Goal: Task Accomplishment & Management: Manage account settings

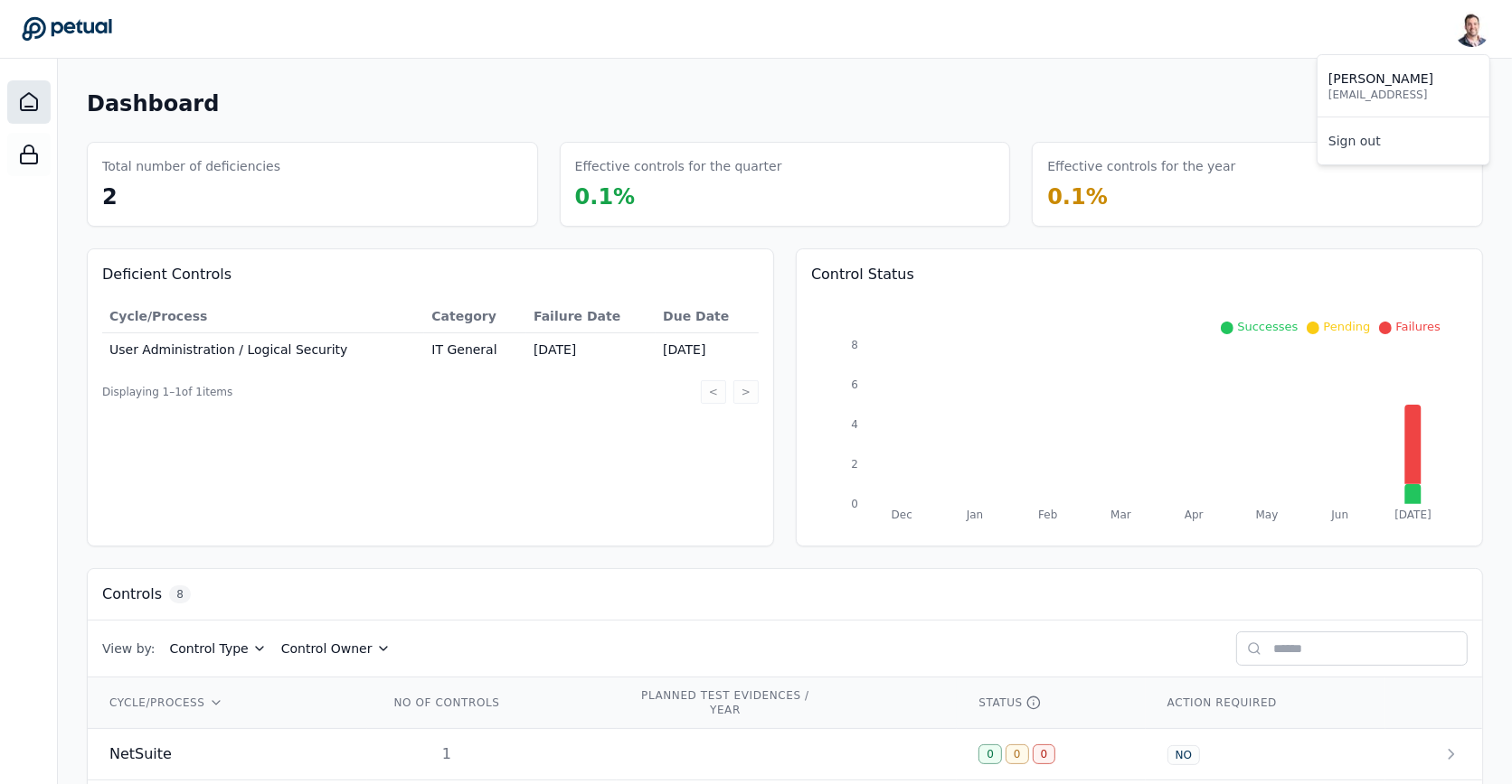
click at [1472, 35] on img at bounding box center [1472, 28] width 36 height 36
click at [1468, 35] on img at bounding box center [1472, 28] width 36 height 36
click at [859, 40] on div "Snir Kodesh snir@petual.ai Sign out" at bounding box center [755, 28] width 1468 height 36
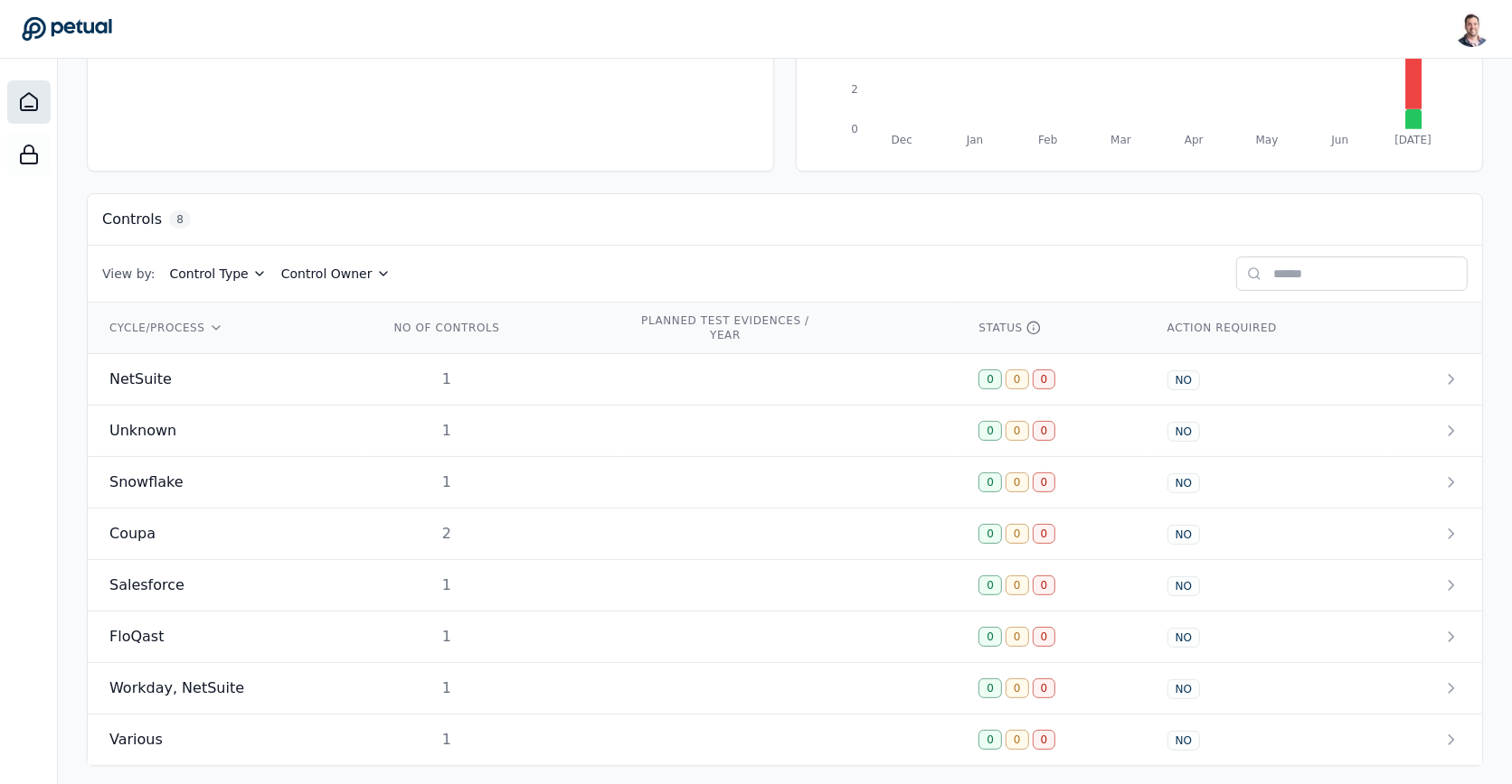
scroll to position [379, 0]
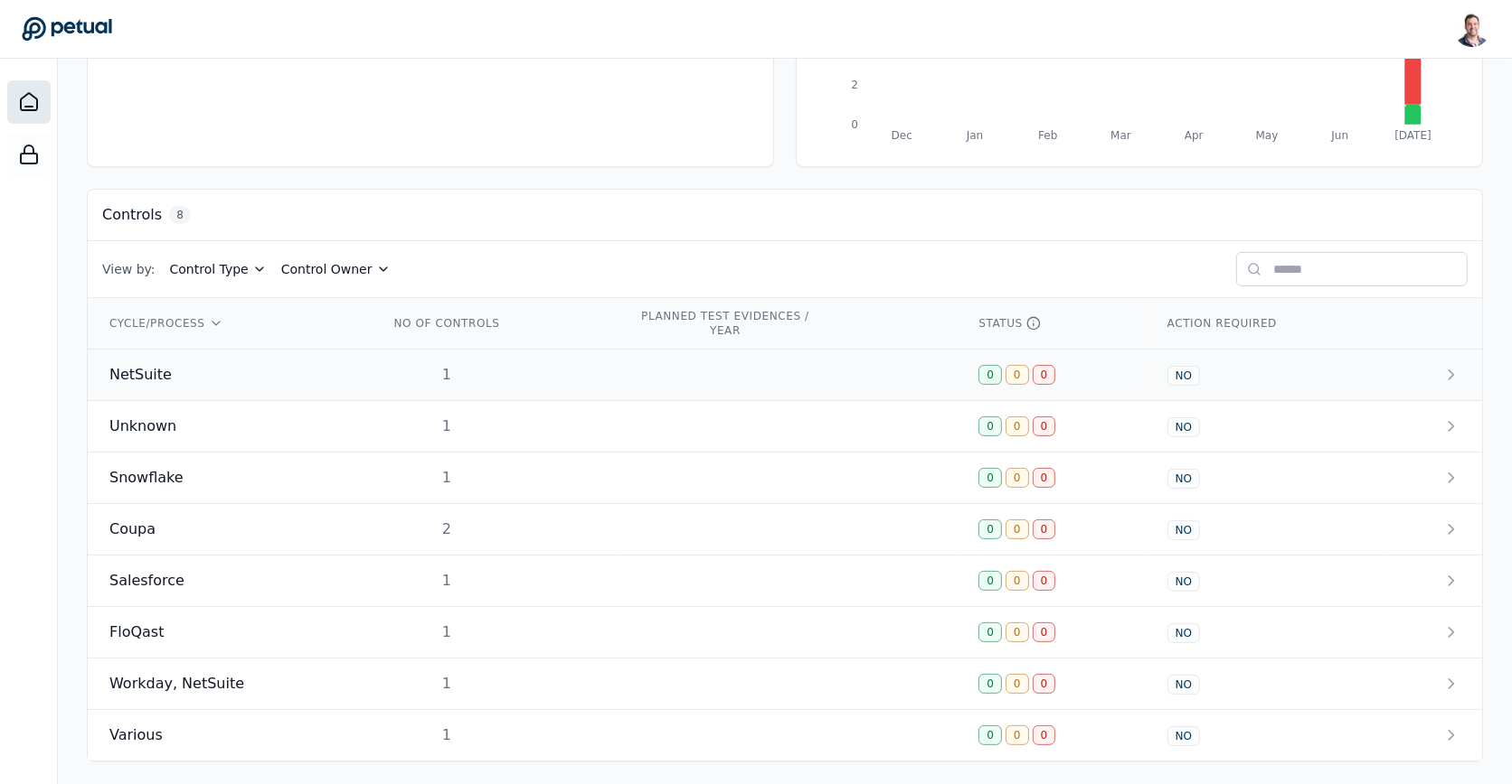
click at [480, 366] on div "1" at bounding box center [446, 375] width 116 height 22
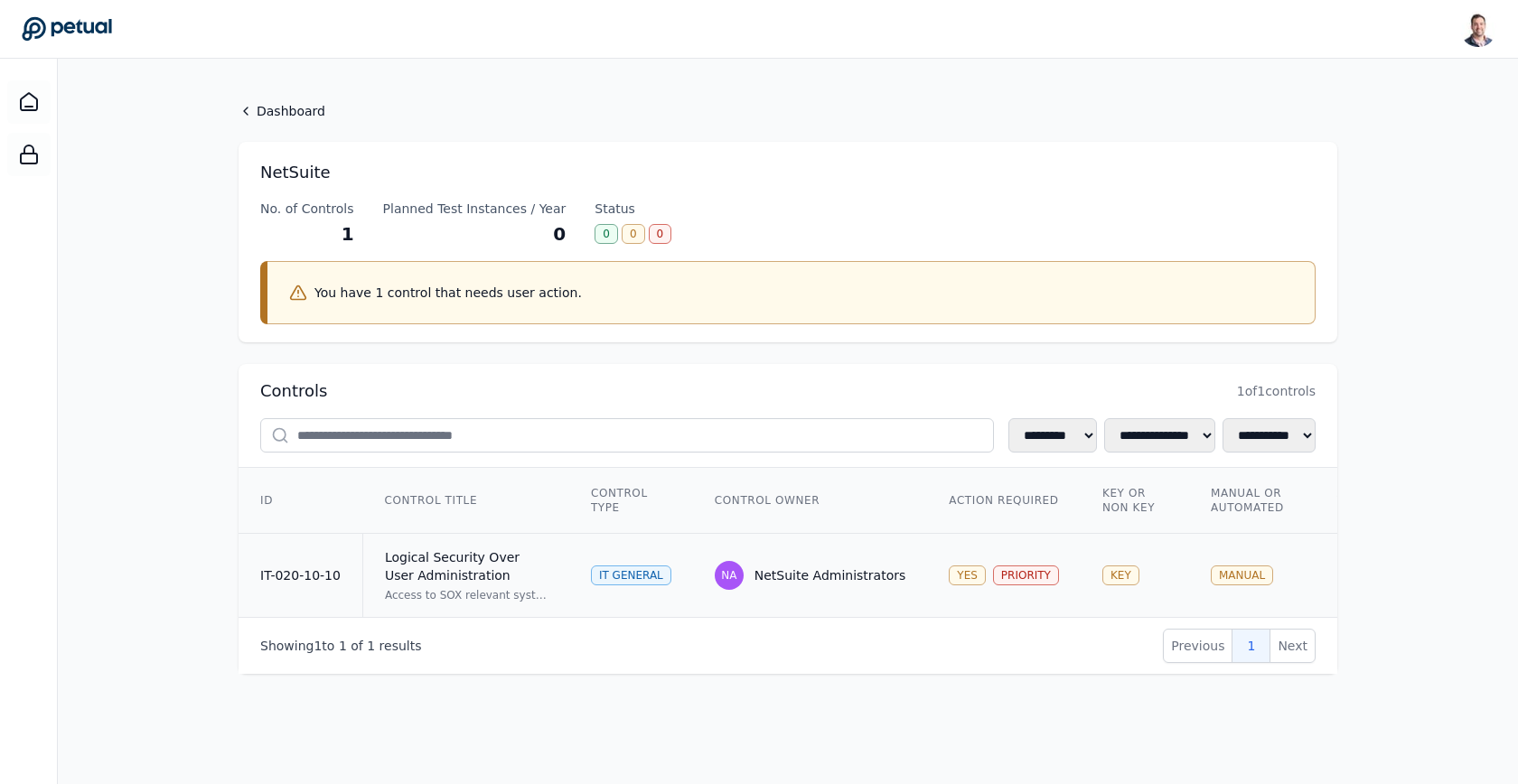
click at [827, 589] on td "NA NetSuite Administrators" at bounding box center [810, 576] width 235 height 84
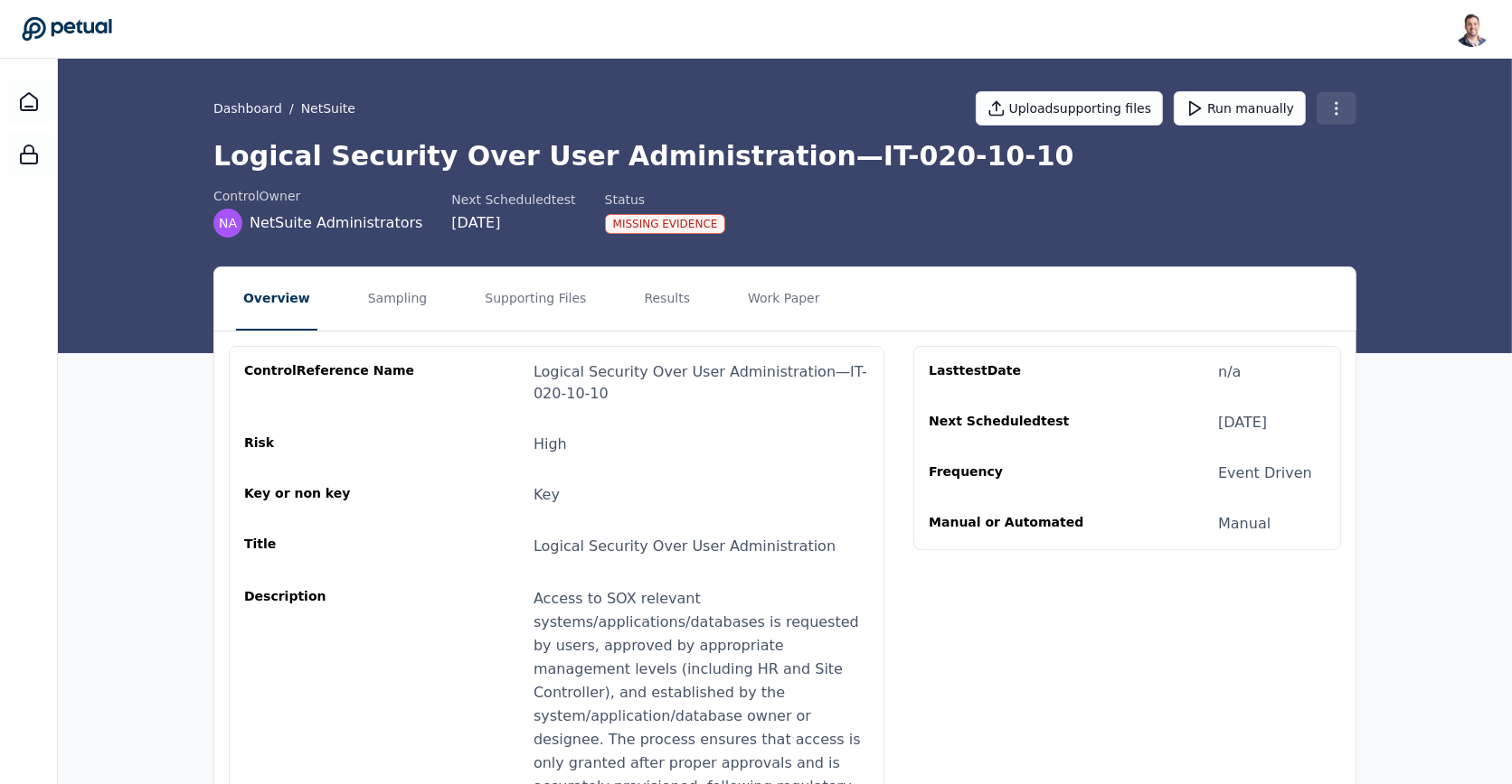
click at [1343, 102] on html "Snir Kodesh snir@petual.ai Sign out Dashboard / NetSuite Upload supporting file…" at bounding box center [756, 766] width 1512 height 1533
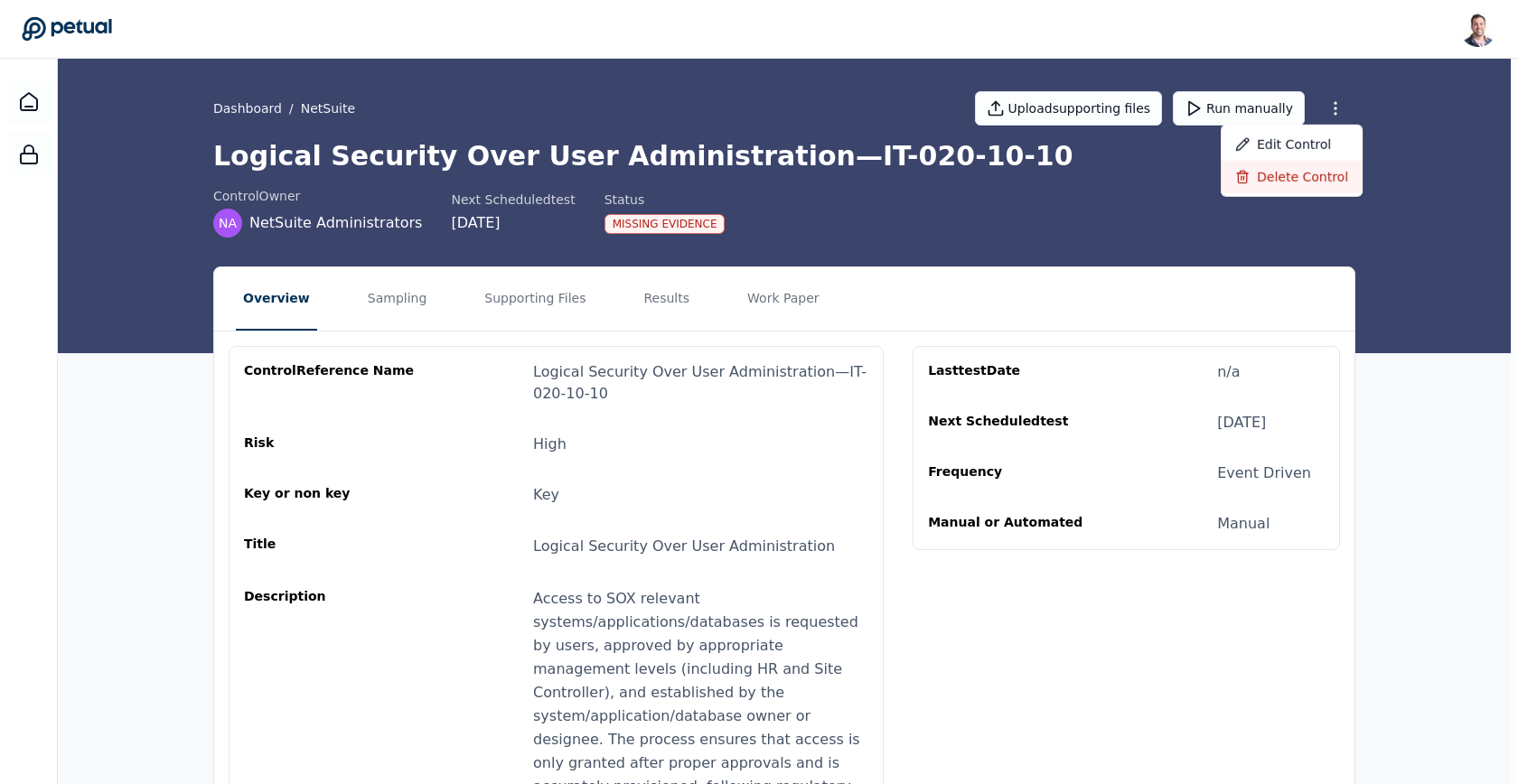
click at [1299, 181] on div "Delete control" at bounding box center [1292, 176] width 142 height 32
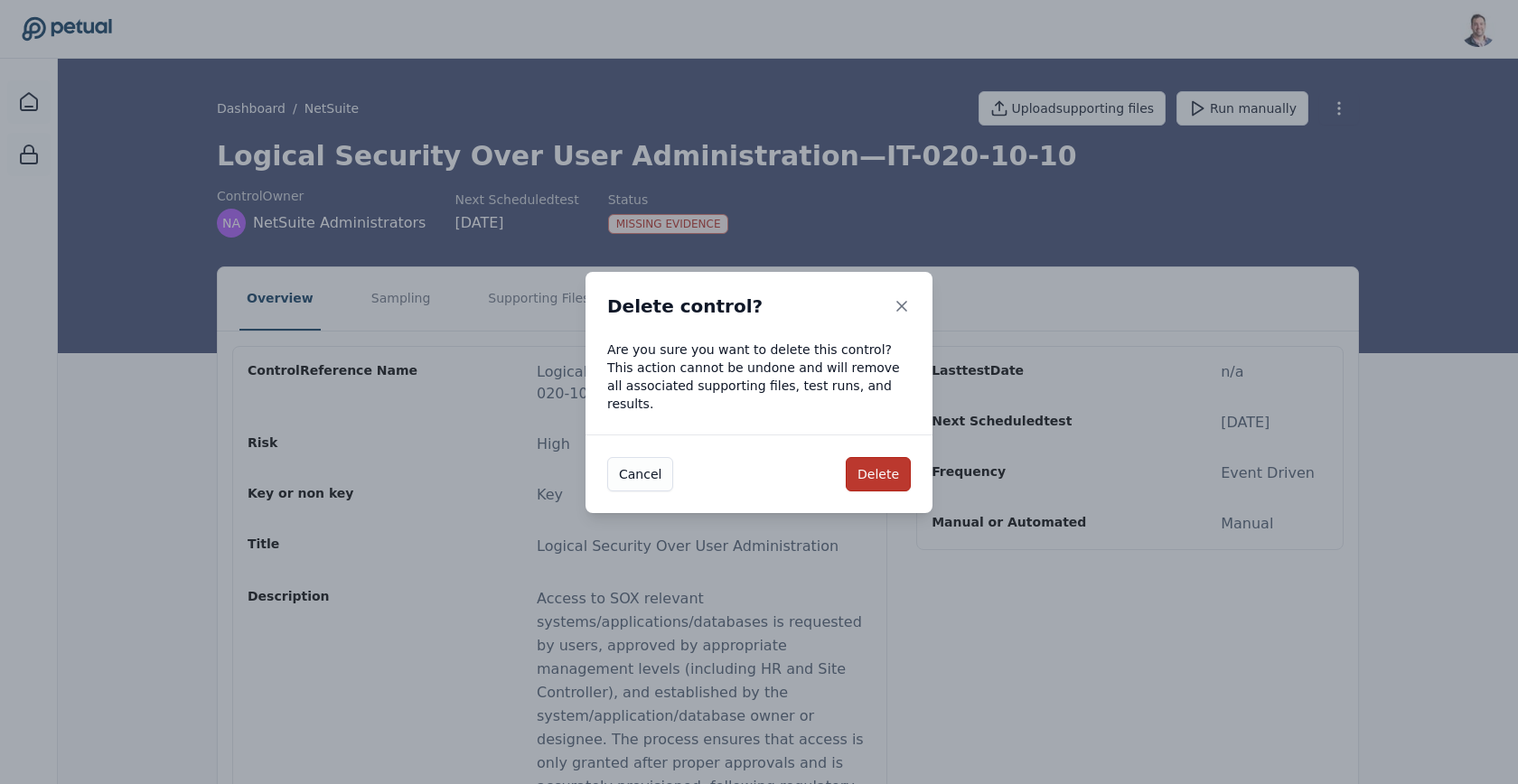
click at [877, 463] on button "Delete" at bounding box center [878, 474] width 65 height 34
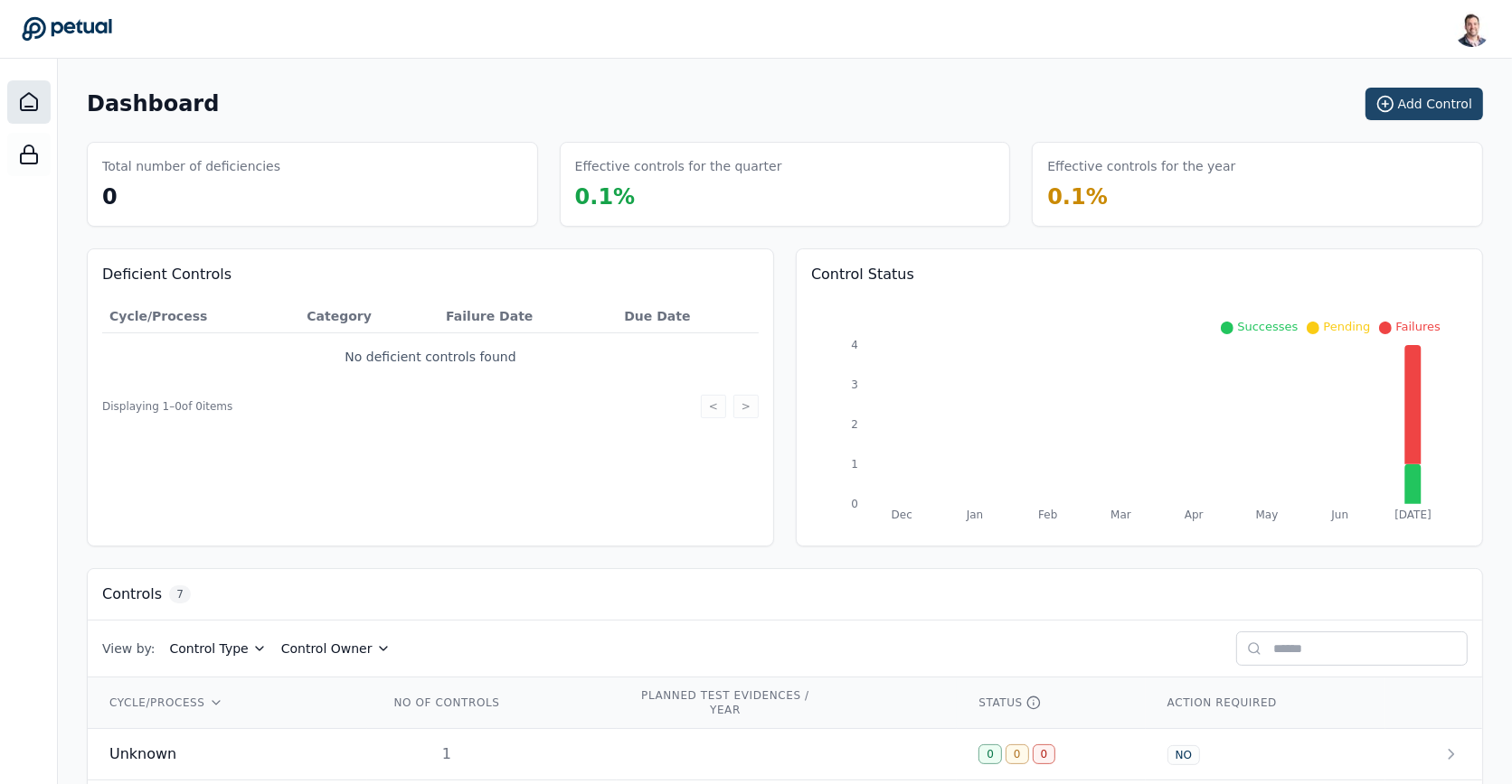
click at [1394, 105] on icon at bounding box center [1385, 104] width 18 height 18
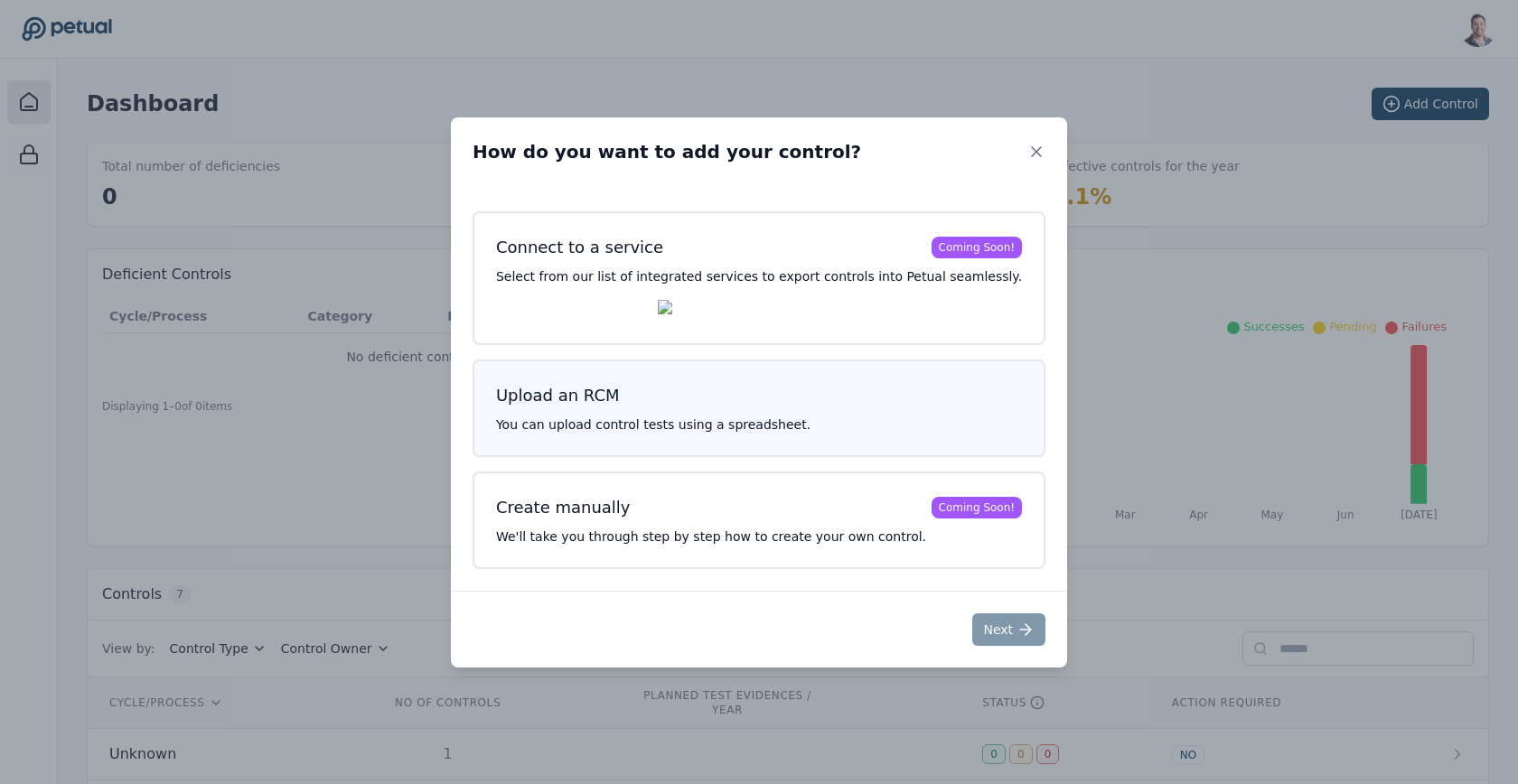
click at [785, 396] on h3 "Upload an RCM" at bounding box center [759, 396] width 526 height 25
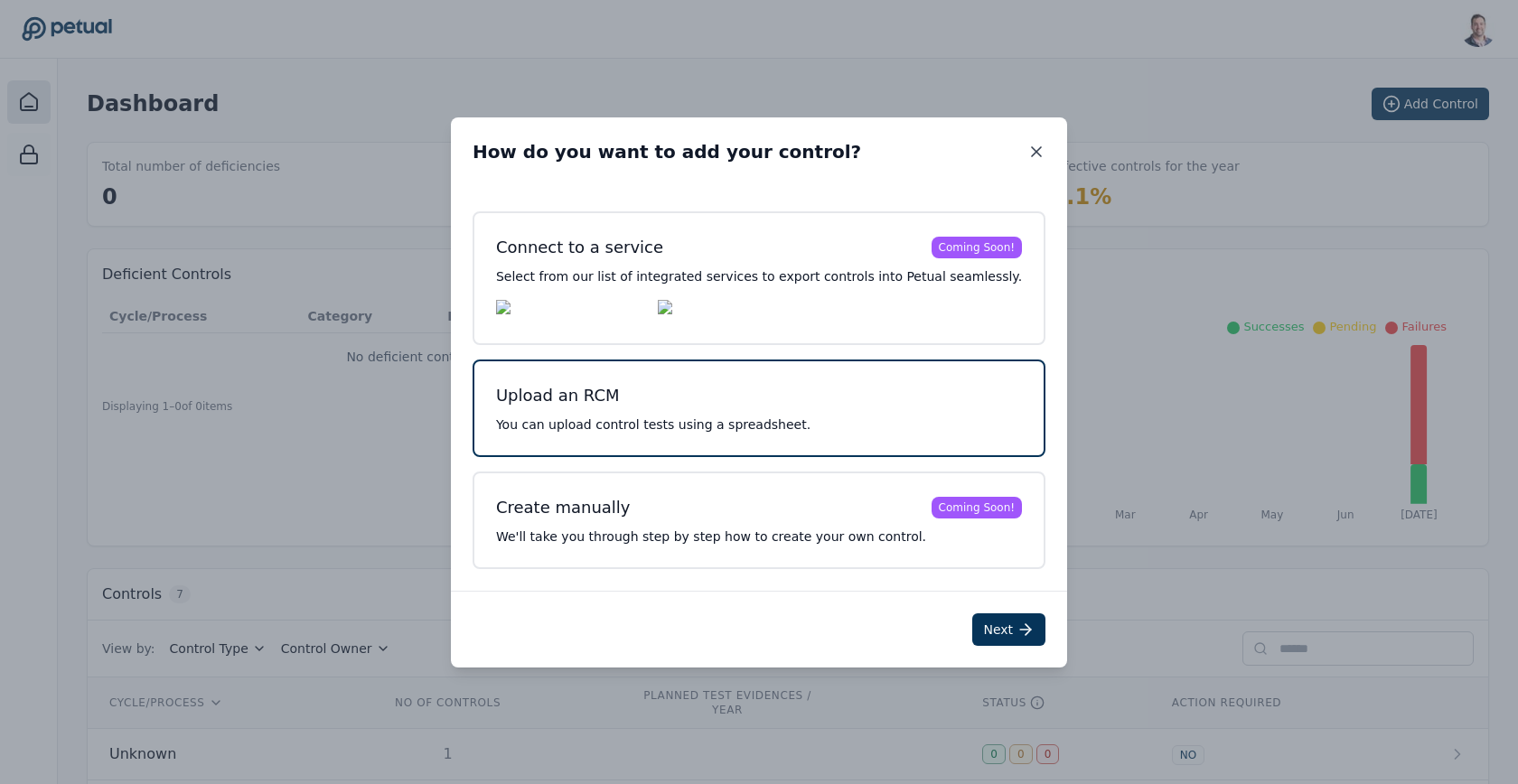
click at [1027, 144] on icon at bounding box center [1036, 152] width 18 height 18
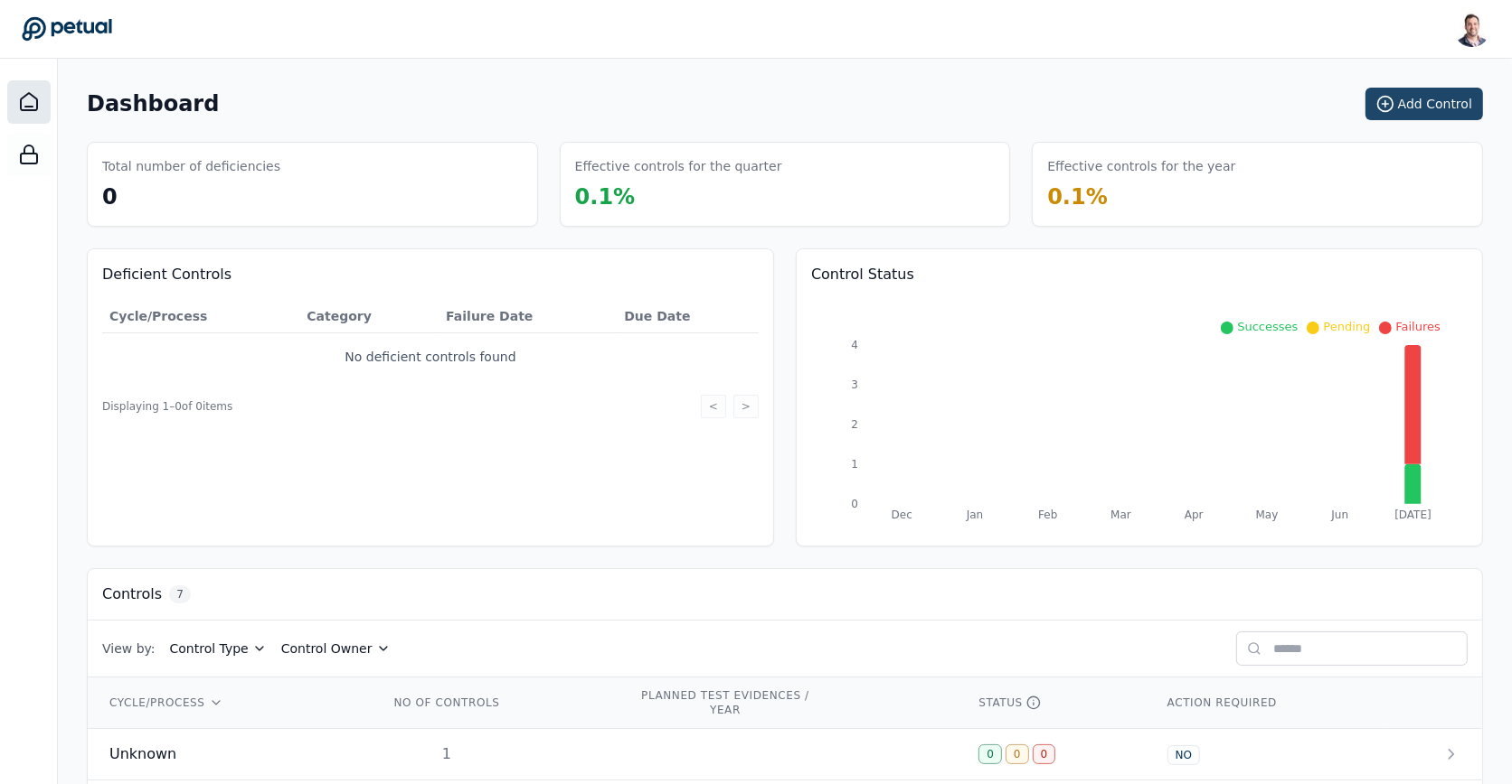
click at [1426, 107] on button "Add Control" at bounding box center [1424, 103] width 118 height 32
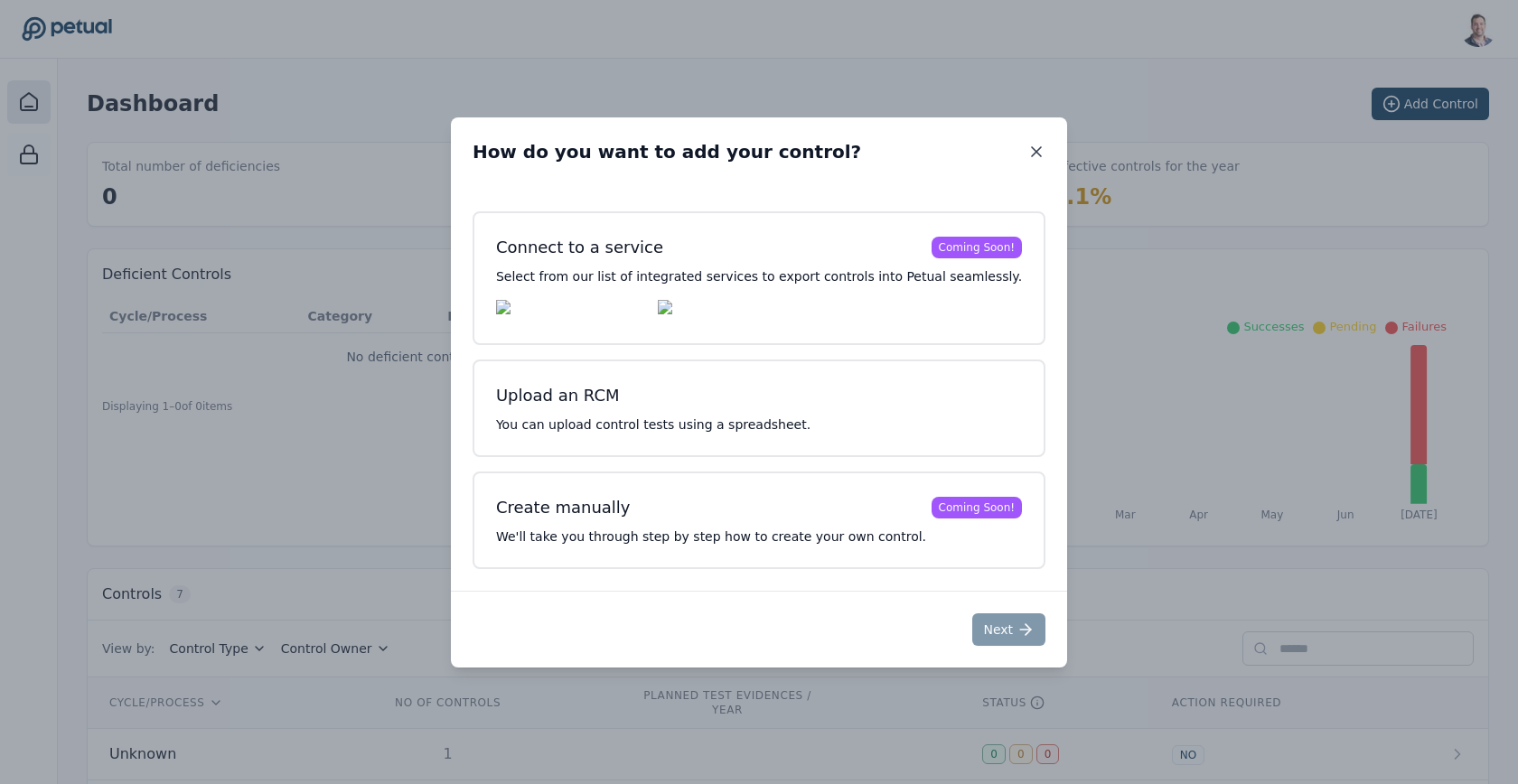
click at [1027, 143] on icon at bounding box center [1036, 152] width 18 height 18
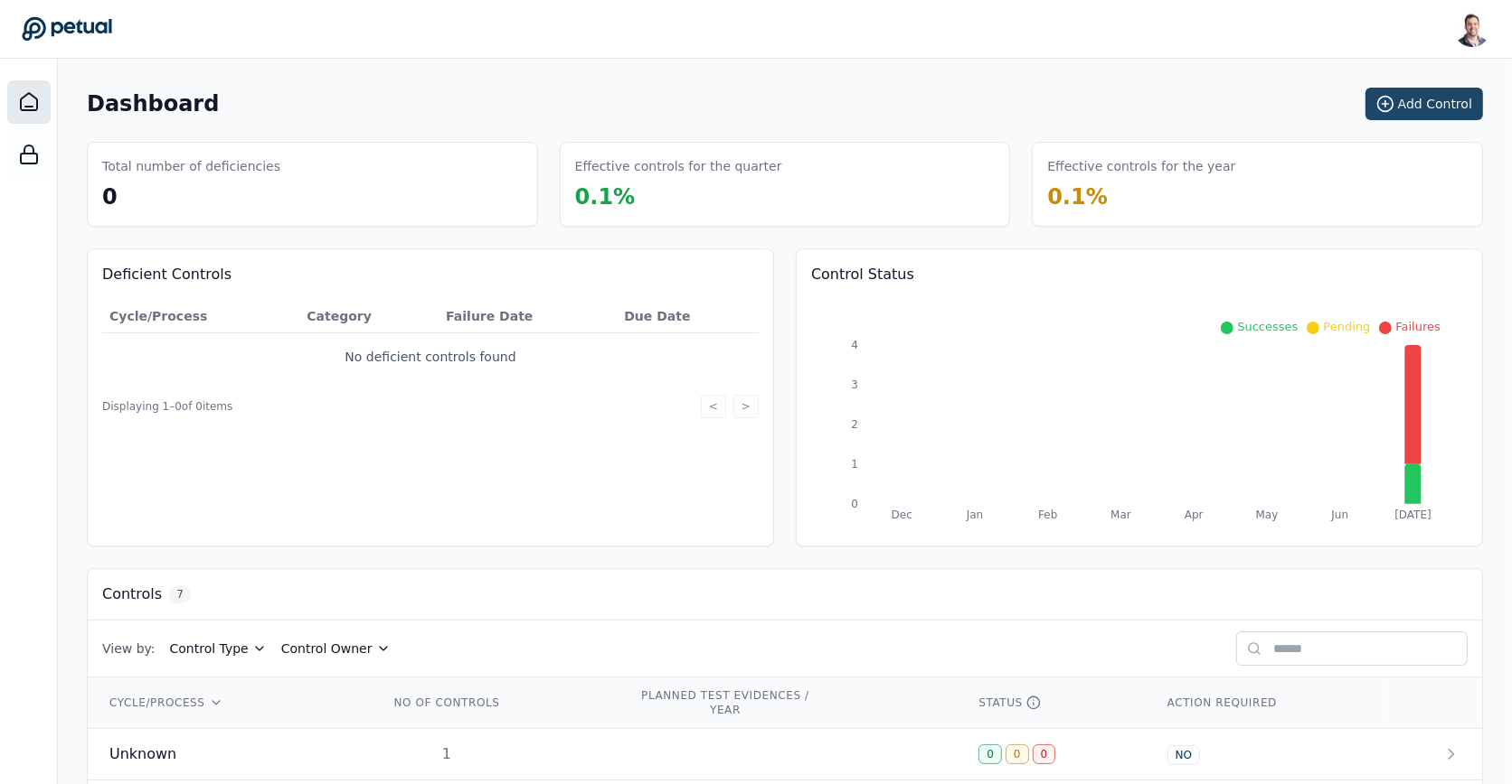
click at [1432, 103] on button "Add Control" at bounding box center [1424, 103] width 118 height 32
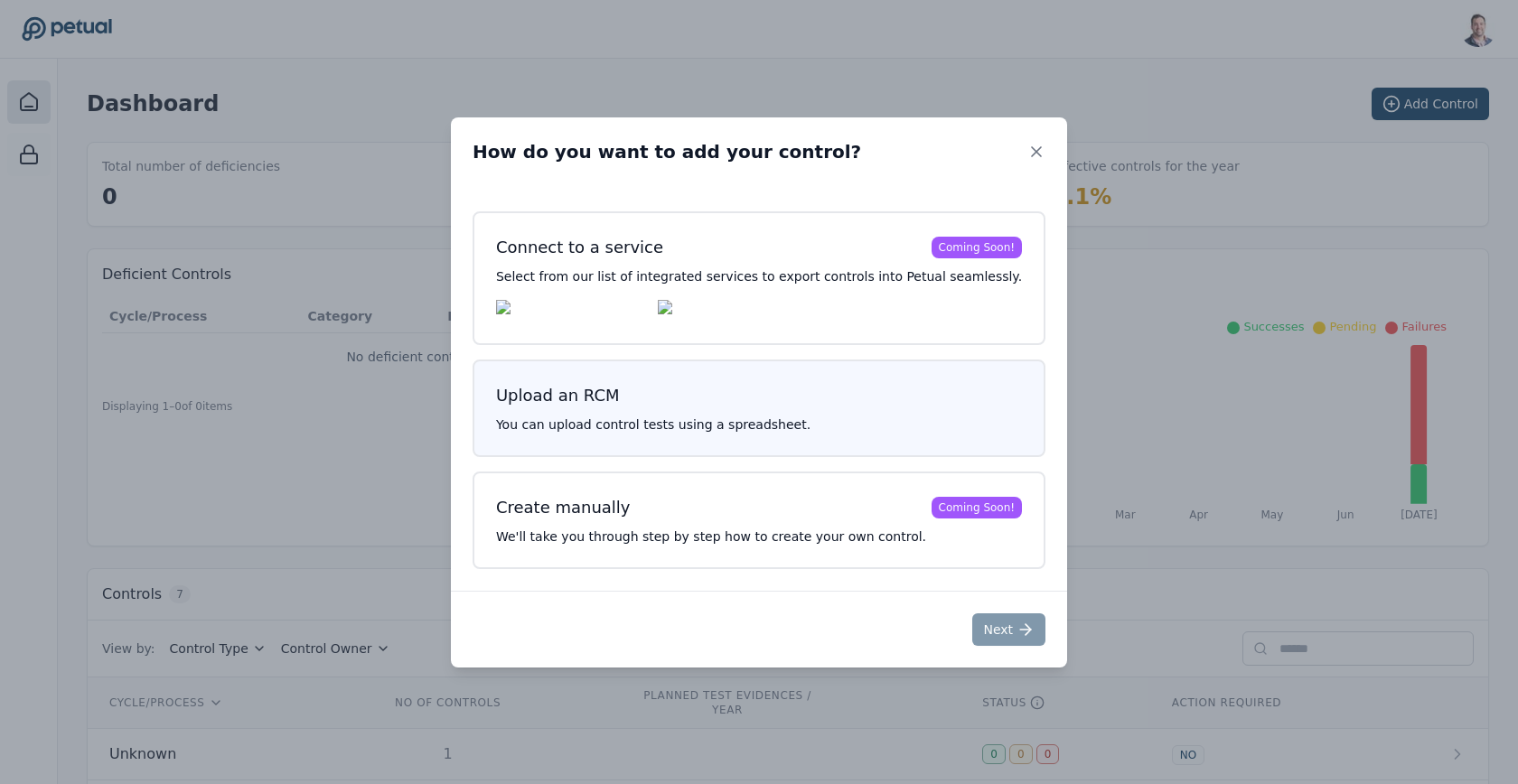
click at [724, 429] on p "You can upload control tests using a spreadsheet." at bounding box center [759, 424] width 526 height 18
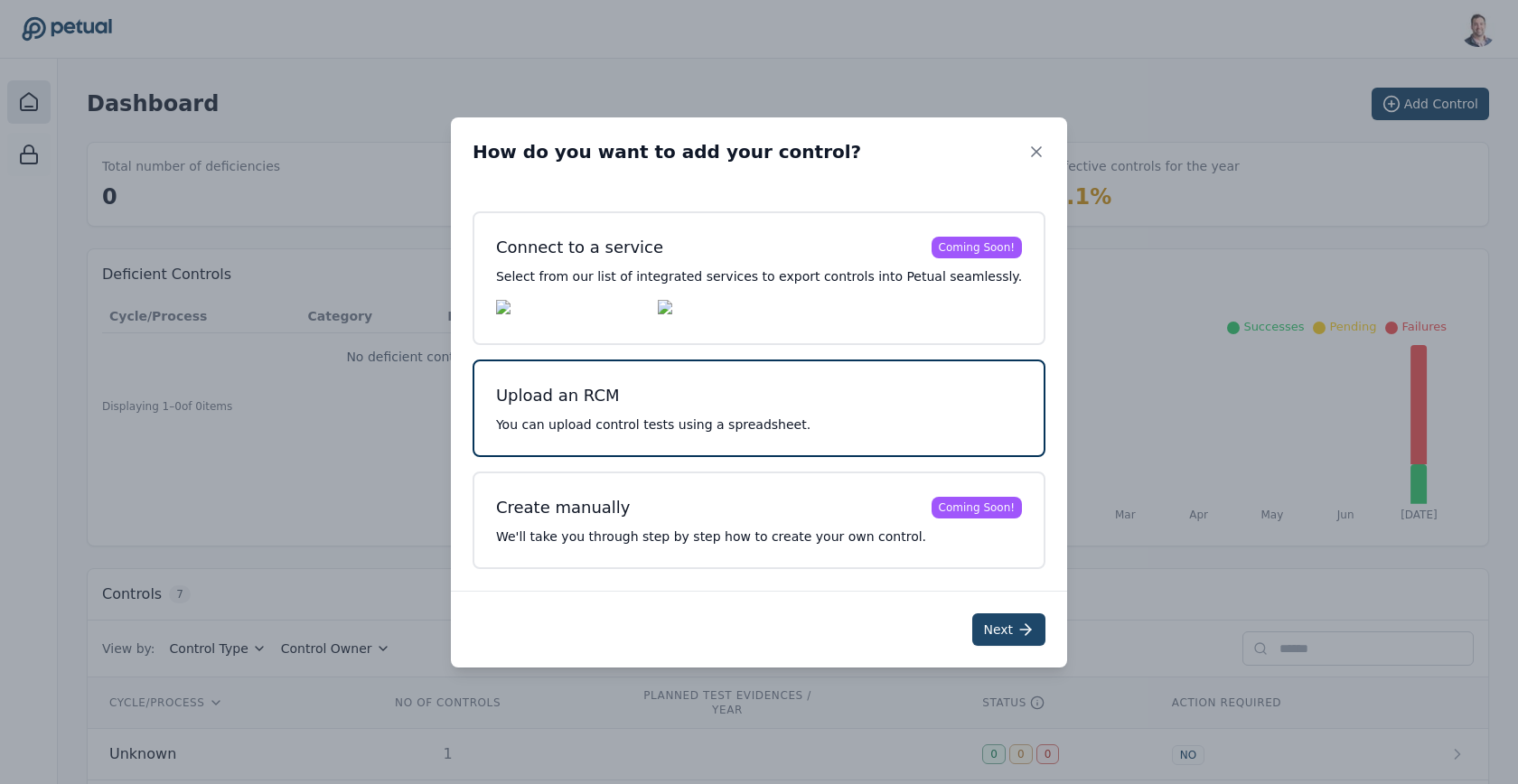
click at [1003, 641] on button "Next" at bounding box center [1008, 629] width 73 height 32
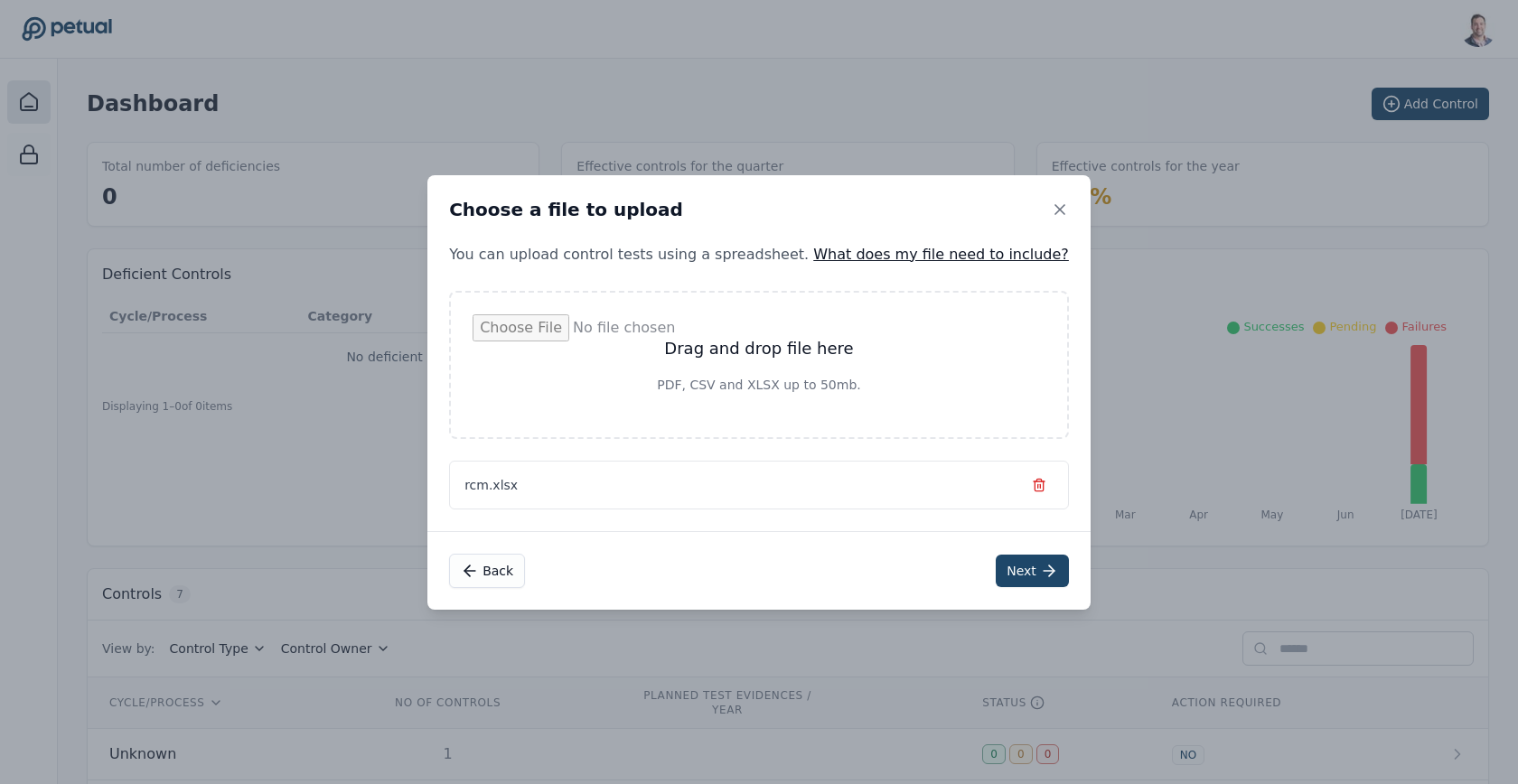
click at [996, 578] on button "Next" at bounding box center [1032, 570] width 73 height 32
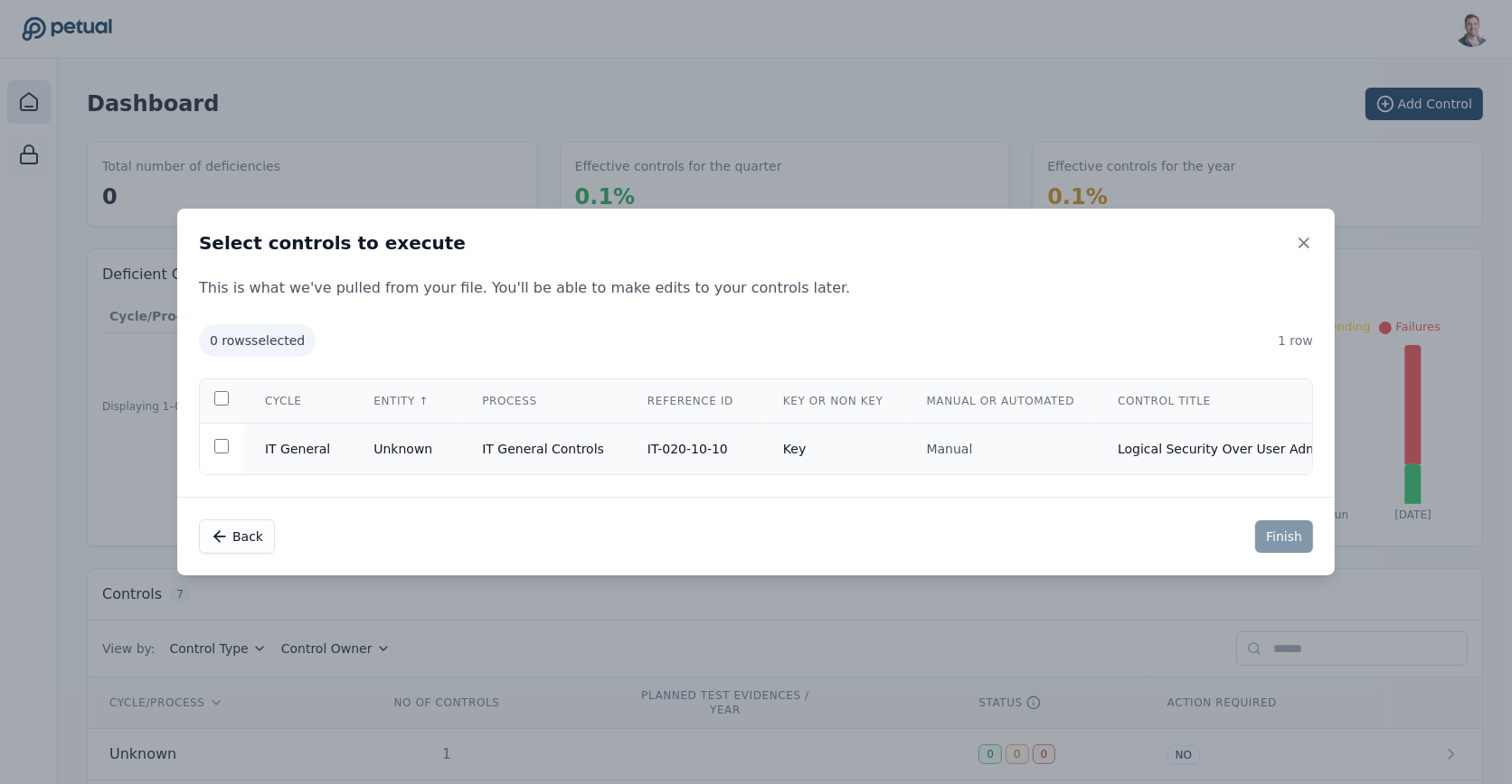
click at [794, 452] on td "Key" at bounding box center [832, 449] width 144 height 52
click at [1285, 548] on button "Finish" at bounding box center [1284, 536] width 58 height 32
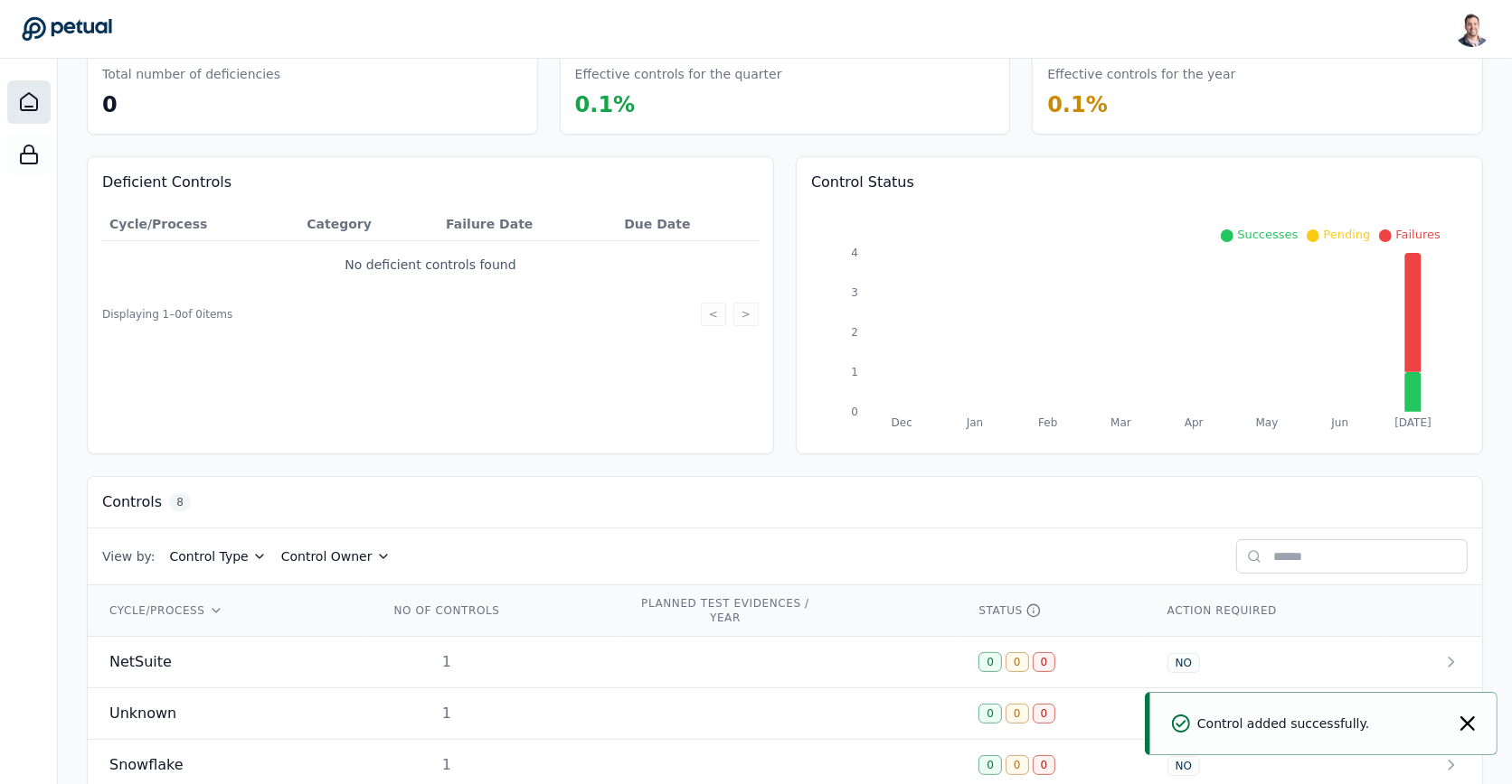
scroll to position [93, 0]
click at [544, 648] on td "1" at bounding box center [491, 662] width 249 height 52
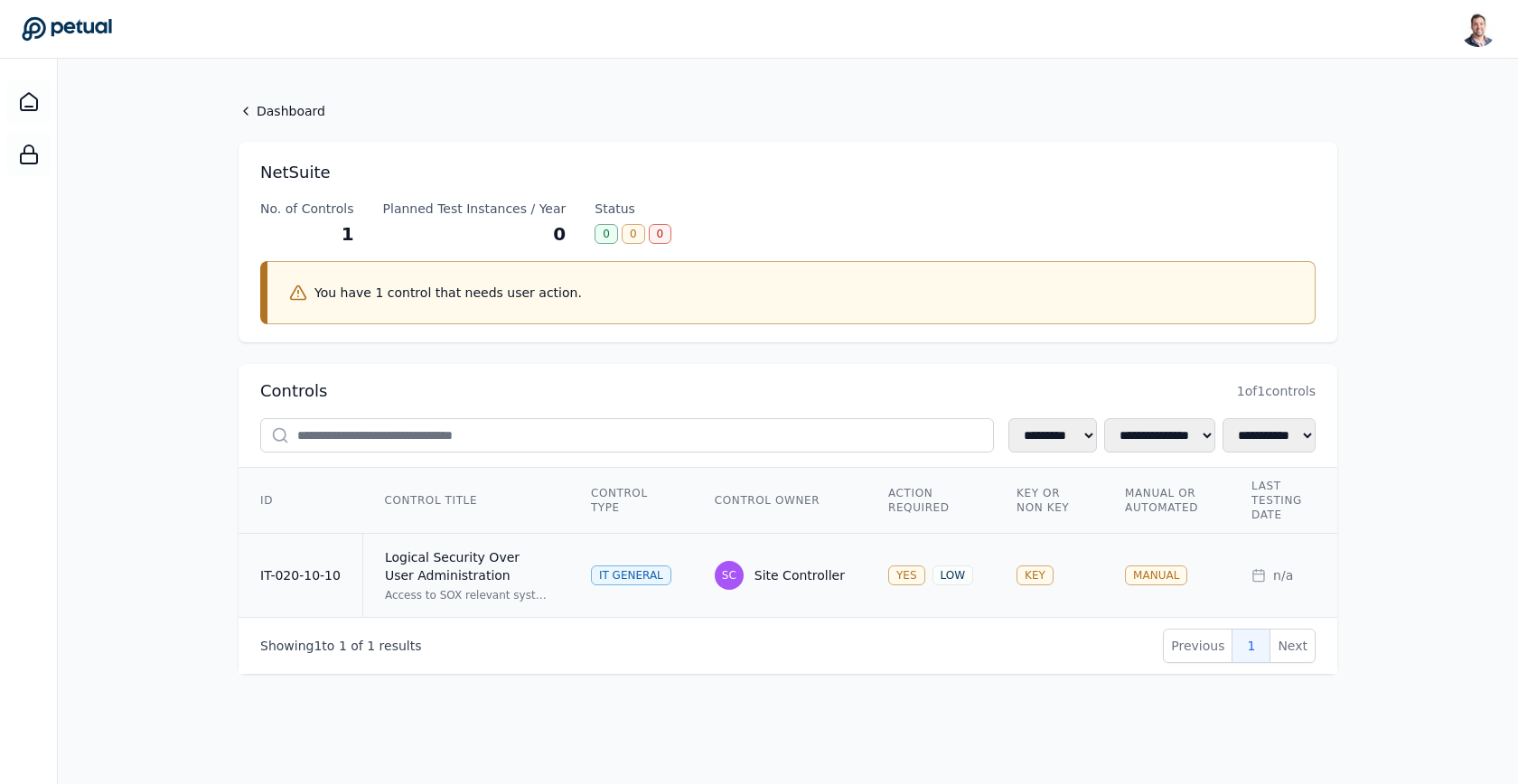
click at [693, 550] on td "SC Site Controller" at bounding box center [779, 576] width 173 height 84
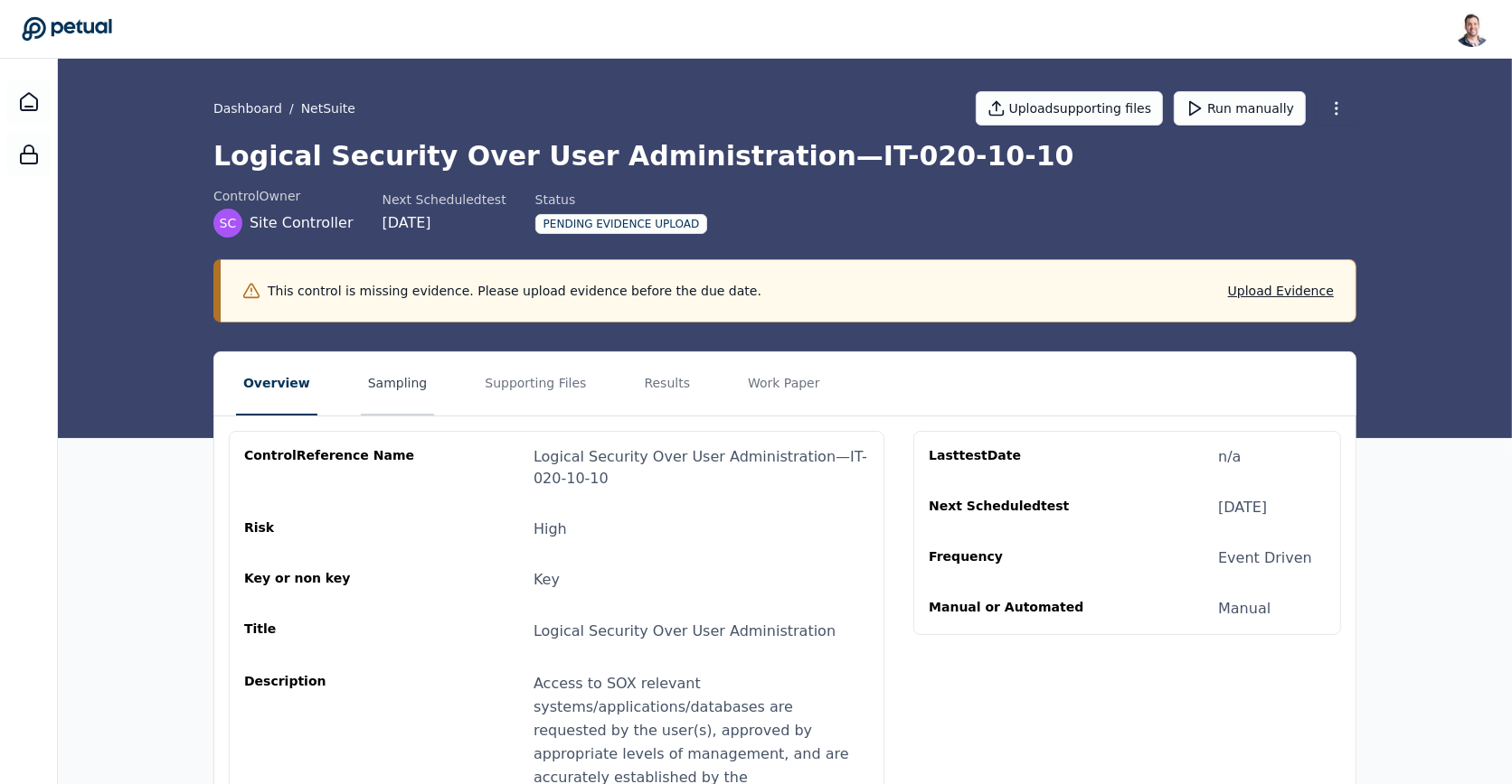
click at [402, 388] on button "Sampling" at bounding box center [398, 384] width 75 height 64
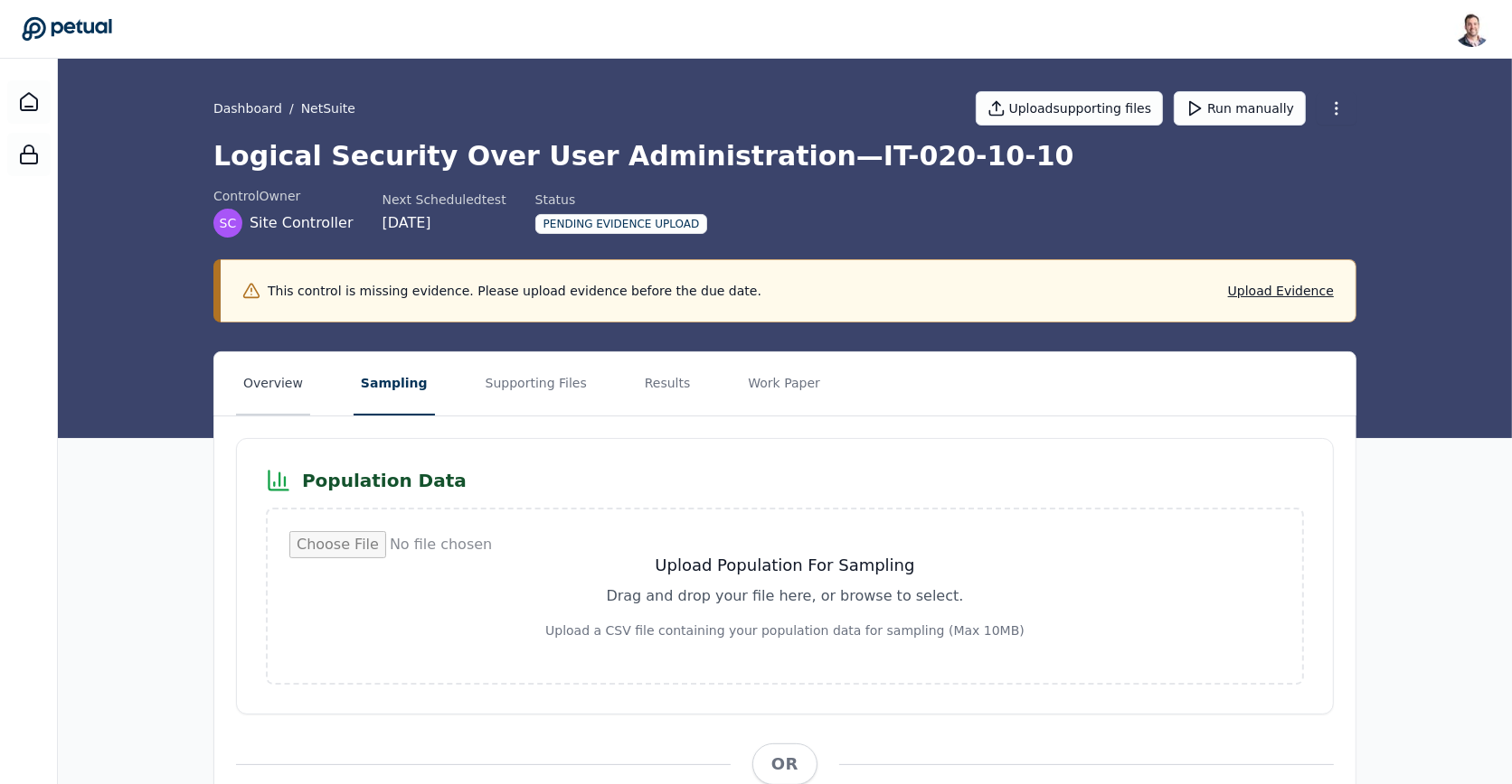
click at [287, 387] on button "Overview" at bounding box center [274, 384] width 75 height 64
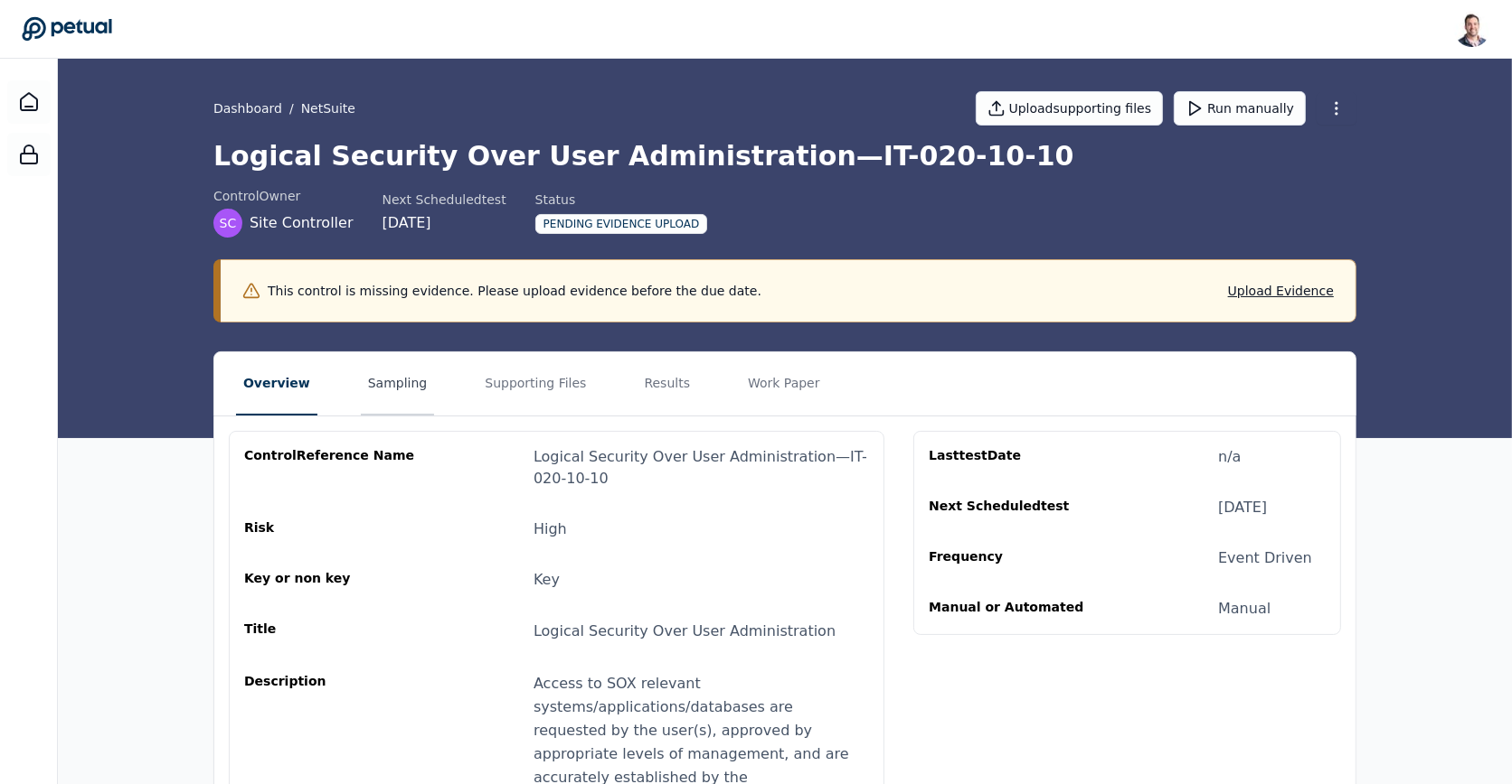
click at [401, 402] on button "Sampling" at bounding box center [398, 384] width 75 height 64
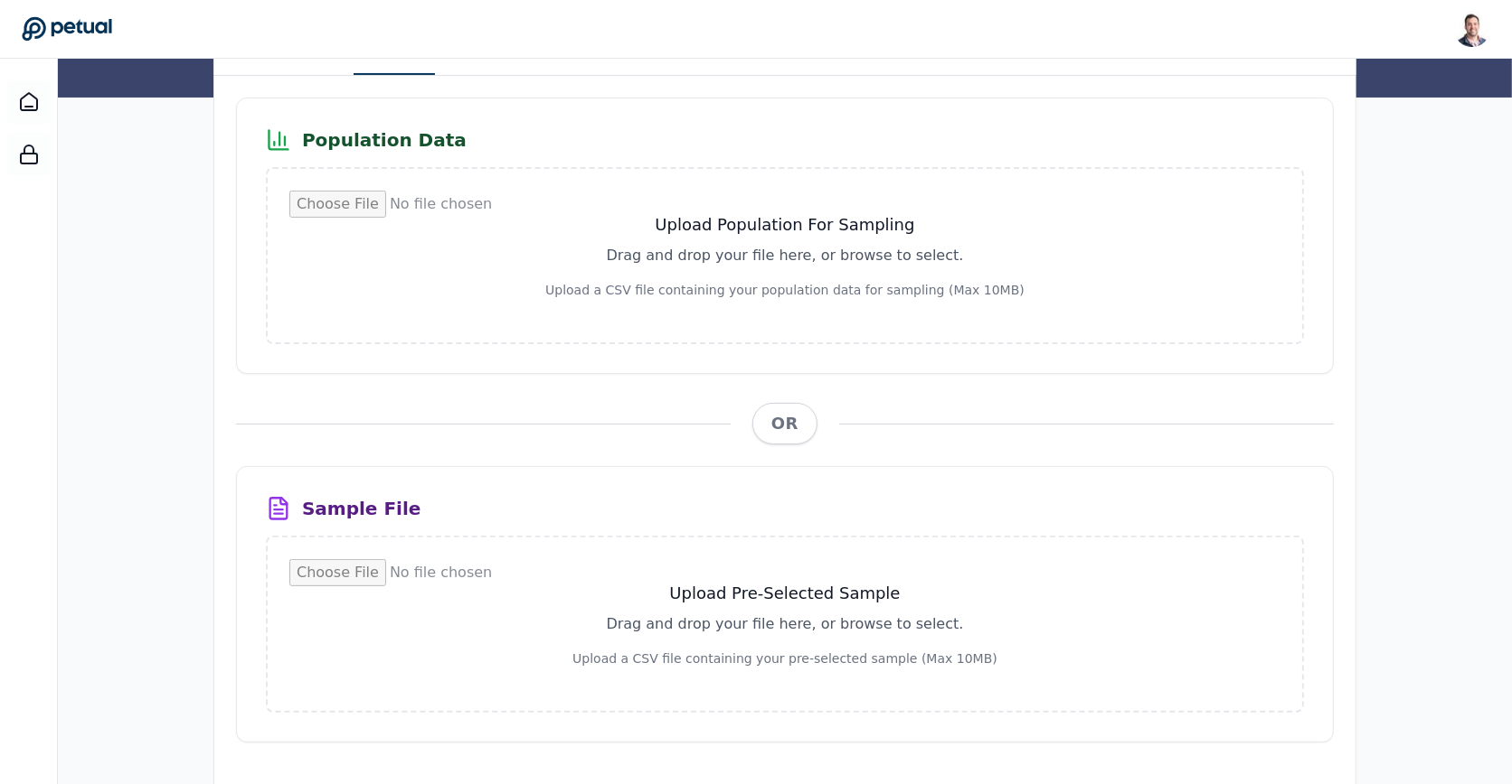
scroll to position [372, 0]
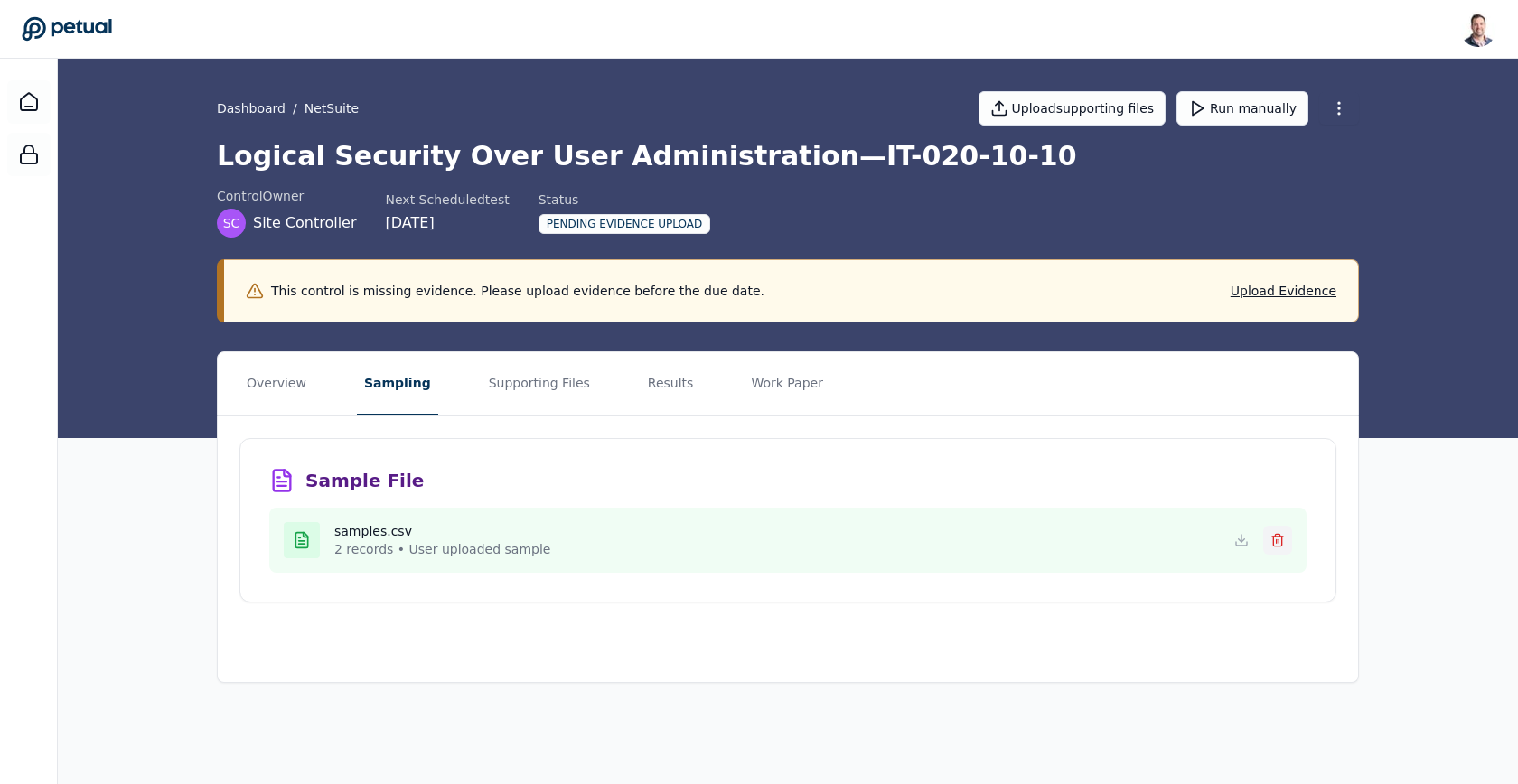
click at [1280, 534] on icon at bounding box center [1277, 535] width 5 height 3
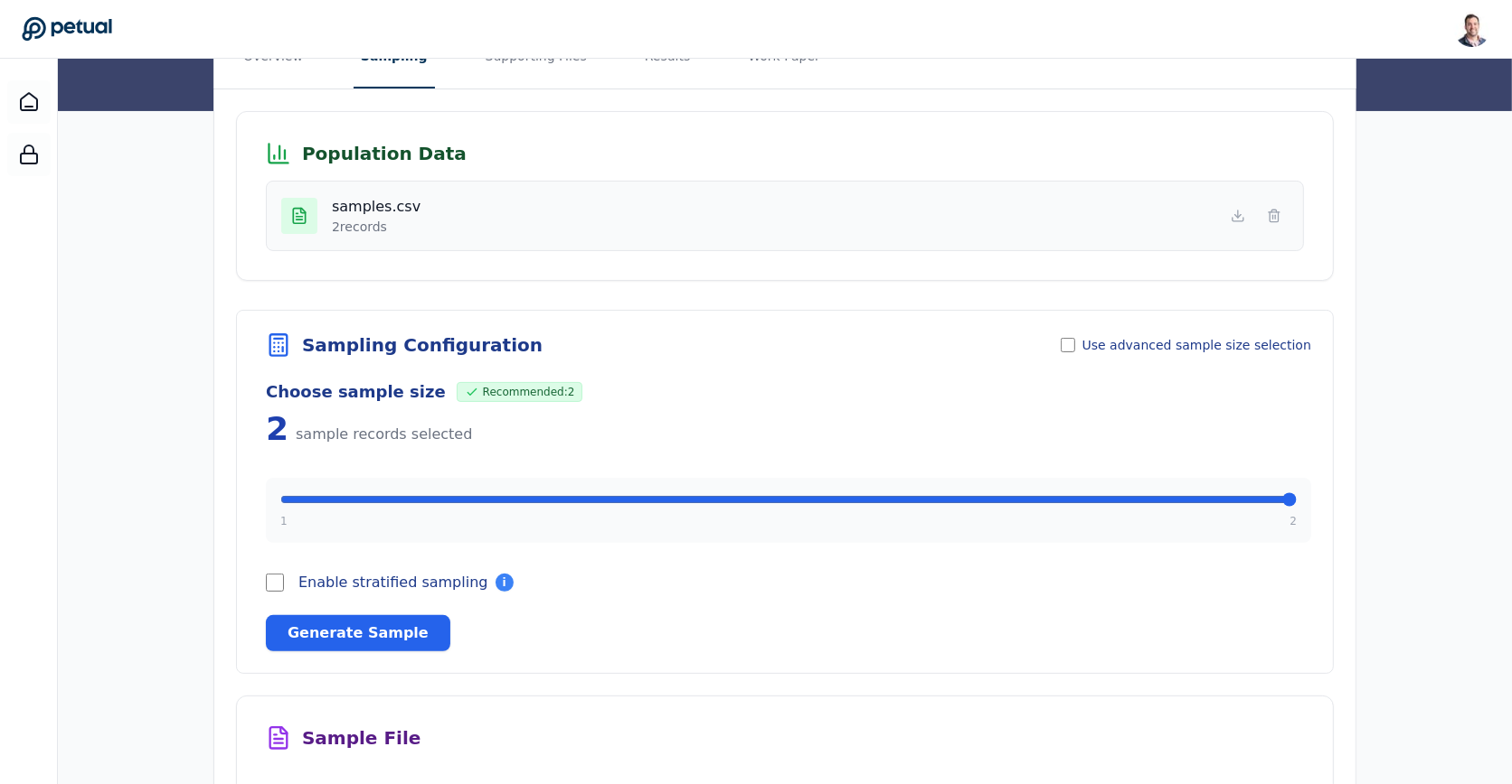
scroll to position [335, 0]
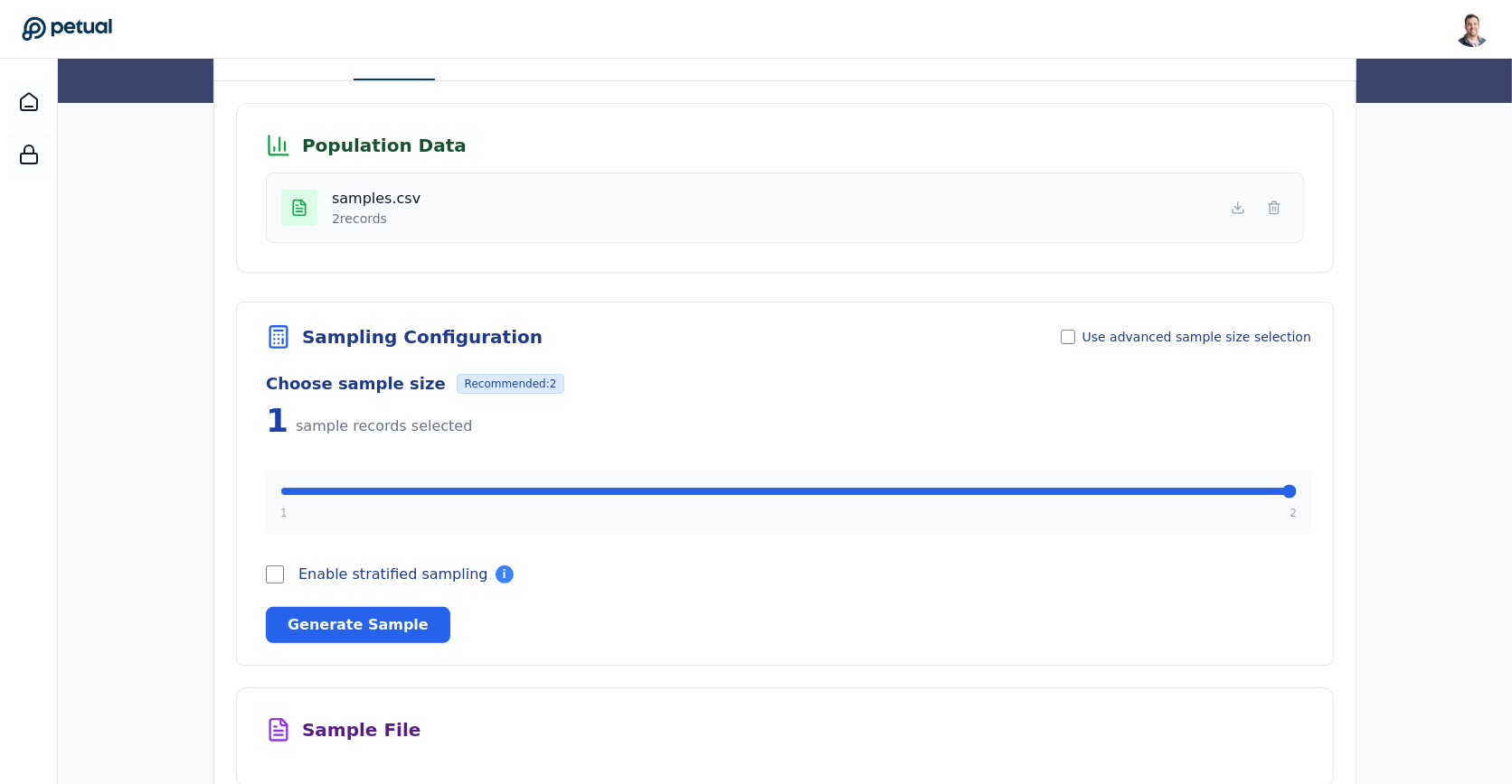
type input "*"
drag, startPoint x: 1292, startPoint y: 479, endPoint x: 1266, endPoint y: 480, distance: 26.0
click at [1266, 484] on input "range" at bounding box center [788, 491] width 1016 height 15
click at [1112, 338] on span "Use advanced sample size selection" at bounding box center [1196, 337] width 228 height 18
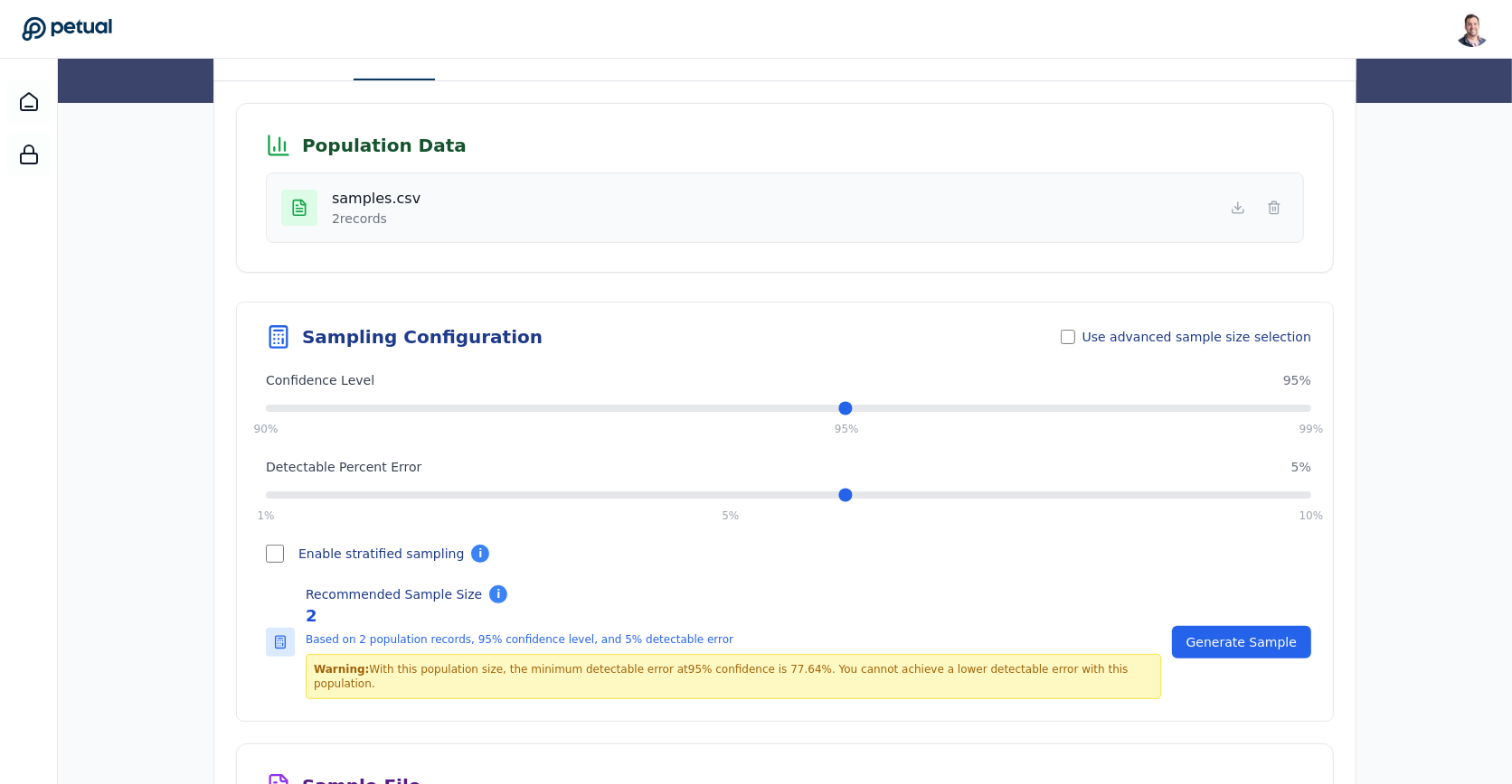
click at [1127, 333] on span "Use advanced sample size selection" at bounding box center [1196, 337] width 228 height 18
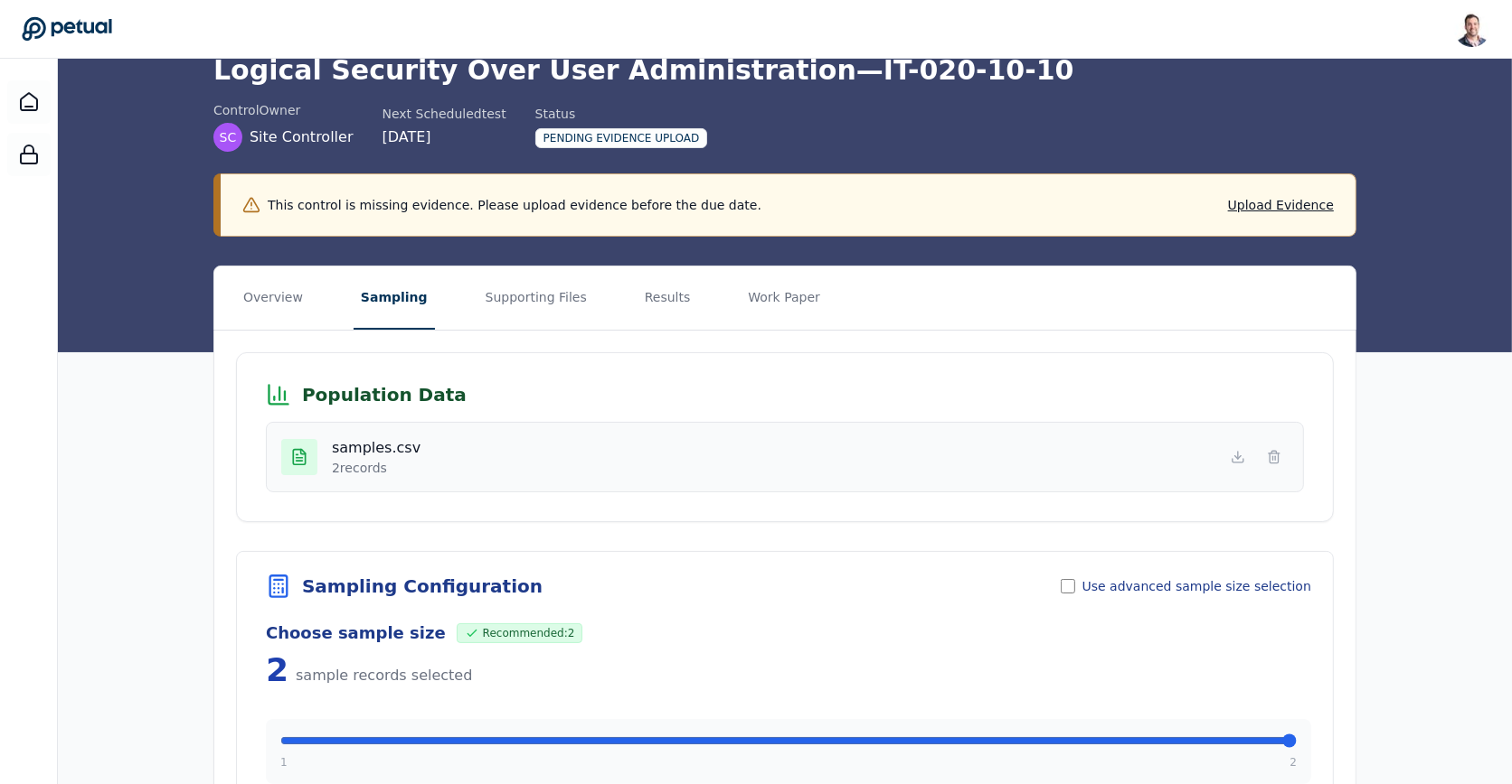
scroll to position [74, 0]
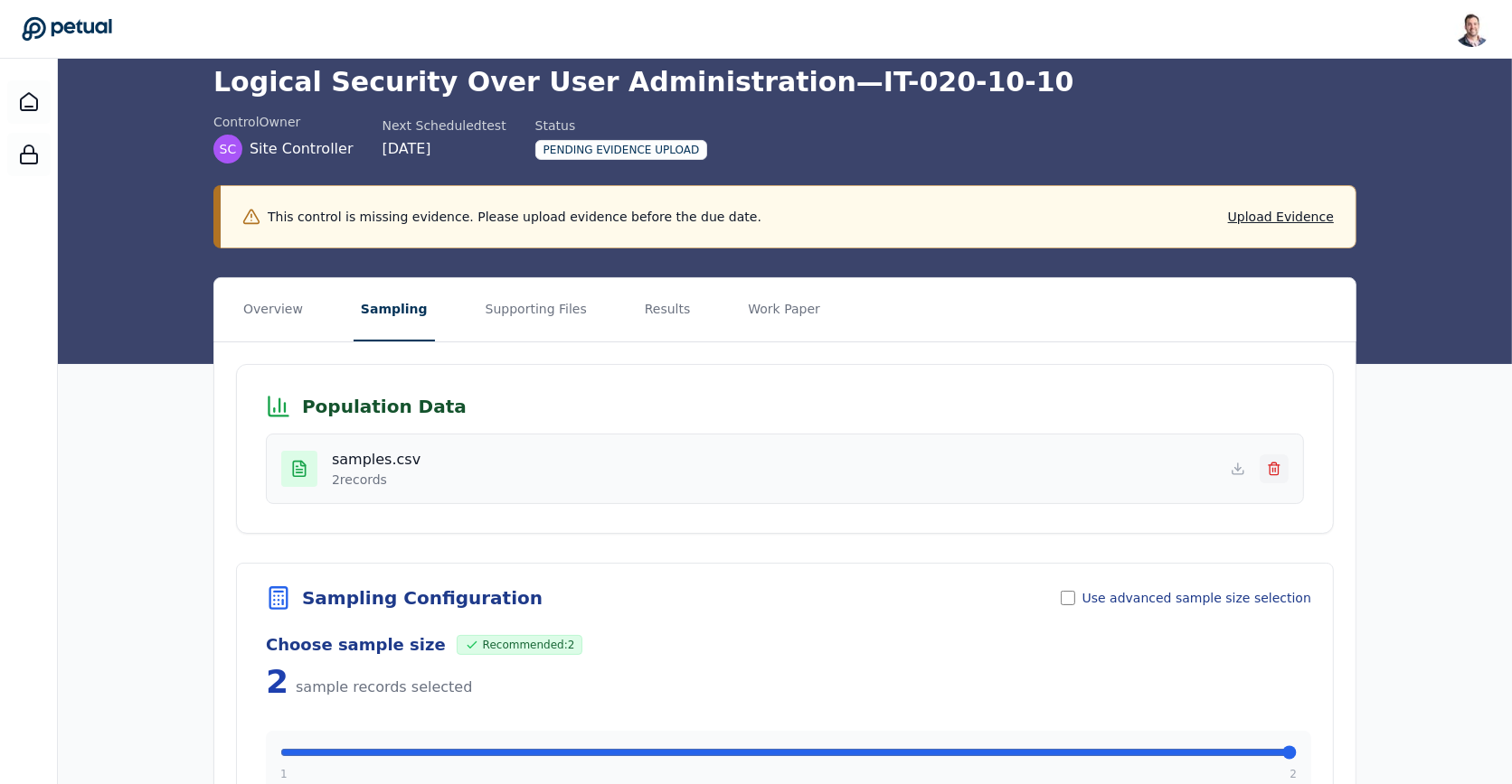
click at [1275, 468] on line at bounding box center [1275, 470] width 0 height 4
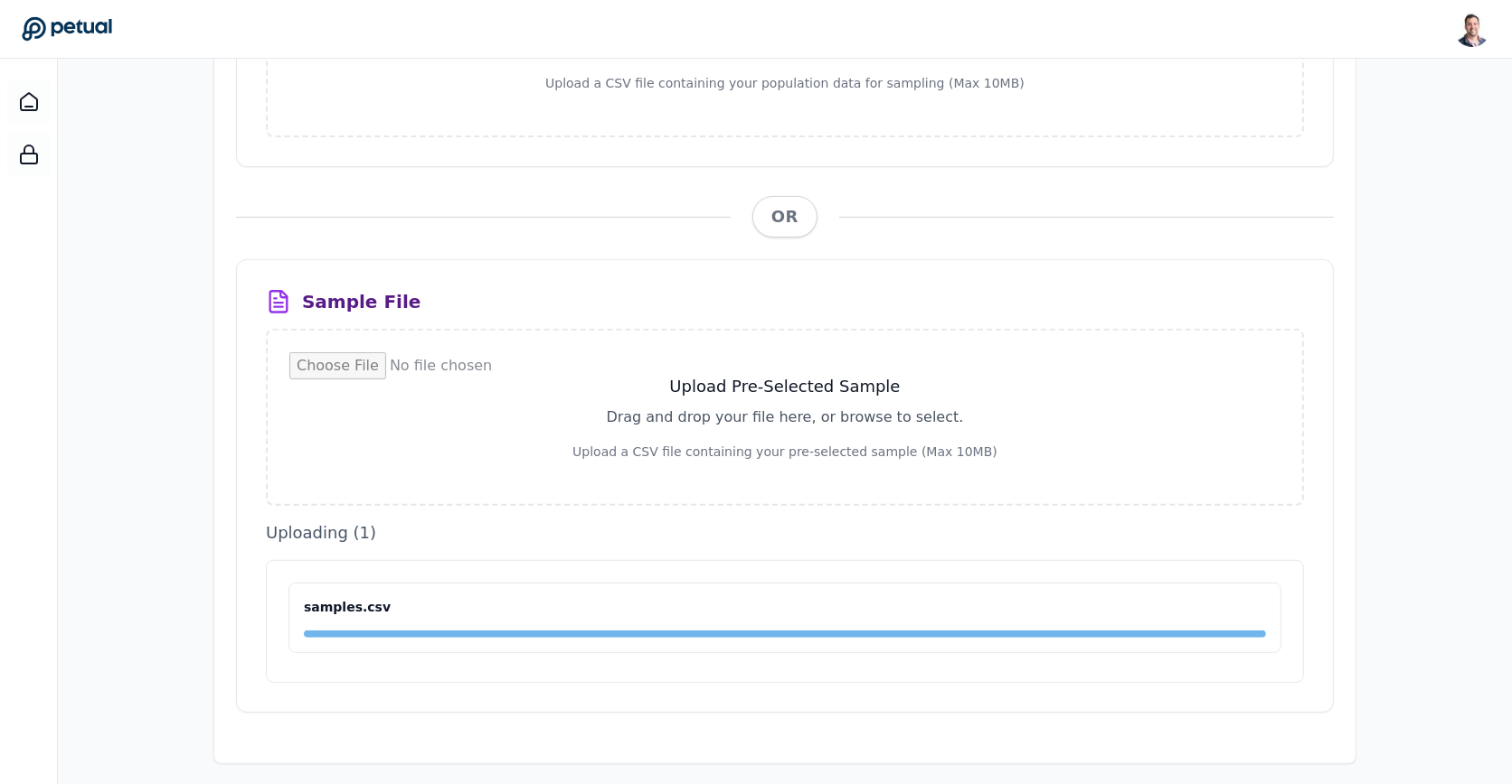
scroll to position [372, 0]
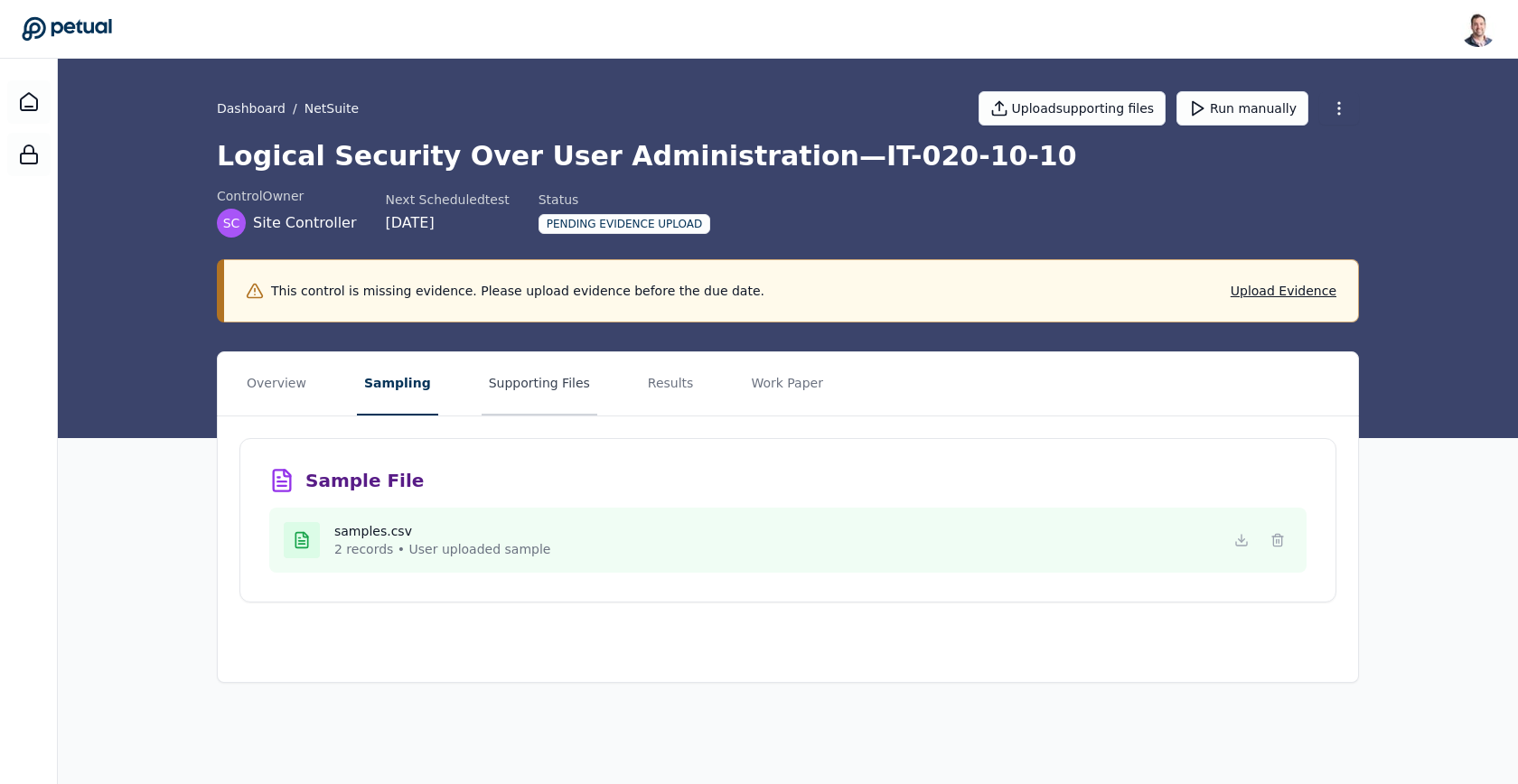
click at [555, 383] on button "Supporting Files" at bounding box center [539, 384] width 116 height 64
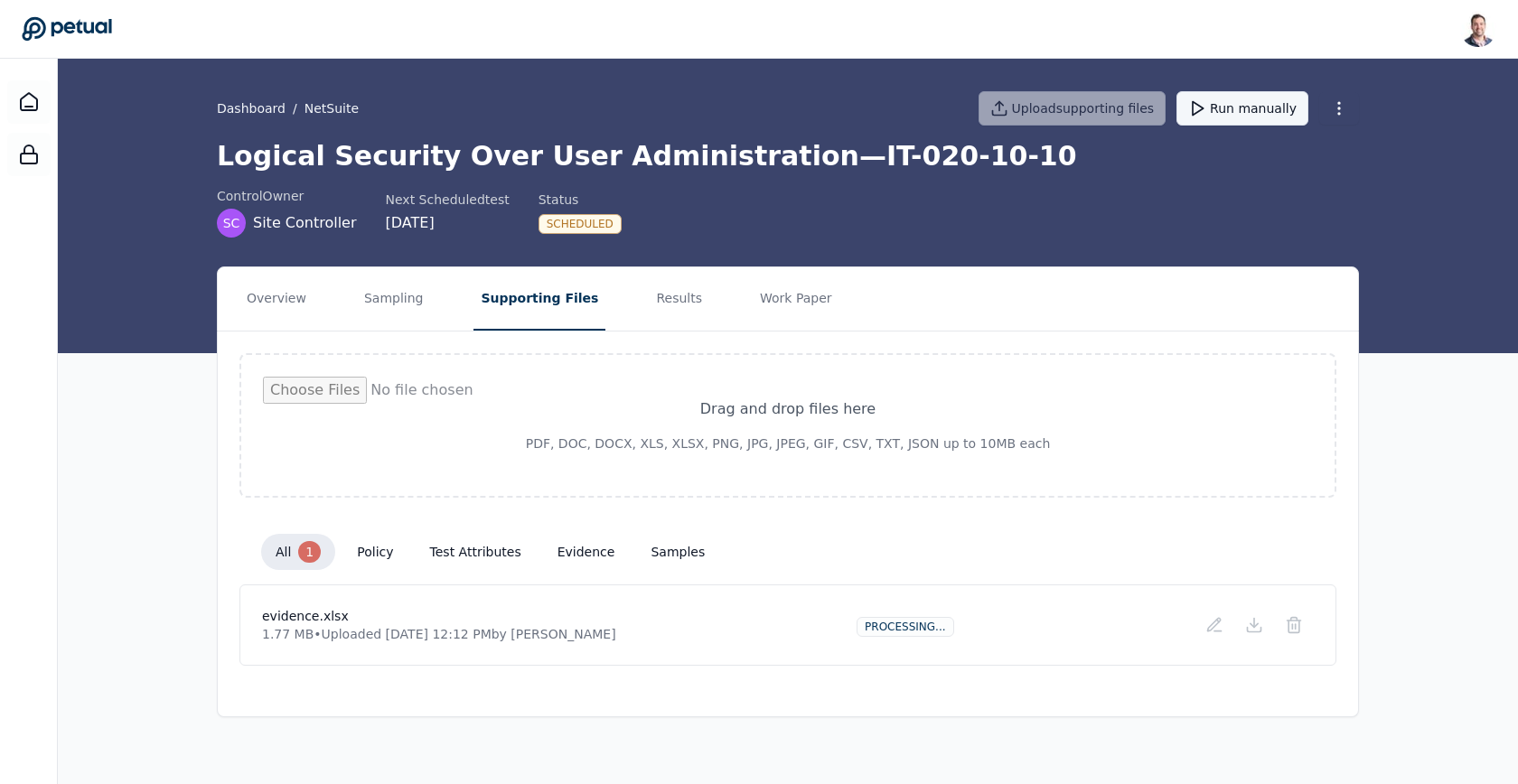
click at [1259, 106] on button "Run manually" at bounding box center [1242, 108] width 132 height 34
click at [369, 302] on button "Sampling" at bounding box center [394, 299] width 74 height 64
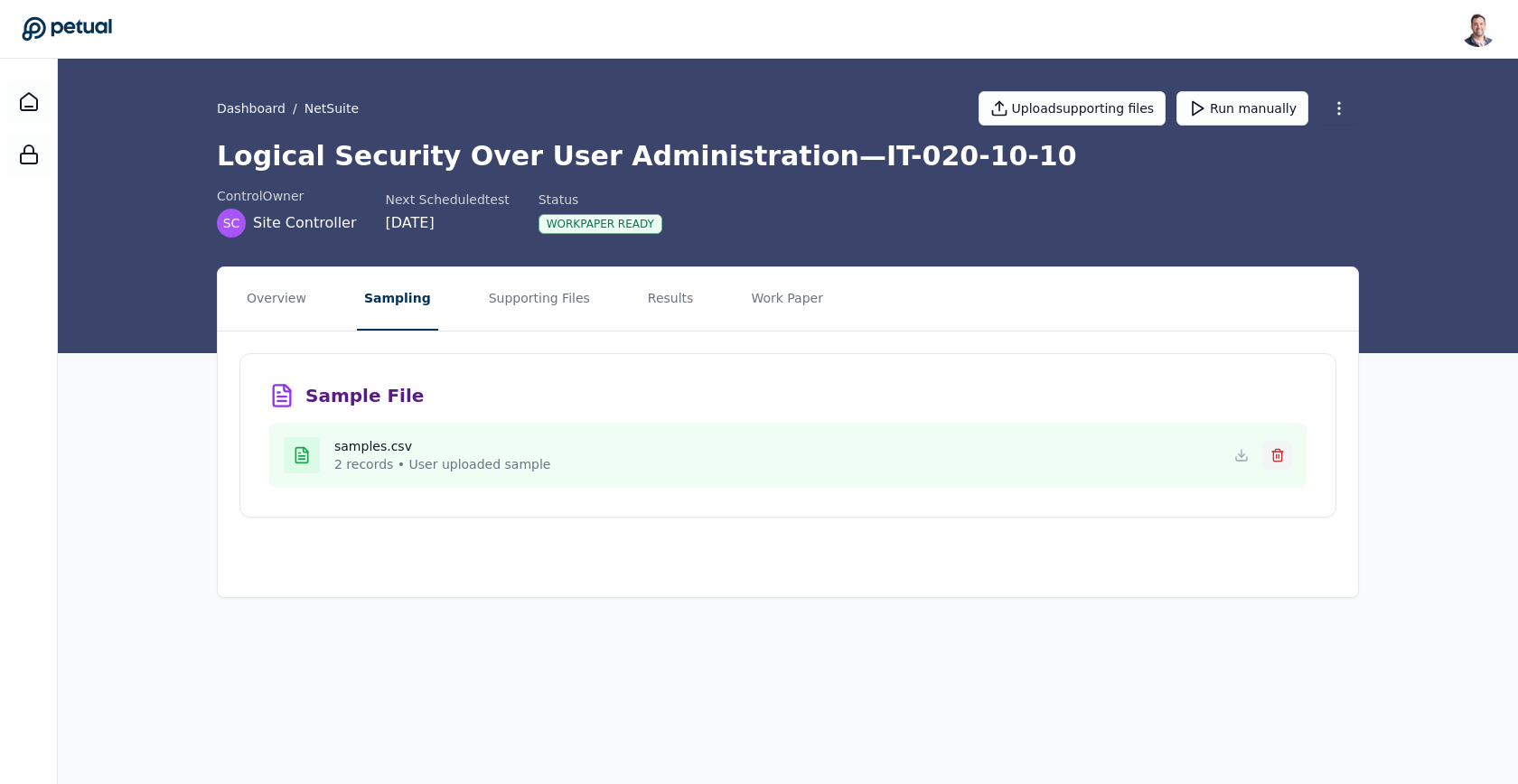
click at [1281, 458] on icon at bounding box center [1277, 455] width 15 height 15
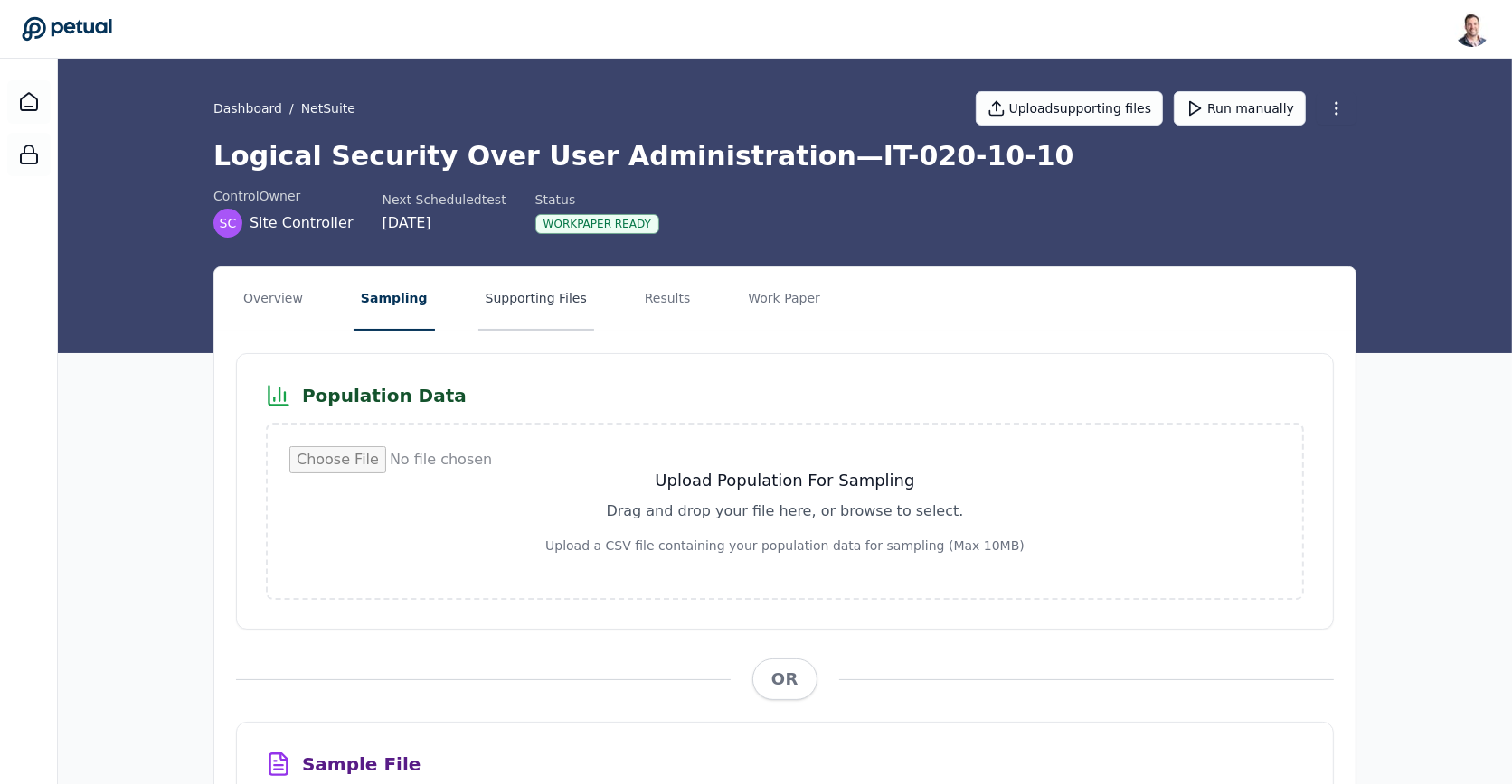
click at [518, 290] on button "Supporting Files" at bounding box center [536, 299] width 116 height 64
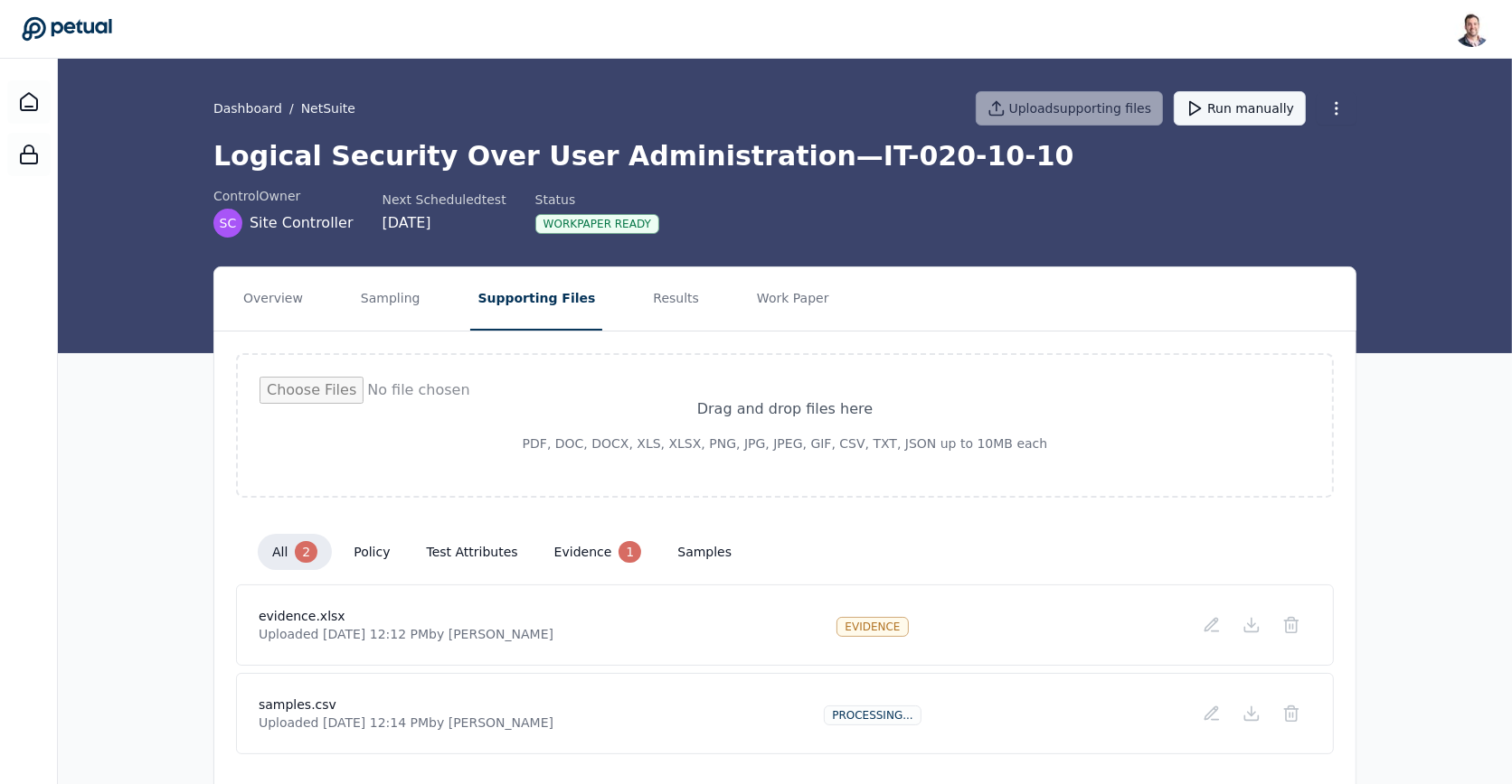
click at [1191, 107] on button "Run manually" at bounding box center [1239, 108] width 132 height 34
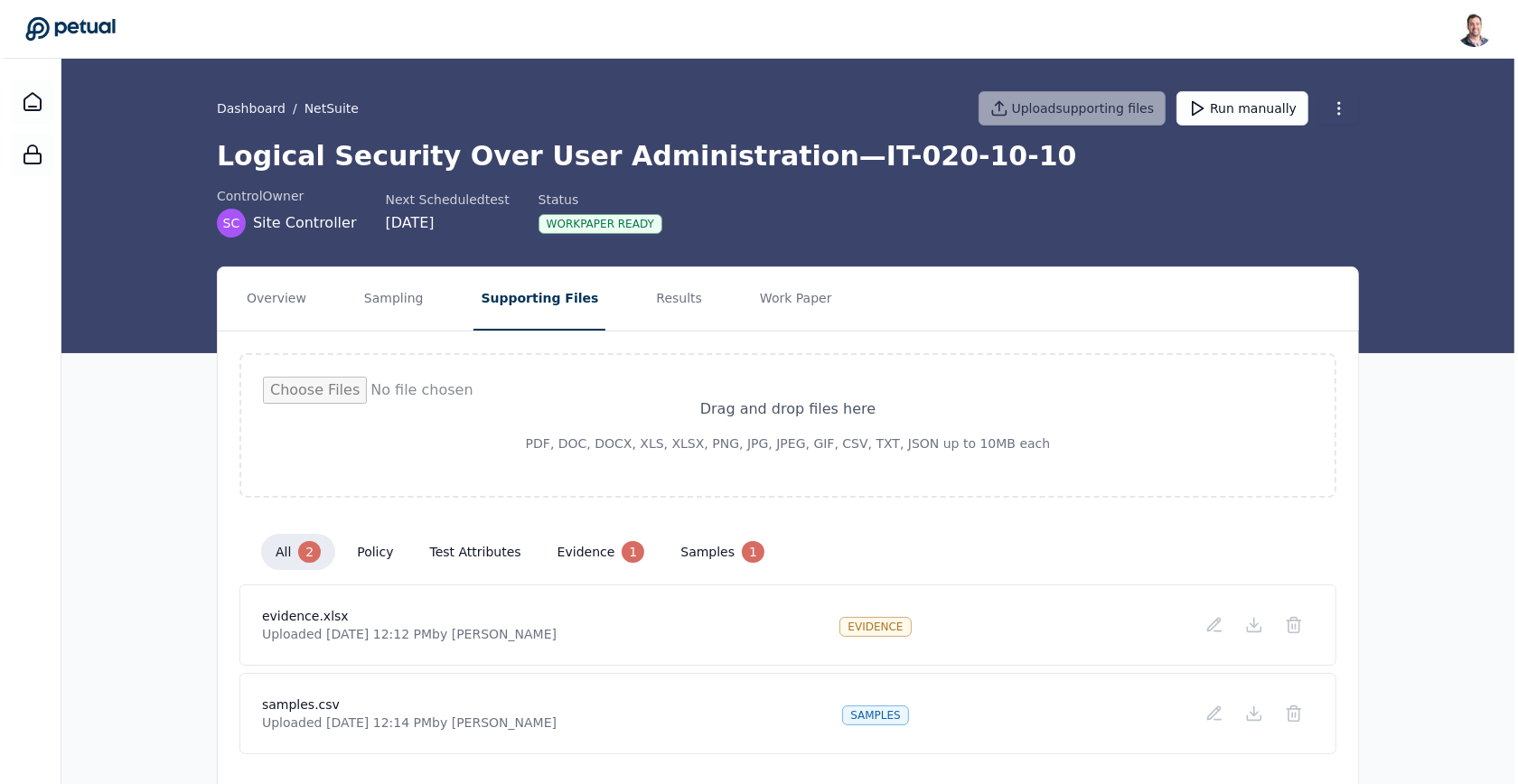
scroll to position [46, 0]
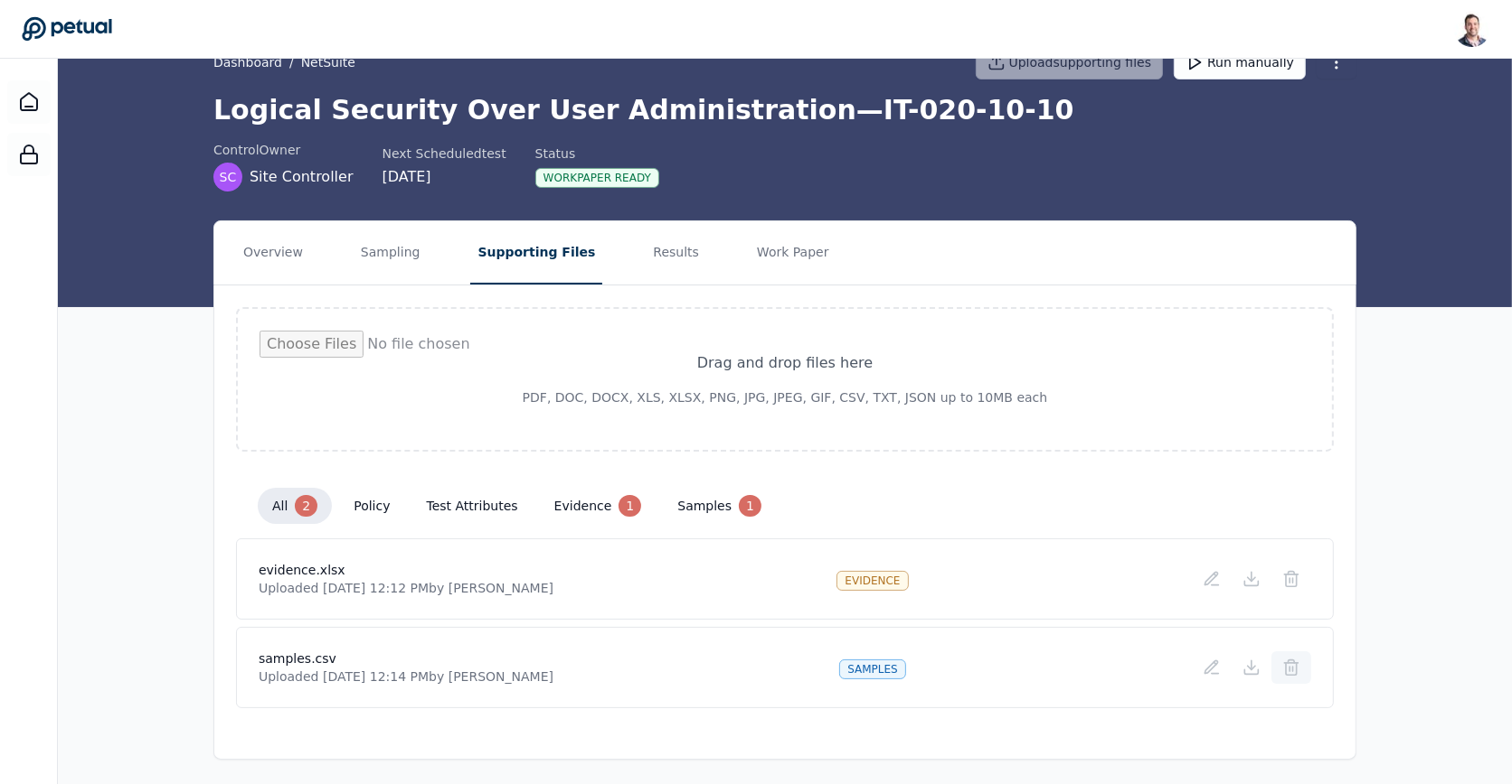
click at [1285, 663] on icon at bounding box center [1290, 669] width 11 height 12
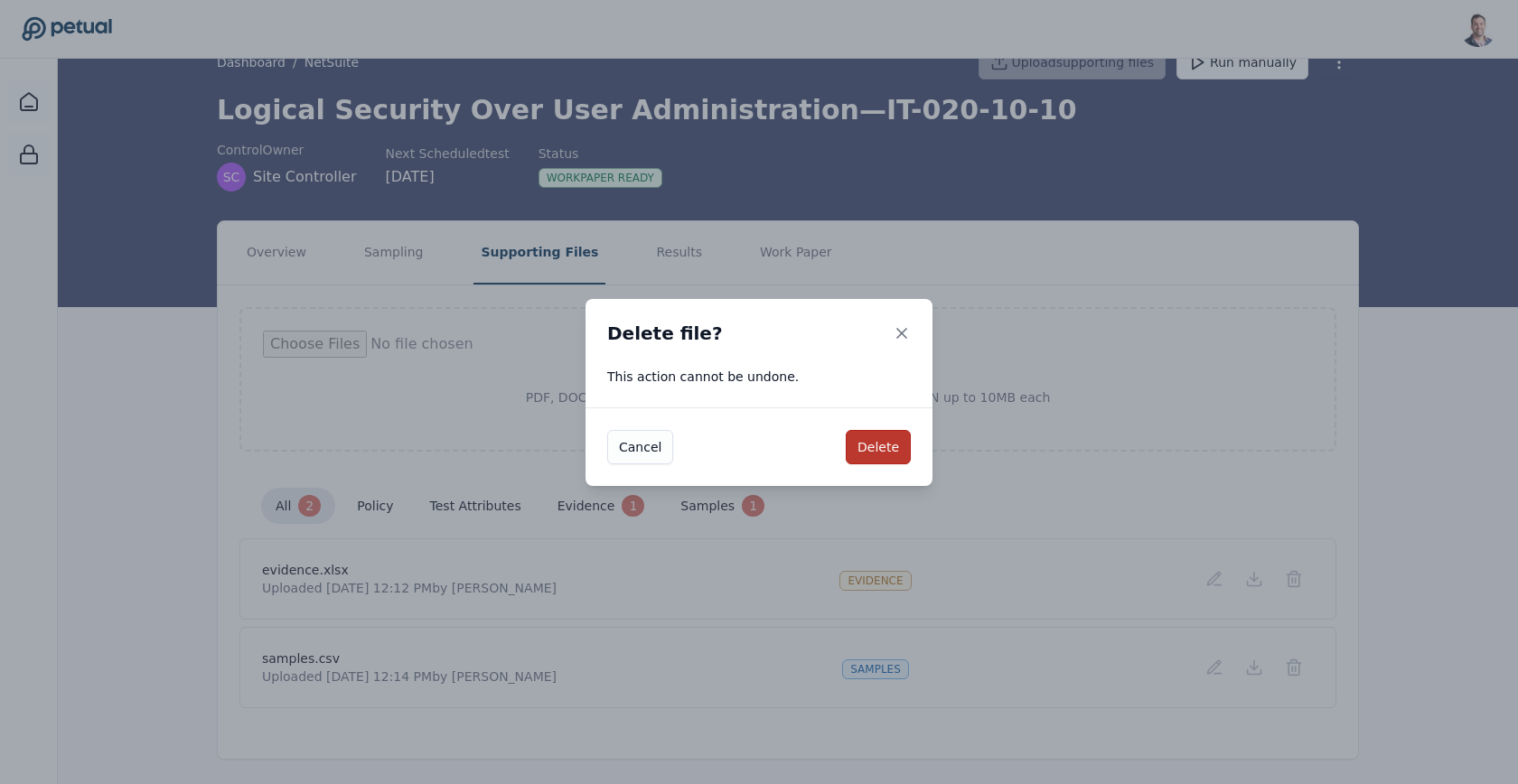
click at [865, 451] on button "Delete" at bounding box center [878, 447] width 65 height 34
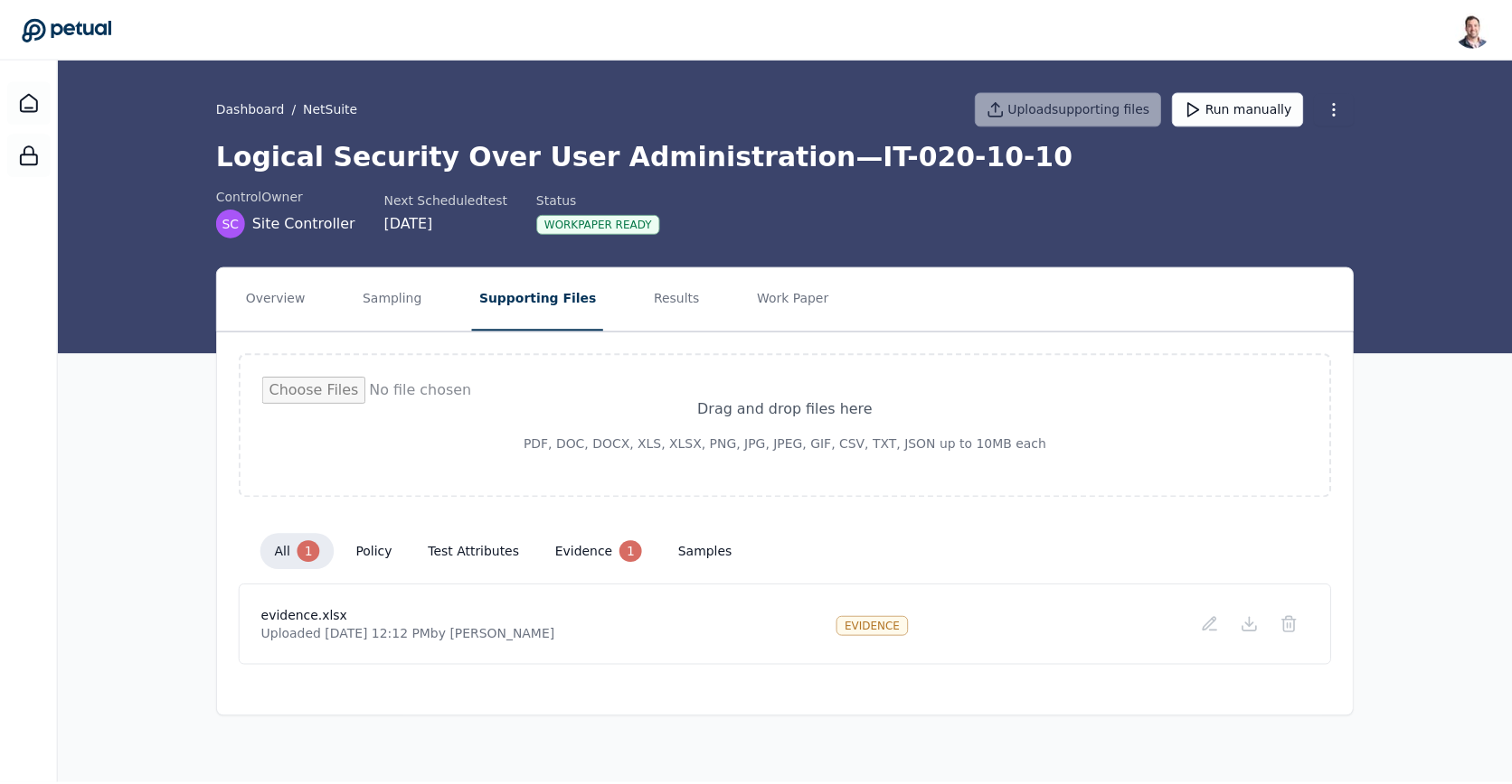
scroll to position [0, 0]
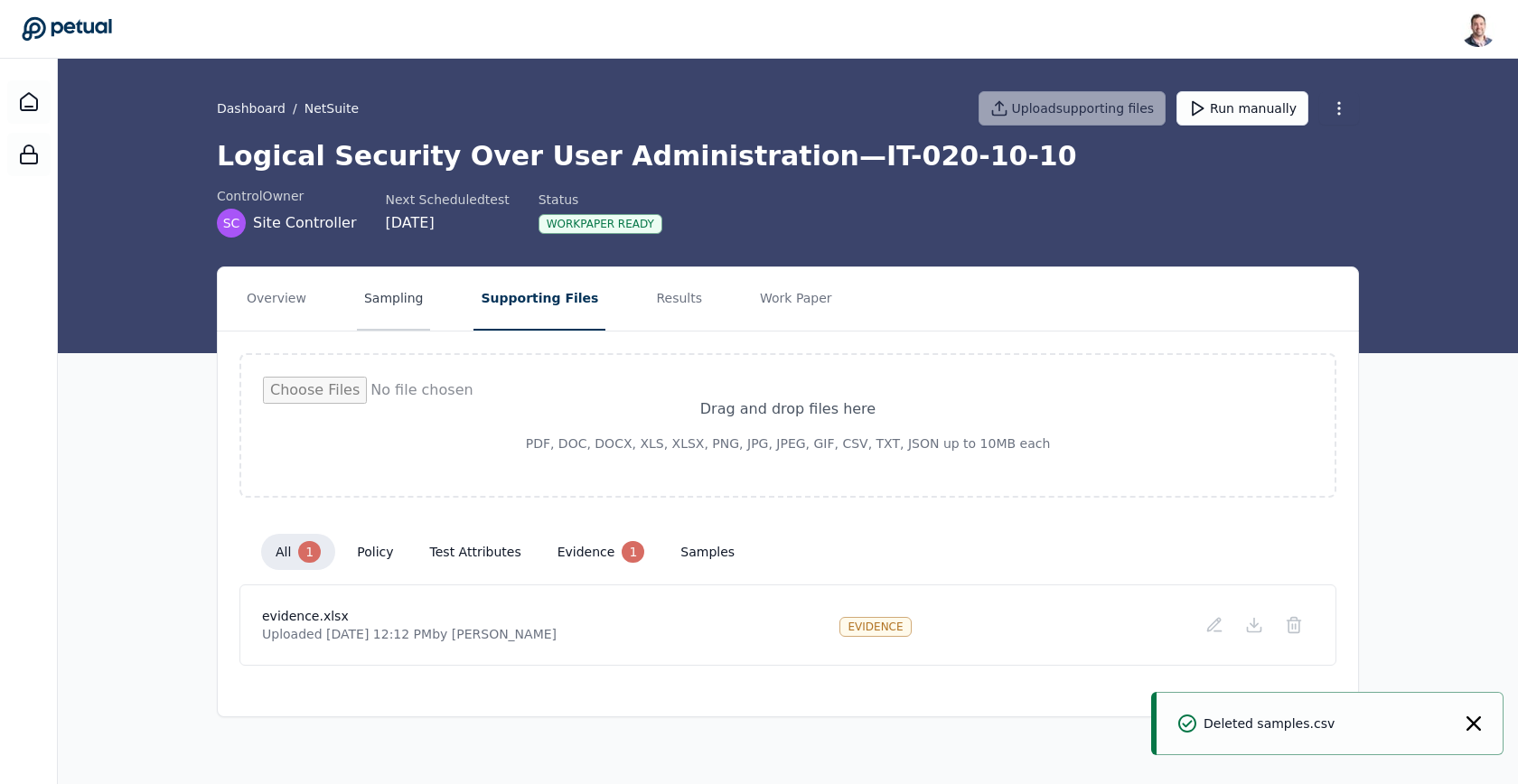
click at [367, 295] on button "Sampling" at bounding box center [394, 299] width 74 height 64
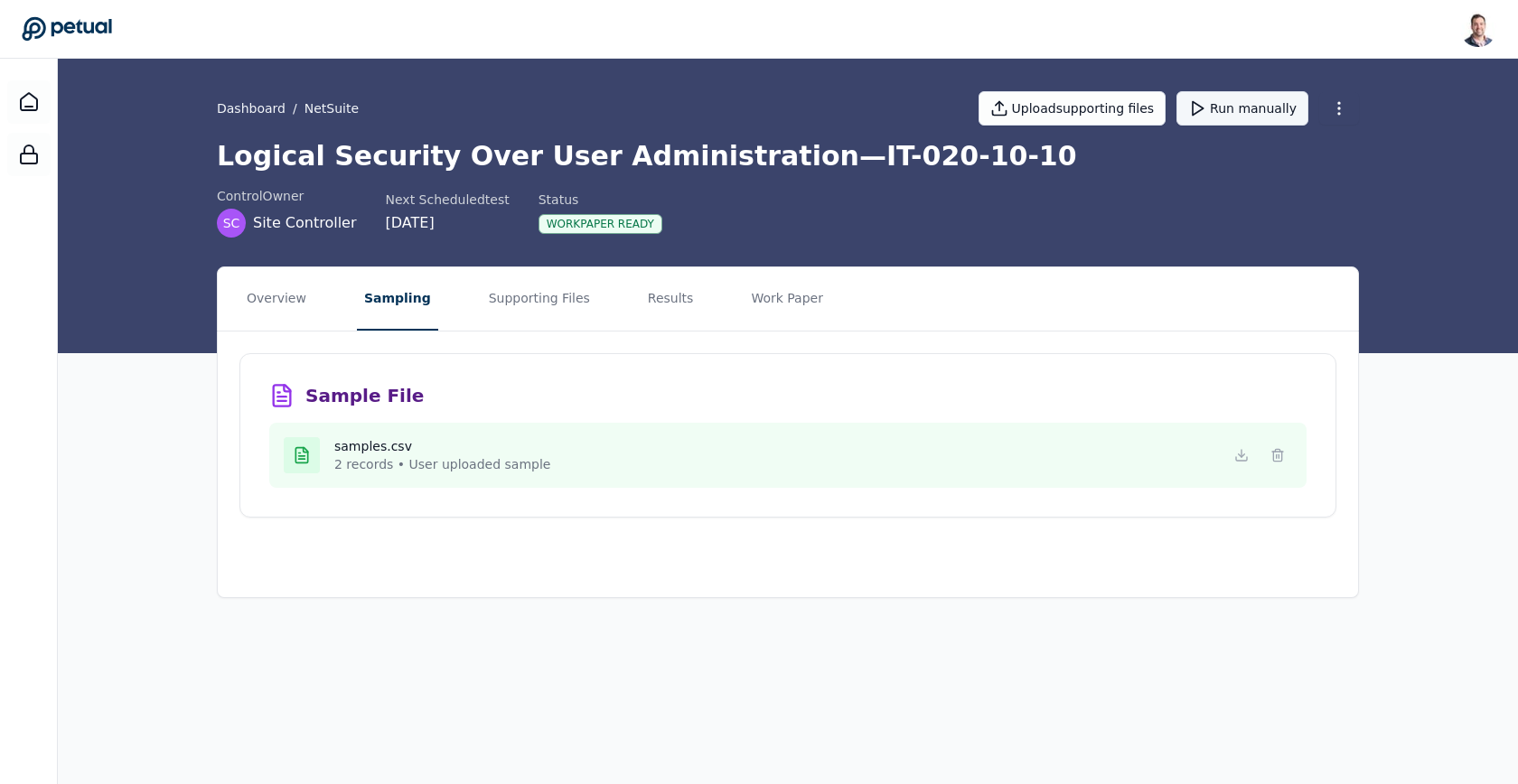
click at [1253, 110] on button "Run manually" at bounding box center [1242, 108] width 132 height 34
click at [538, 299] on button "Supporting Files" at bounding box center [539, 299] width 116 height 64
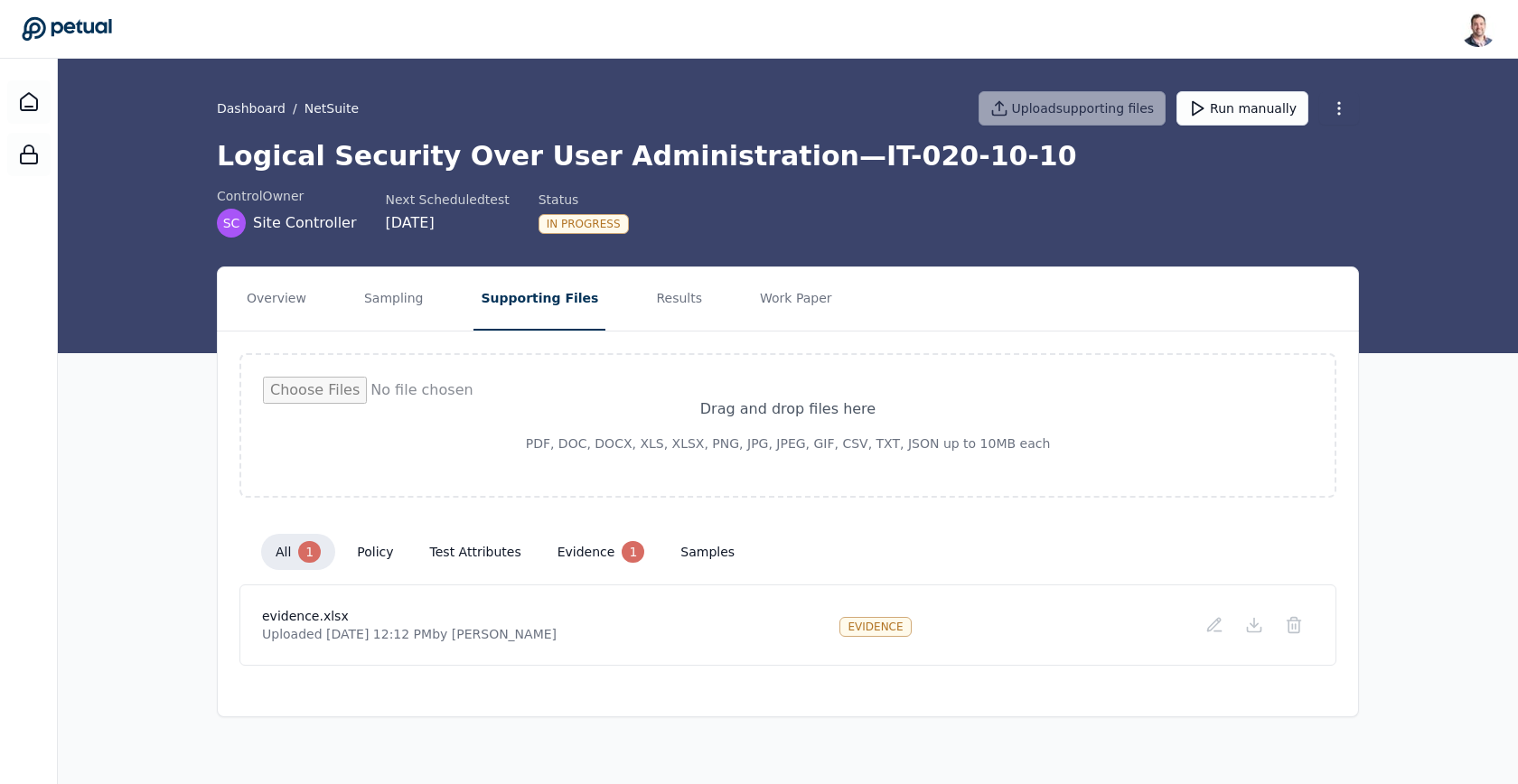
click at [447, 554] on button "test attributes" at bounding box center [475, 552] width 121 height 32
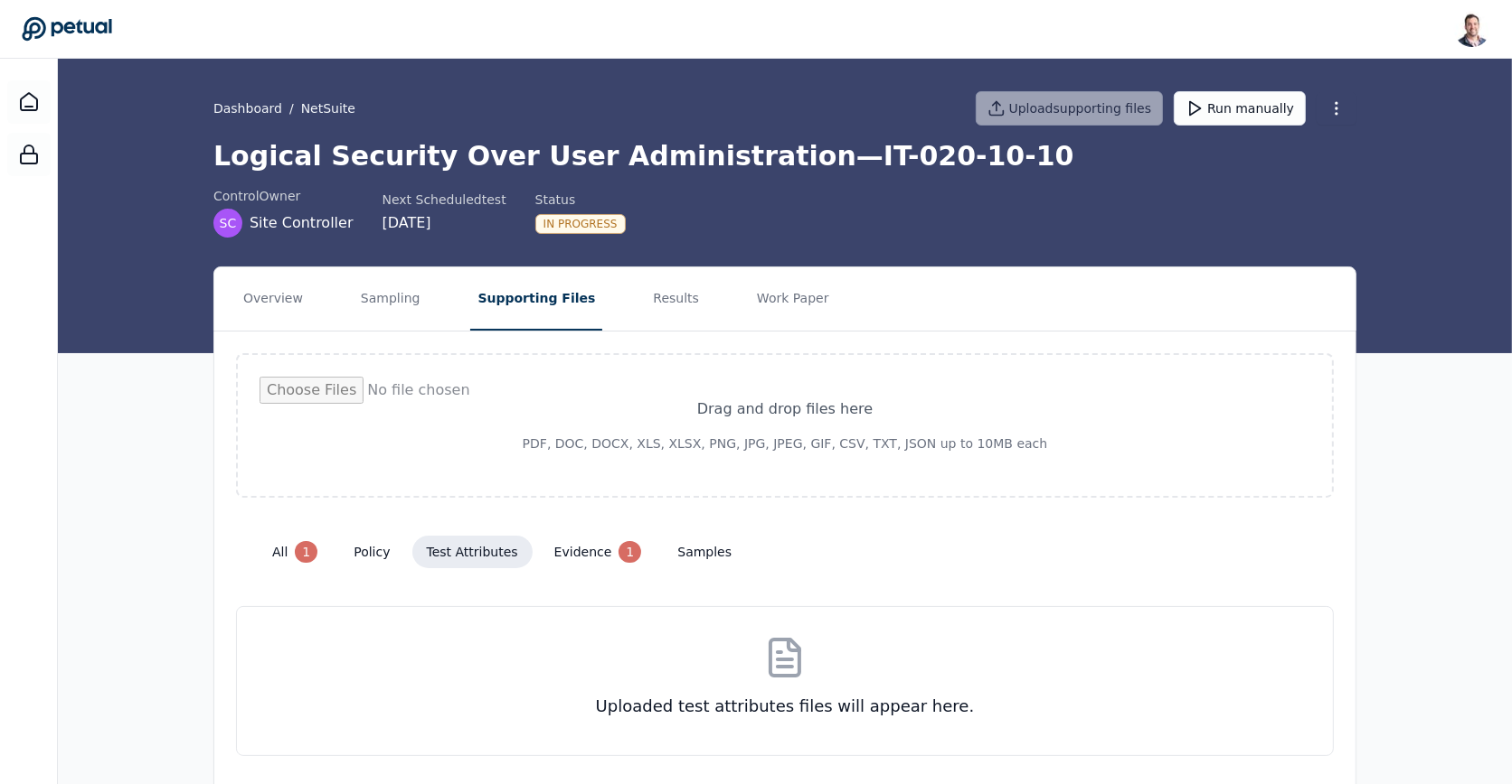
scroll to position [48, 0]
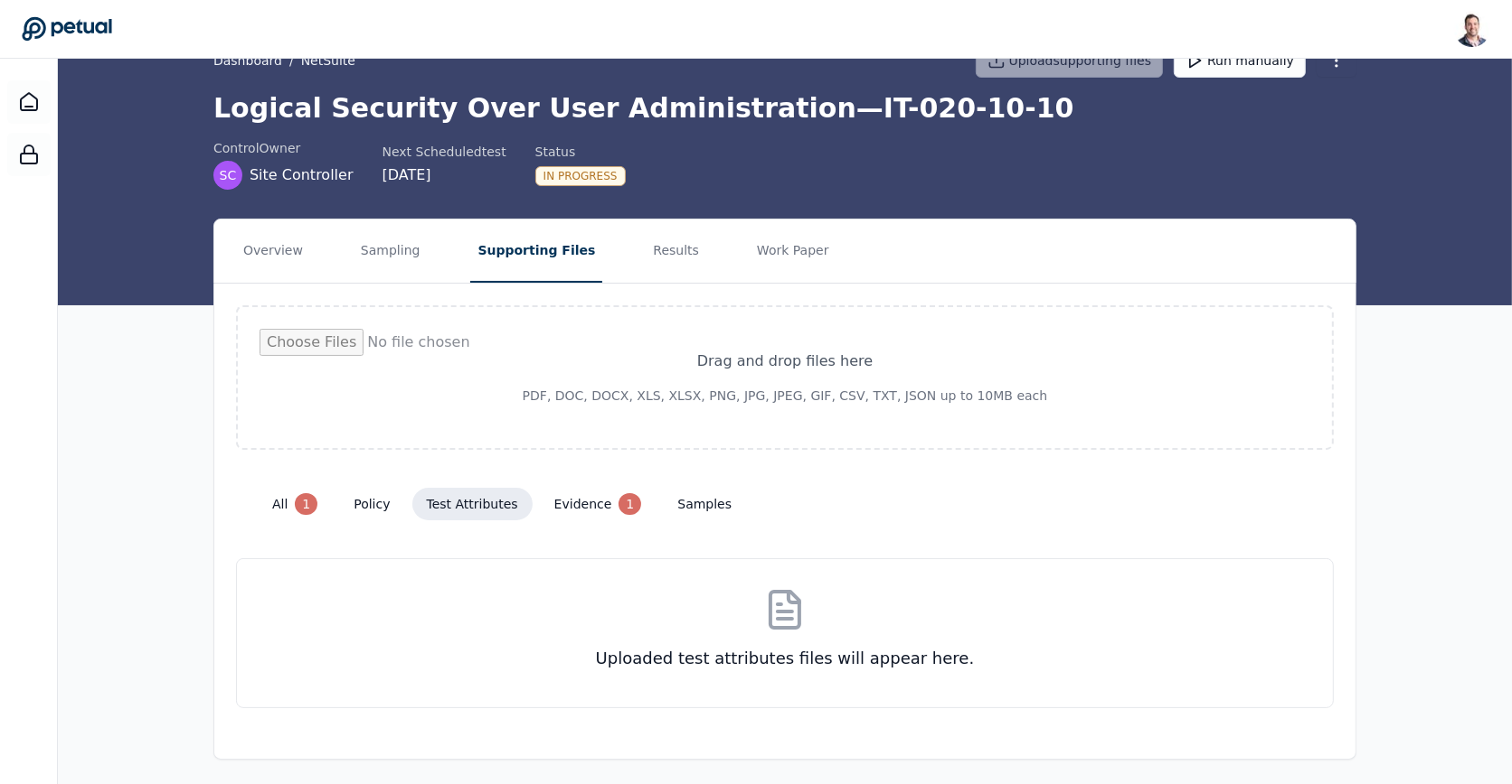
click at [290, 486] on button "all 1" at bounding box center [295, 504] width 75 height 36
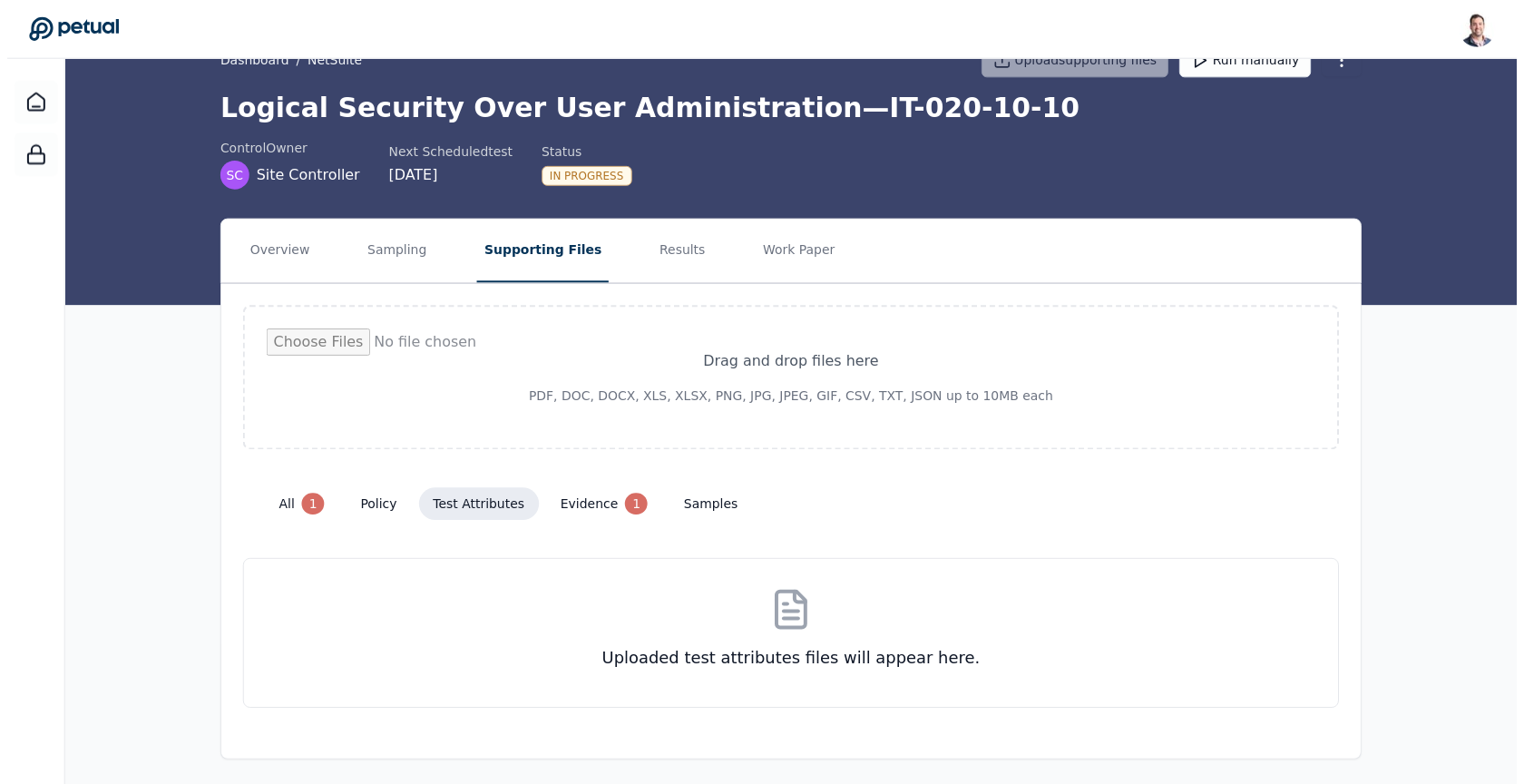
scroll to position [0, 0]
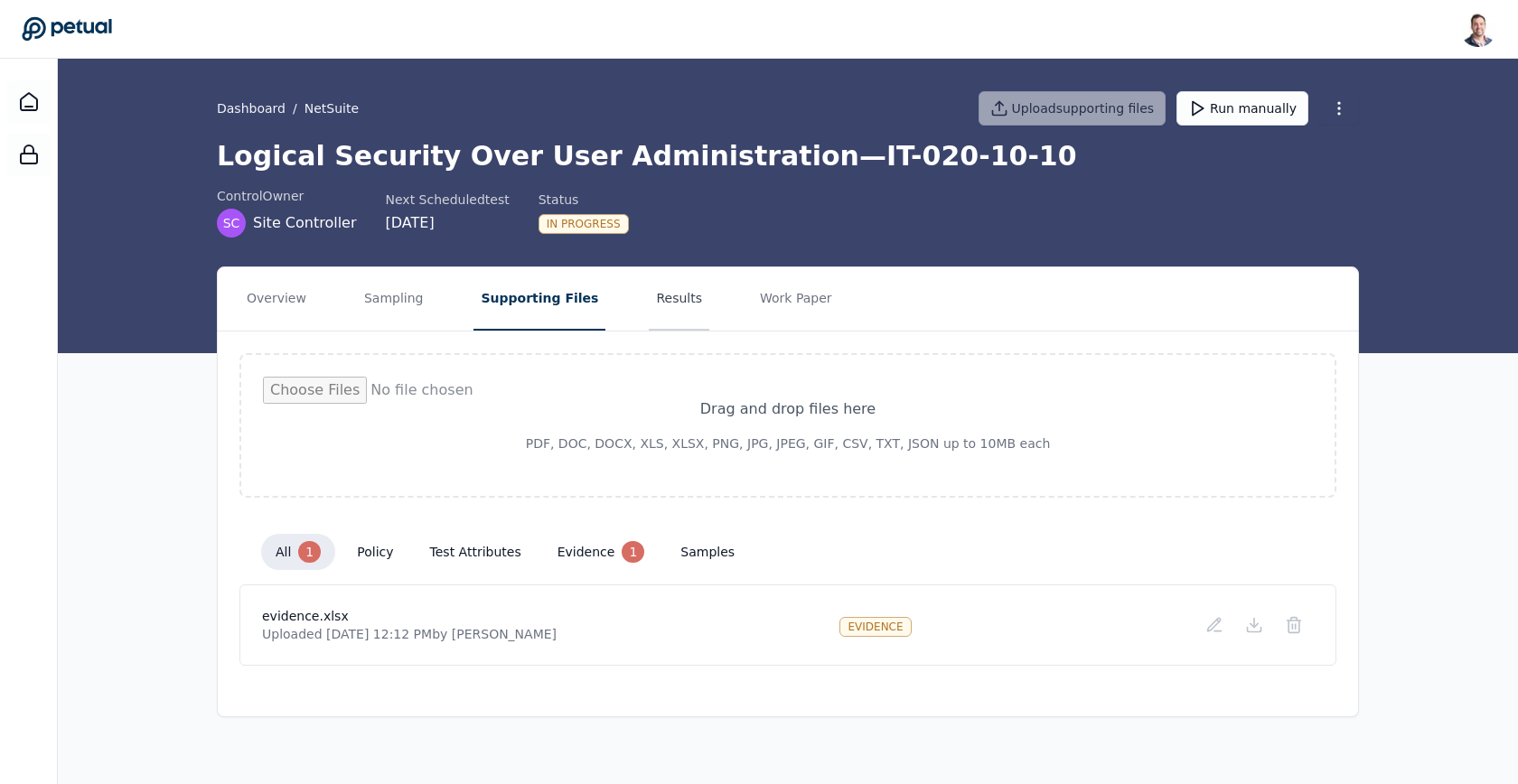
click at [657, 293] on button "Results" at bounding box center [679, 299] width 61 height 64
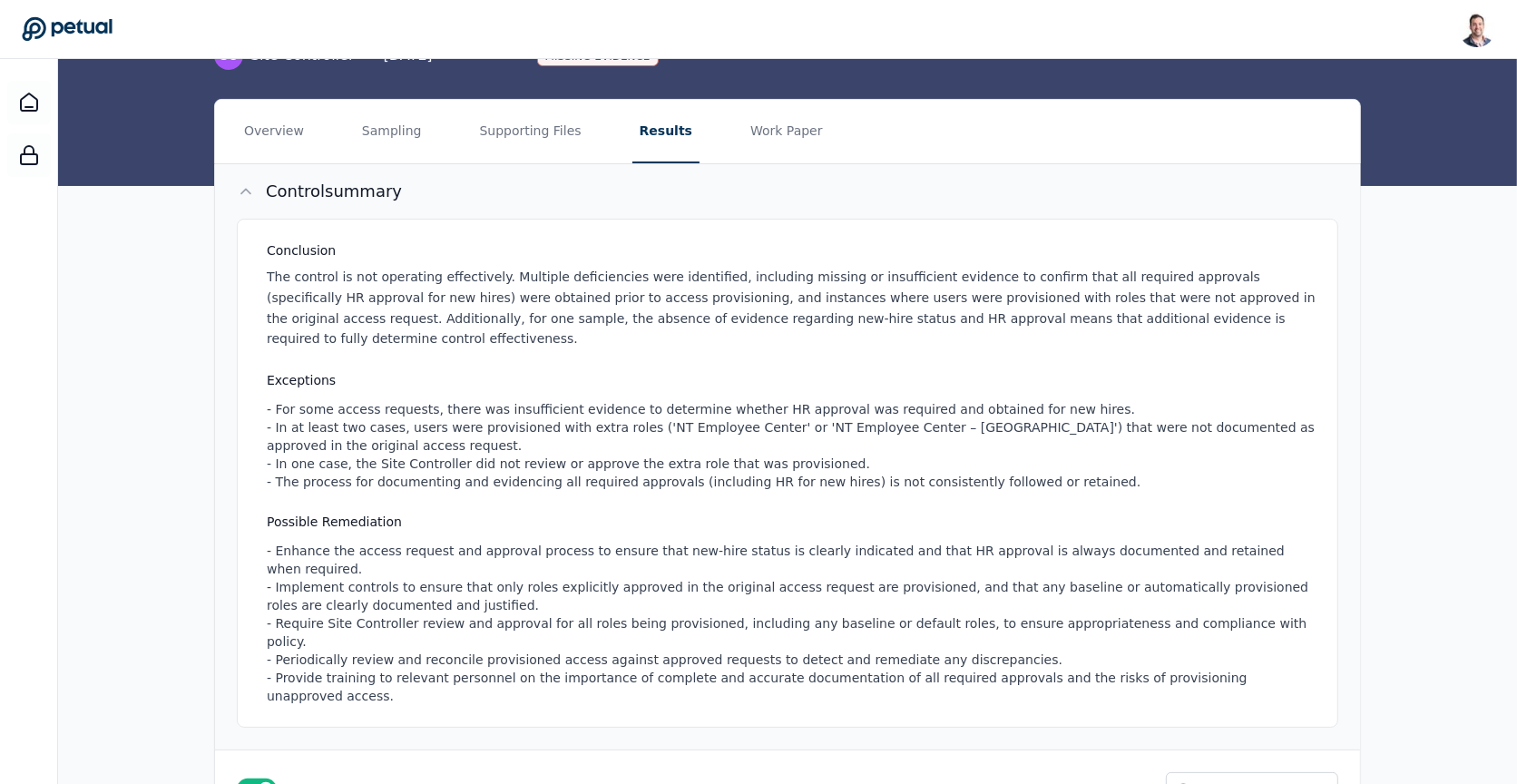
scroll to position [162, 0]
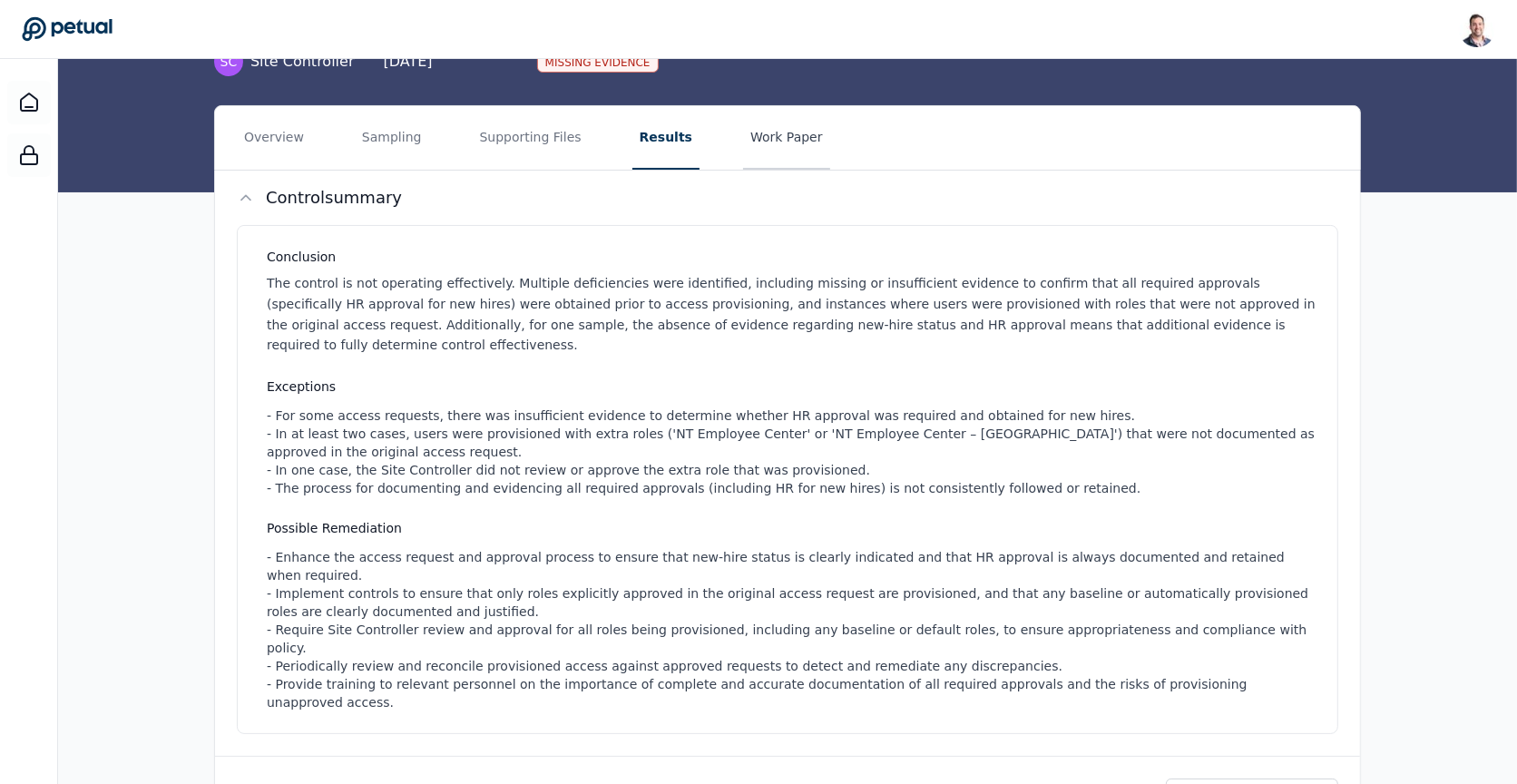
click at [743, 135] on button "Work Paper" at bounding box center [786, 138] width 88 height 64
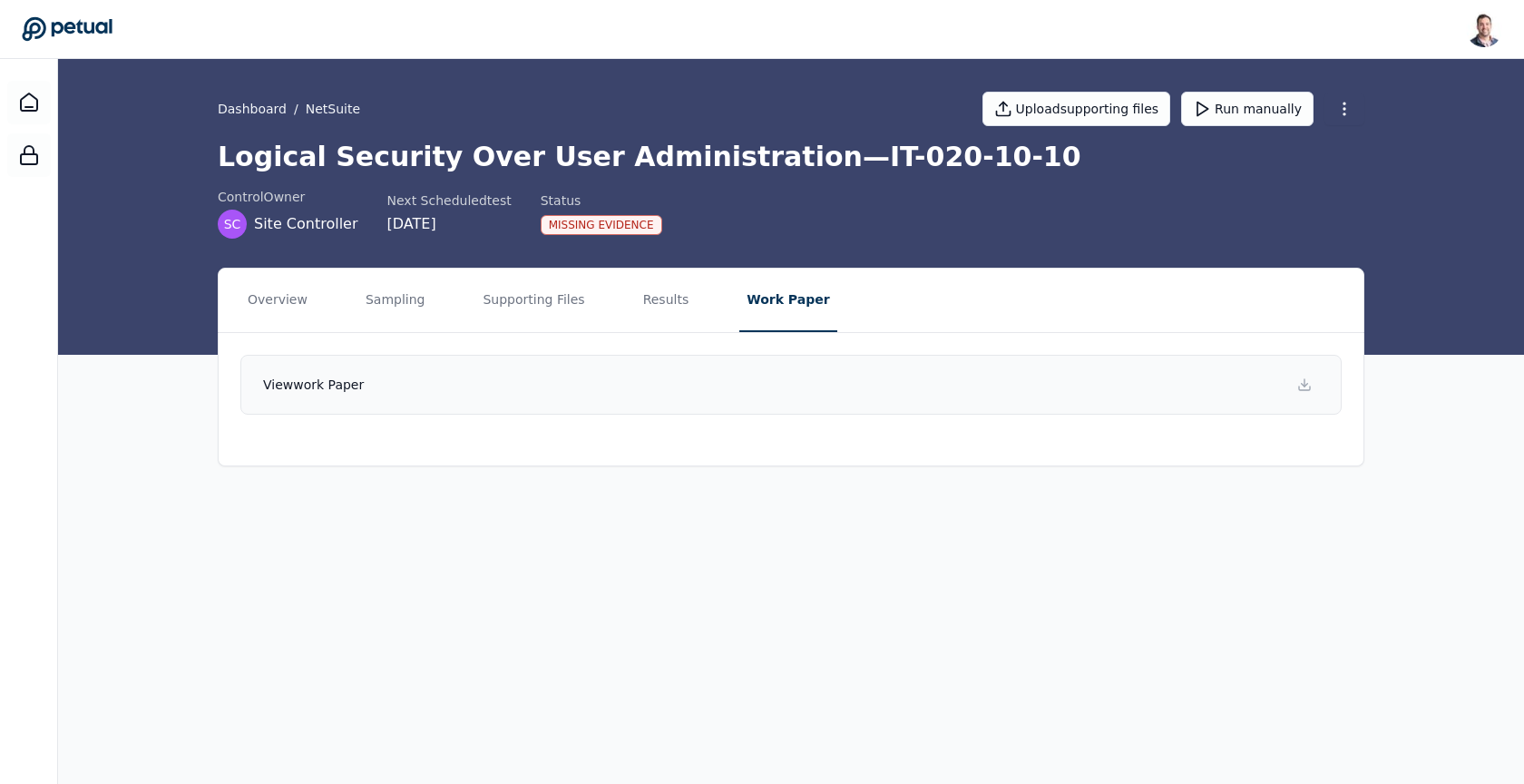
click at [689, 396] on link "View work paper" at bounding box center [790, 385] width 1101 height 60
click at [505, 308] on button "Supporting Files" at bounding box center [533, 300] width 116 height 64
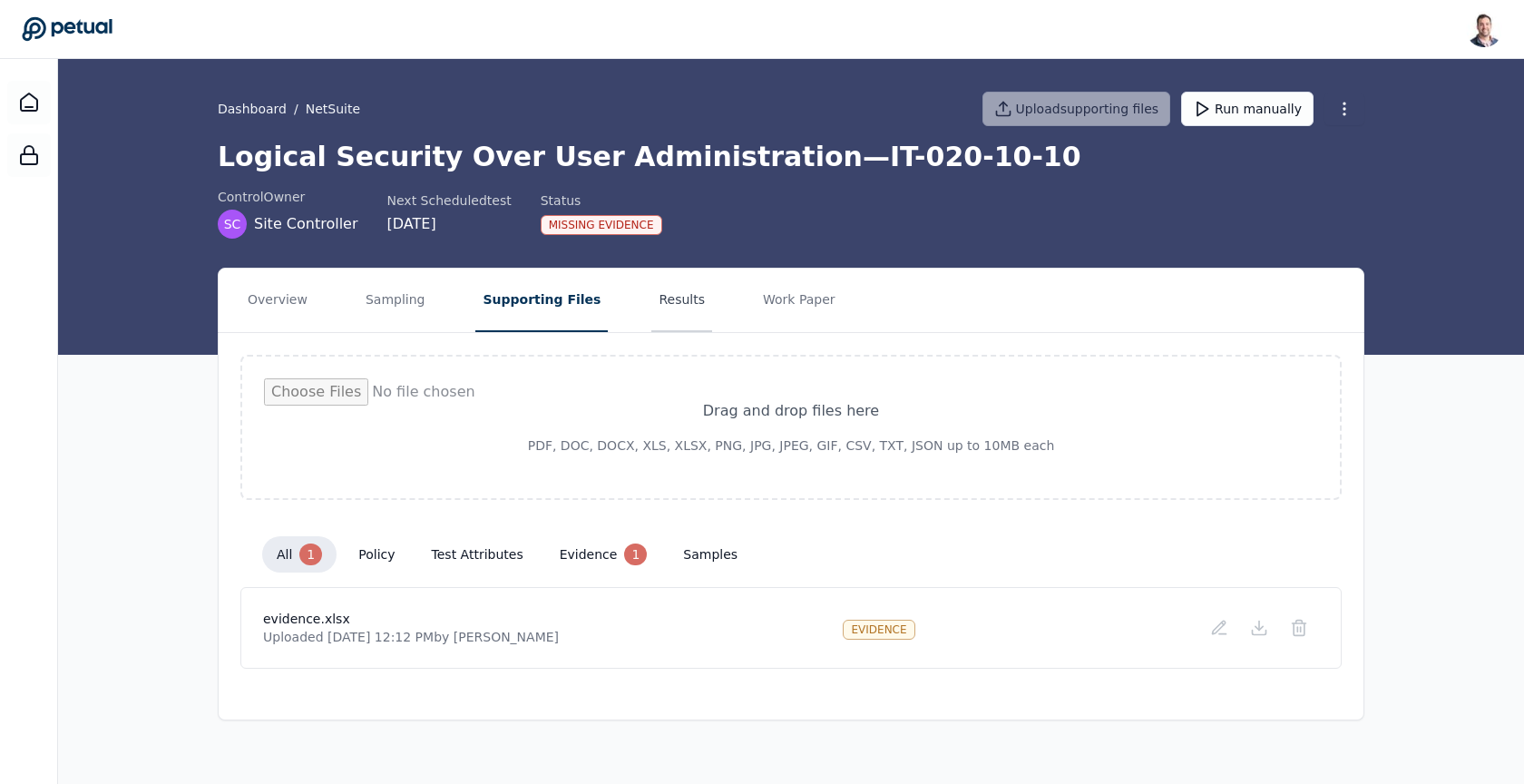
click at [660, 303] on button "Results" at bounding box center [682, 300] width 61 height 64
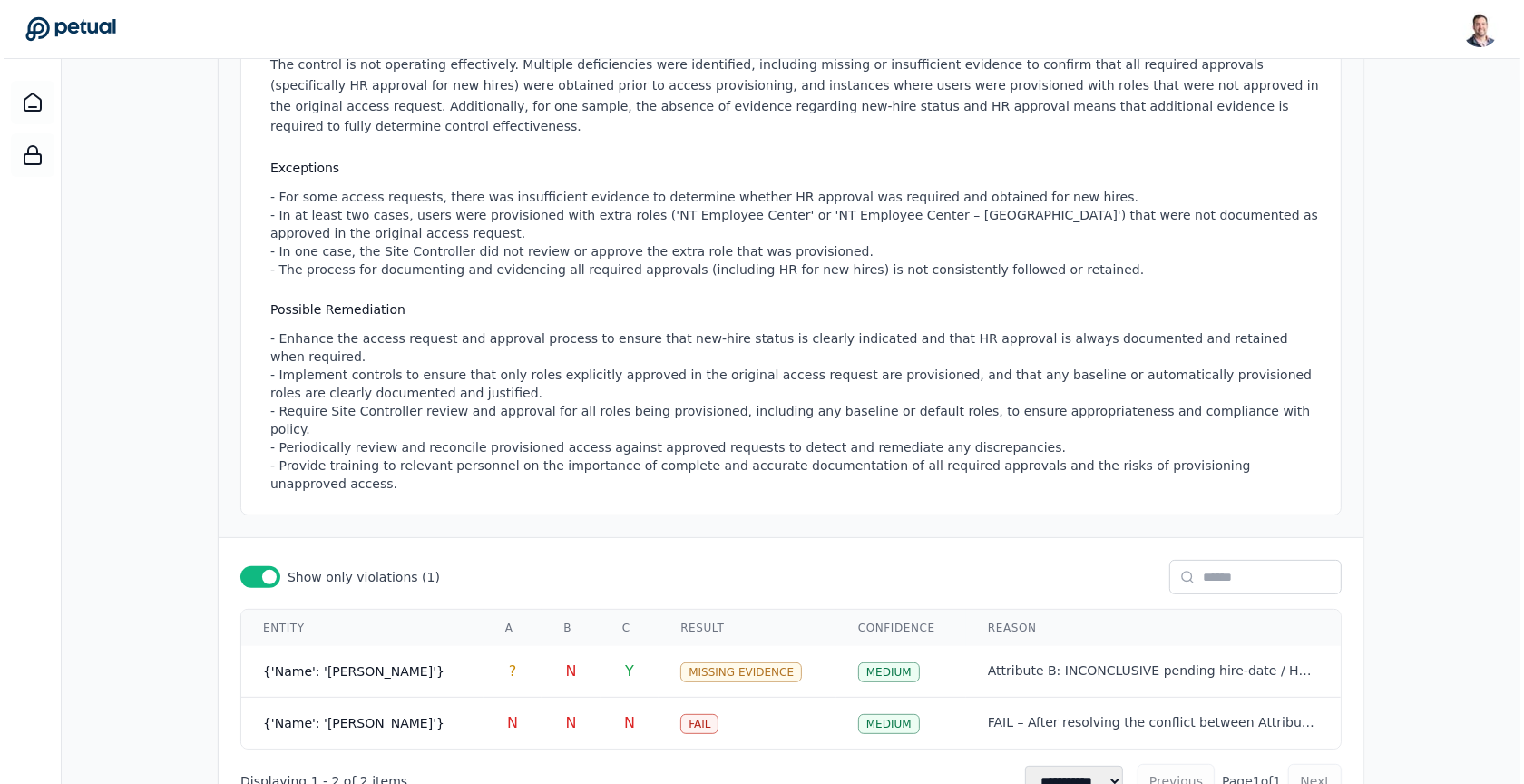
scroll to position [392, 0]
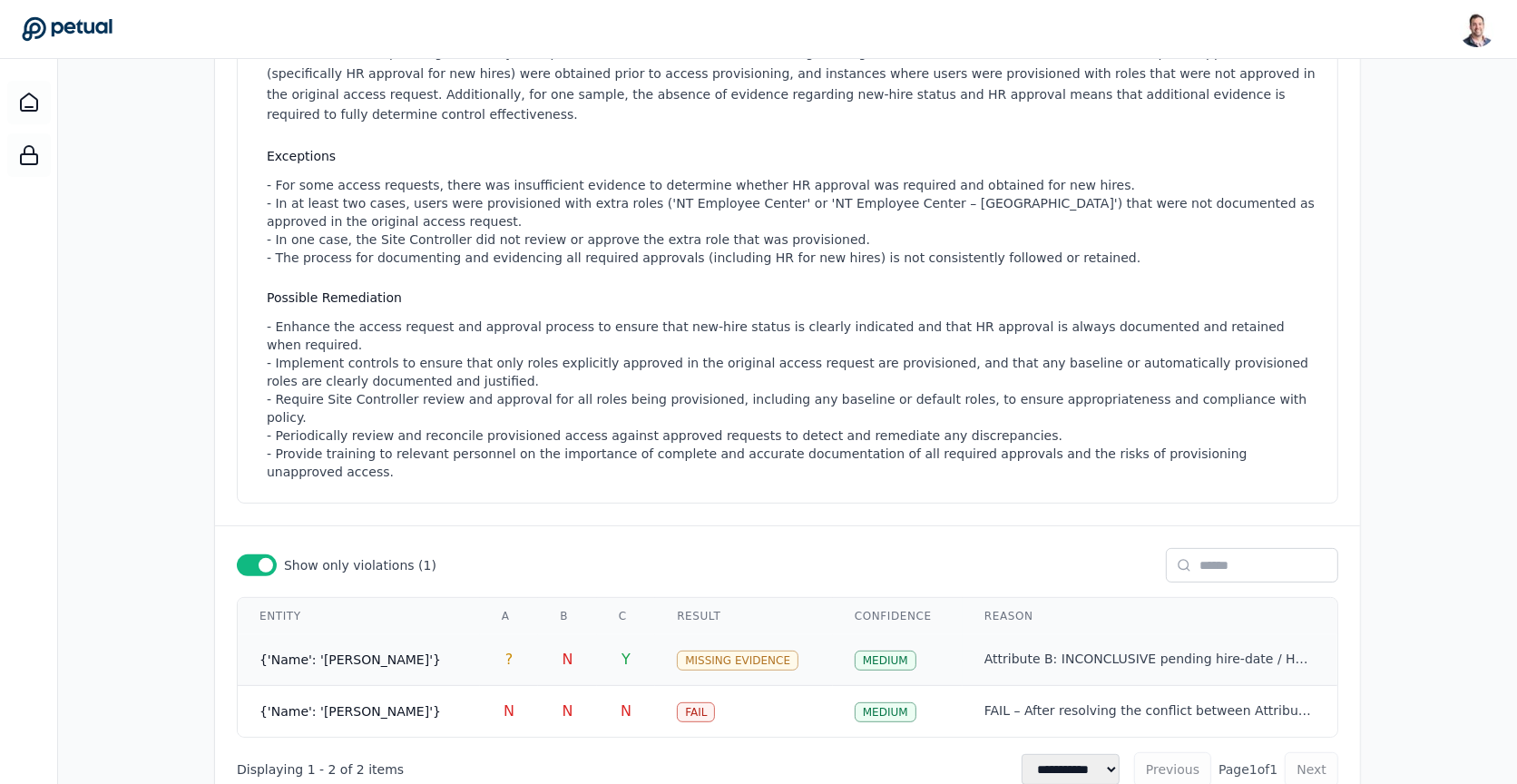
click at [792, 633] on td "Missing Evidence" at bounding box center [744, 659] width 178 height 52
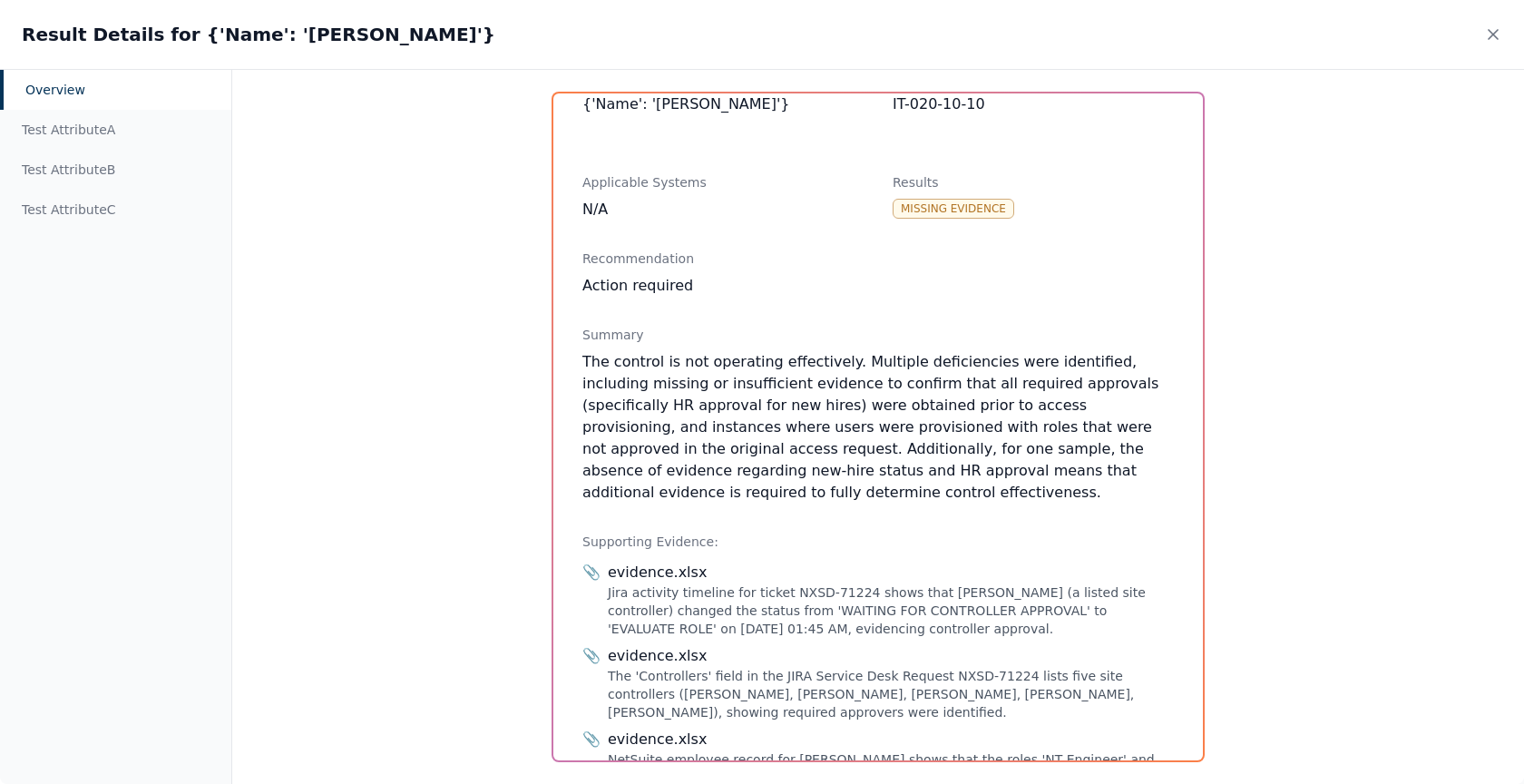
scroll to position [124, 0]
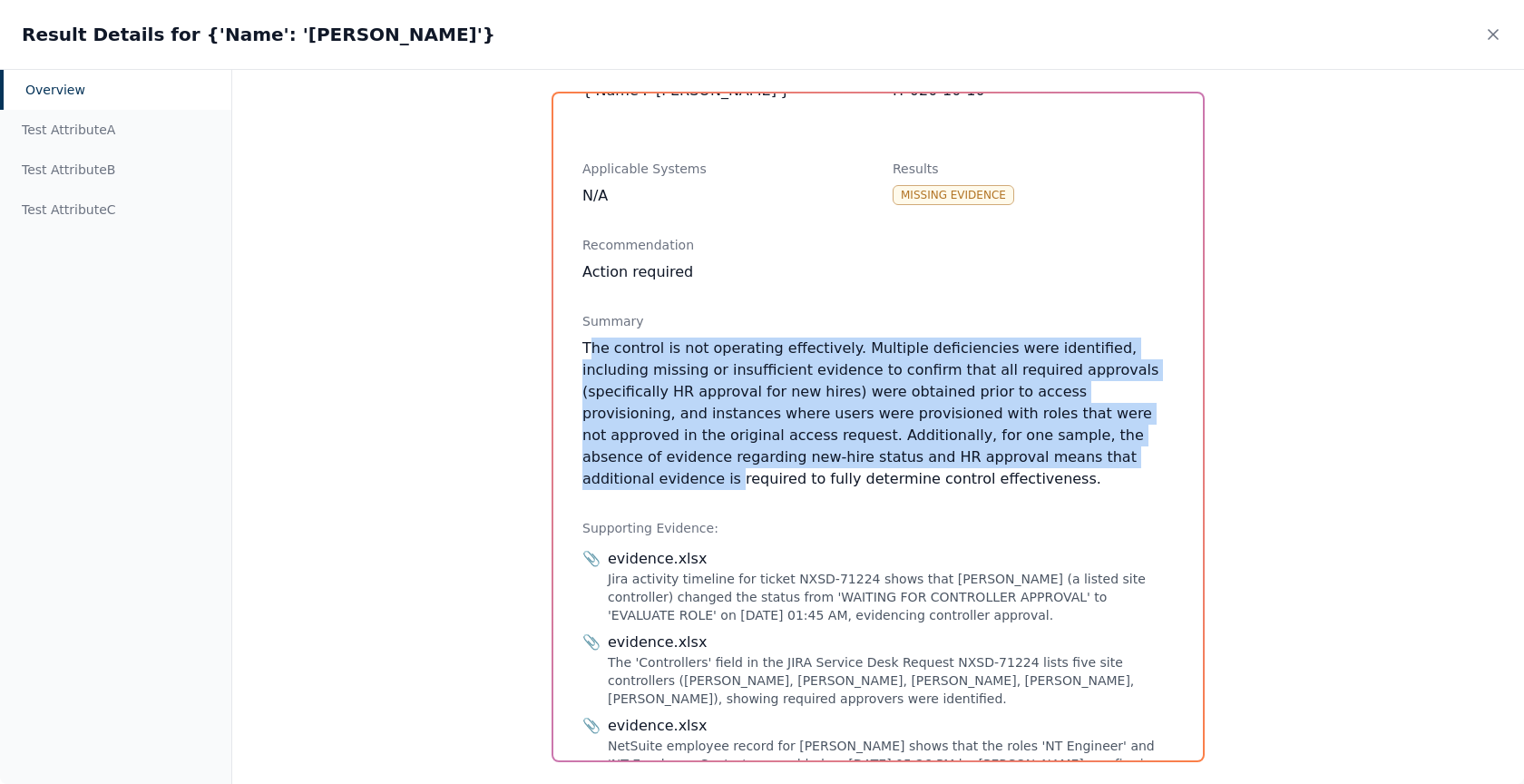
drag, startPoint x: 867, startPoint y: 462, endPoint x: 587, endPoint y: 349, distance: 301.9
click at [587, 349] on div "The control is not operating effectively. Multiple deficiencies were identified…" at bounding box center [878, 413] width 591 height 152
drag, startPoint x: 587, startPoint y: 349, endPoint x: 775, endPoint y: 480, distance: 229.1
click at [775, 480] on div "The control is not operating effectively. Multiple deficiencies were identified…" at bounding box center [878, 413] width 591 height 152
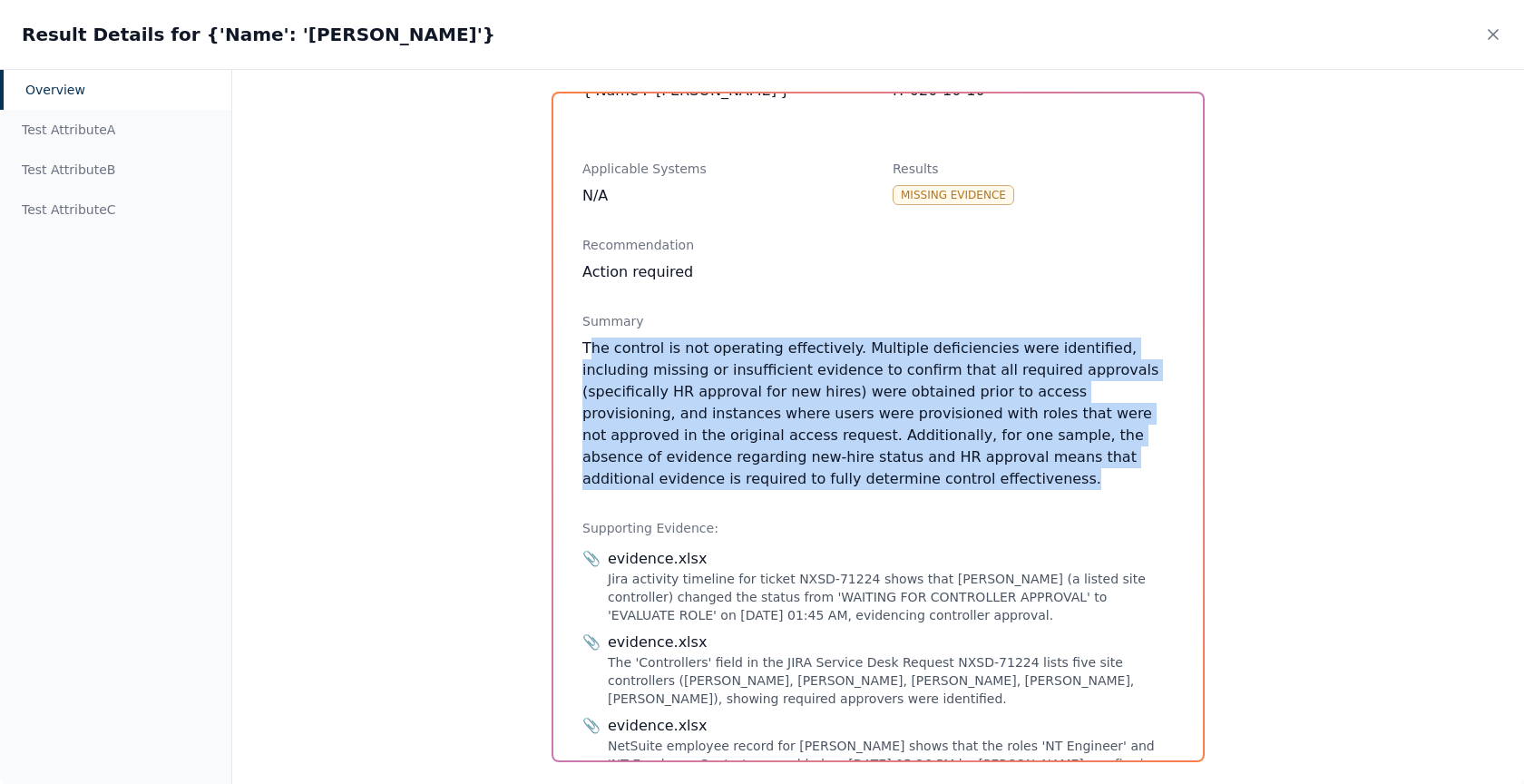
click at [775, 480] on div "The control is not operating effectively. Multiple deficiencies were identified…" at bounding box center [878, 413] width 591 height 152
drag, startPoint x: 775, startPoint y: 480, endPoint x: 681, endPoint y: 343, distance: 166.1
click at [681, 343] on div "The control is not operating effectively. Multiple deficiencies were identified…" at bounding box center [878, 413] width 591 height 152
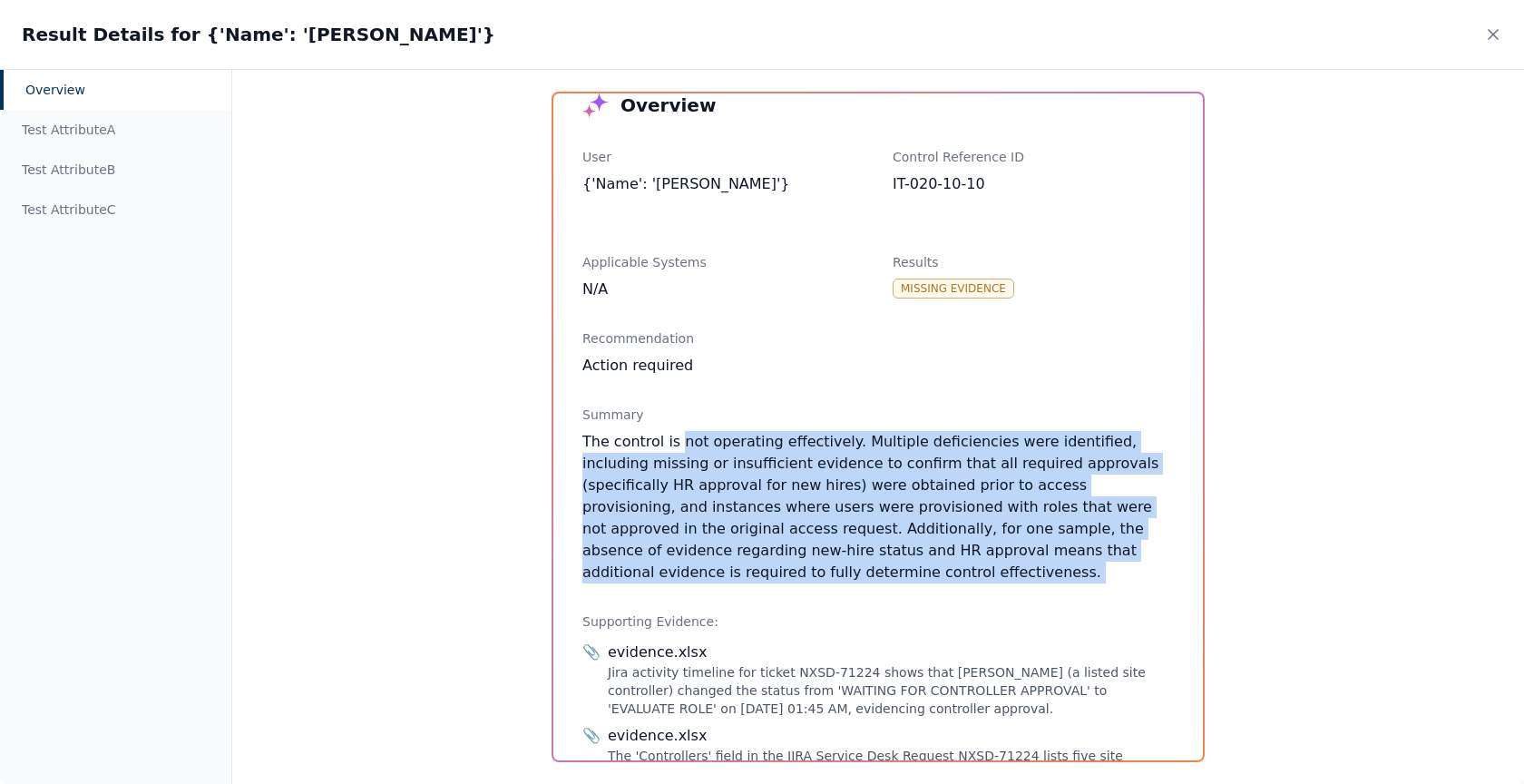
scroll to position [0, 0]
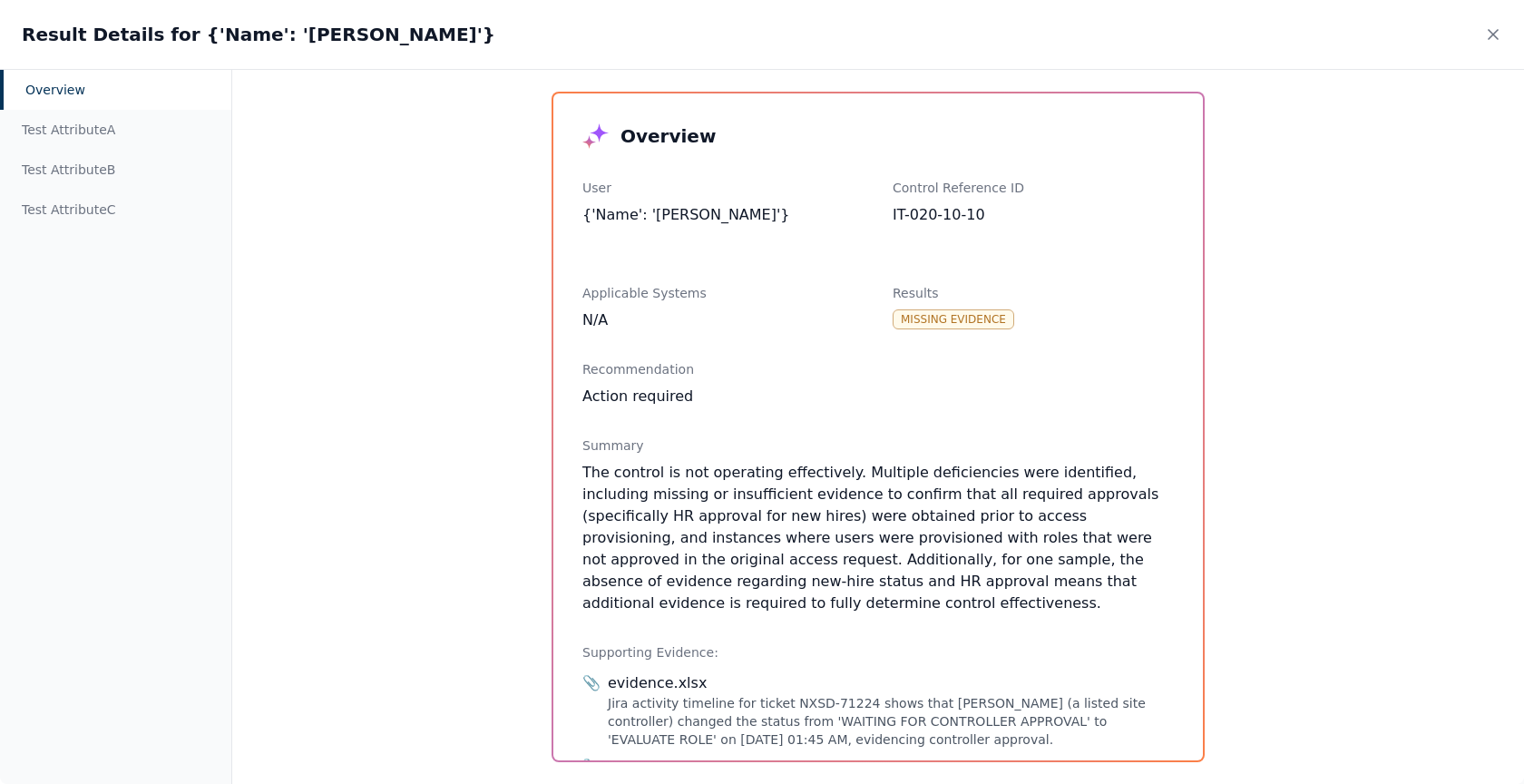
click at [737, 691] on div "evidence.xlsx" at bounding box center [890, 683] width 566 height 22
click at [93, 134] on div "Test Attribute A" at bounding box center [115, 130] width 231 height 40
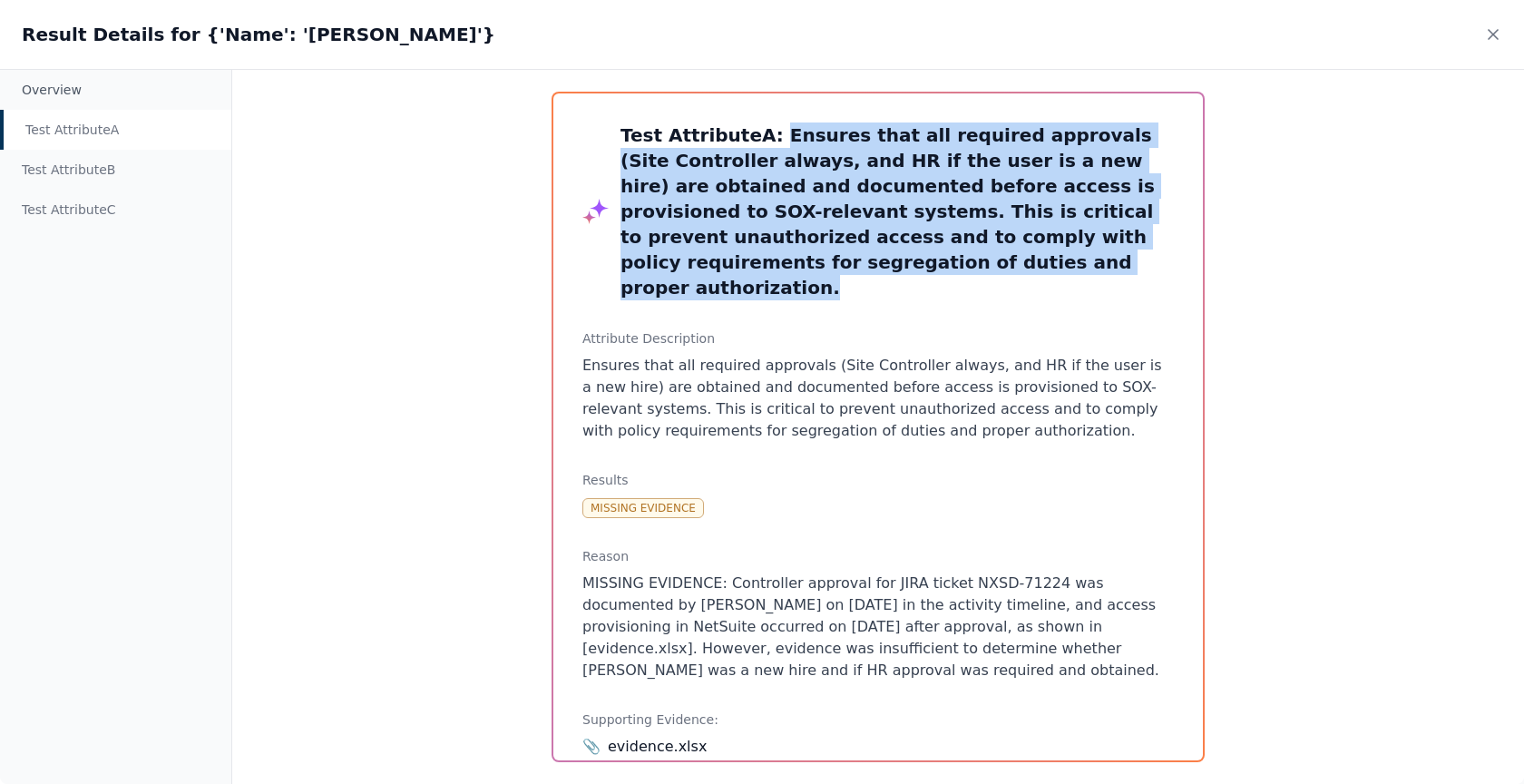
drag, startPoint x: 886, startPoint y: 265, endPoint x: 760, endPoint y: 135, distance: 181.0
click at [760, 135] on h3 "Test Attribute A : Ensures that all required approvals (Site Controller always,…" at bounding box center [897, 211] width 553 height 178
drag, startPoint x: 760, startPoint y: 135, endPoint x: 878, endPoint y: 273, distance: 181.6
click at [878, 273] on div "Test Attribute A : Ensures that all required approvals (Site Controller always,…" at bounding box center [878, 427] width 649 height 667
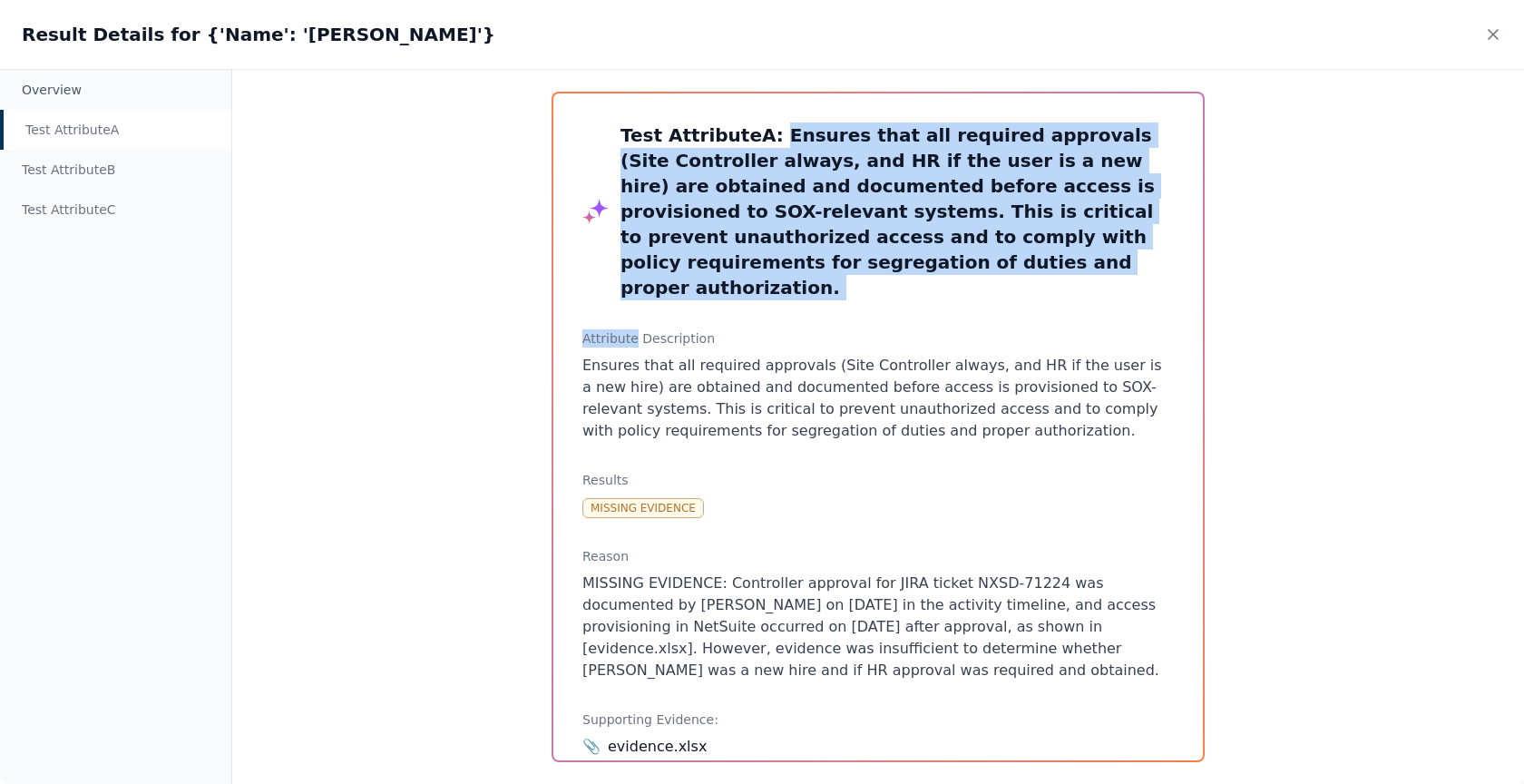
click at [878, 273] on div "Test Attribute A : Ensures that all required approvals (Site Controller always,…" at bounding box center [878, 427] width 649 height 667
drag, startPoint x: 882, startPoint y: 251, endPoint x: 750, endPoint y: 96, distance: 203.6
click at [750, 96] on div "Test Attribute A : Ensures that all required approvals (Site Controller always,…" at bounding box center [878, 427] width 649 height 667
click at [763, 122] on h3 "Test Attribute A : Ensures that all required approvals (Site Controller always,…" at bounding box center [897, 211] width 553 height 178
drag, startPoint x: 759, startPoint y: 127, endPoint x: 816, endPoint y: 250, distance: 135.6
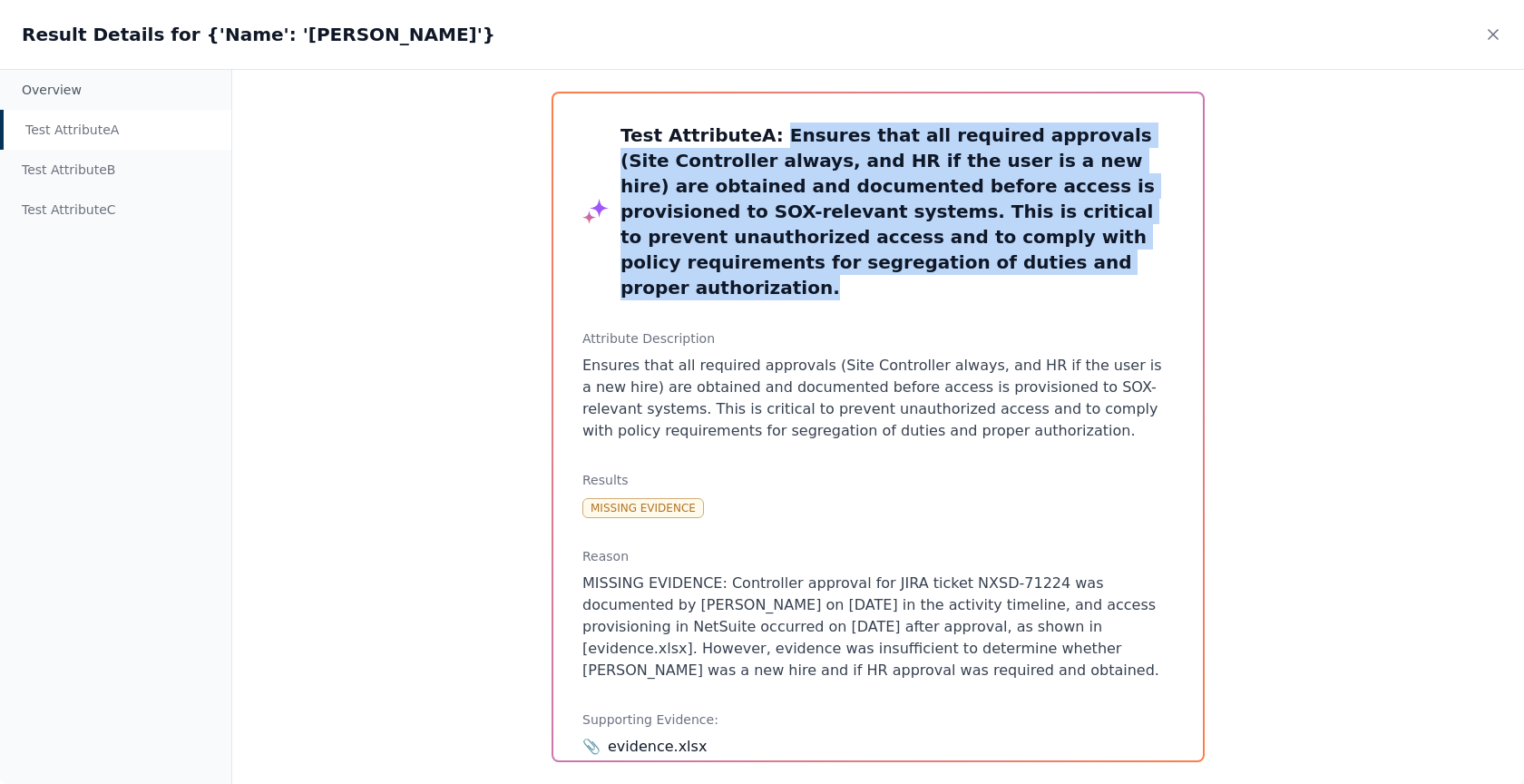
click at [816, 250] on h3 "Test Attribute A : Ensures that all required approvals (Site Controller always,…" at bounding box center [897, 211] width 553 height 178
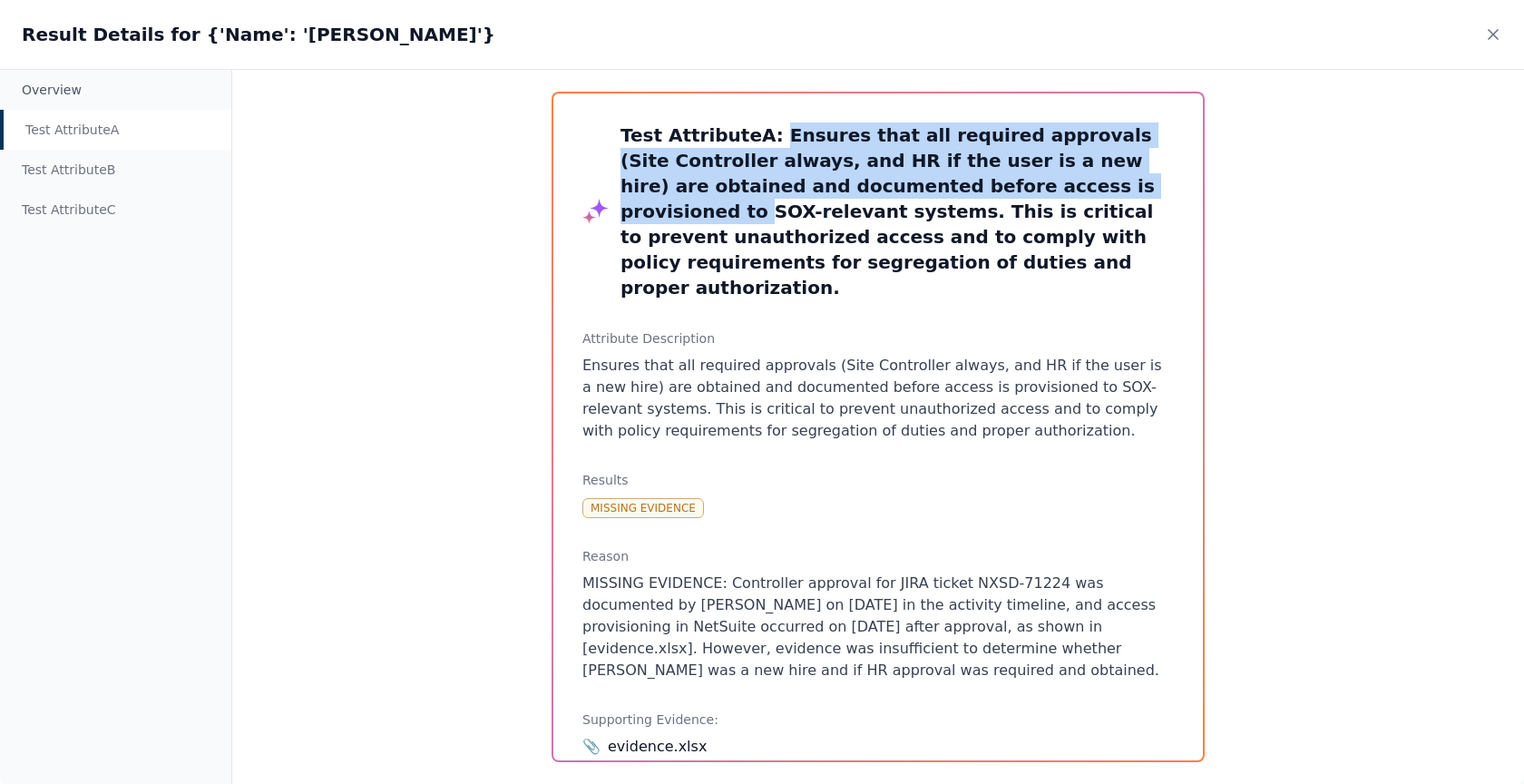
drag, startPoint x: 762, startPoint y: 134, endPoint x: 1027, endPoint y: 184, distance: 269.7
click at [1027, 184] on h3 "Test Attribute A : Ensures that all required approvals (Site Controller always,…" at bounding box center [897, 211] width 553 height 178
click at [1024, 151] on h3 "Test Attribute A : Ensures that all required approvals (Site Controller always,…" at bounding box center [897, 211] width 553 height 178
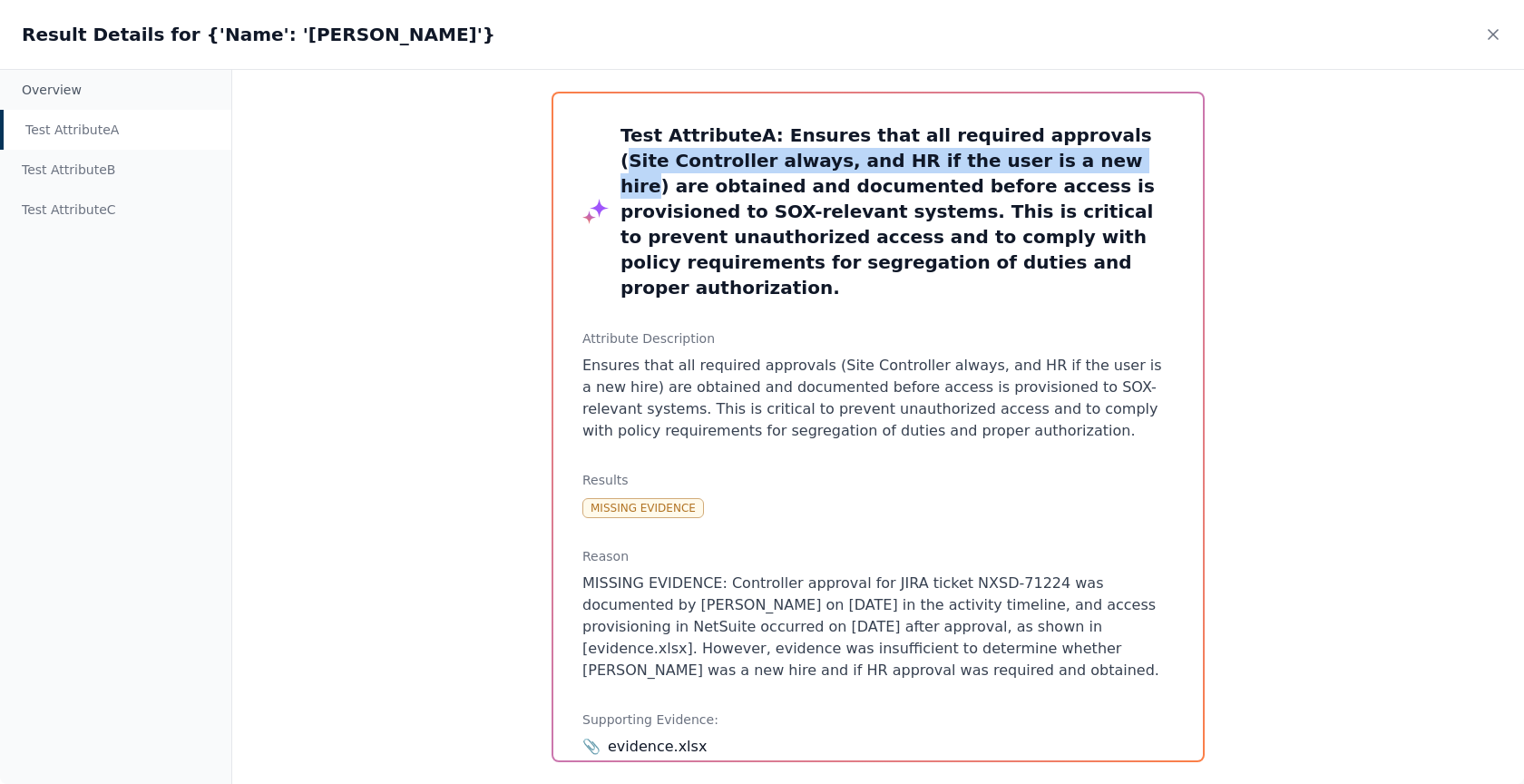
drag, startPoint x: 1024, startPoint y: 151, endPoint x: 1062, endPoint y: 136, distance: 40.9
click at [1062, 136] on h3 "Test Attribute A : Ensures that all required approvals (Site Controller always,…" at bounding box center [897, 211] width 553 height 178
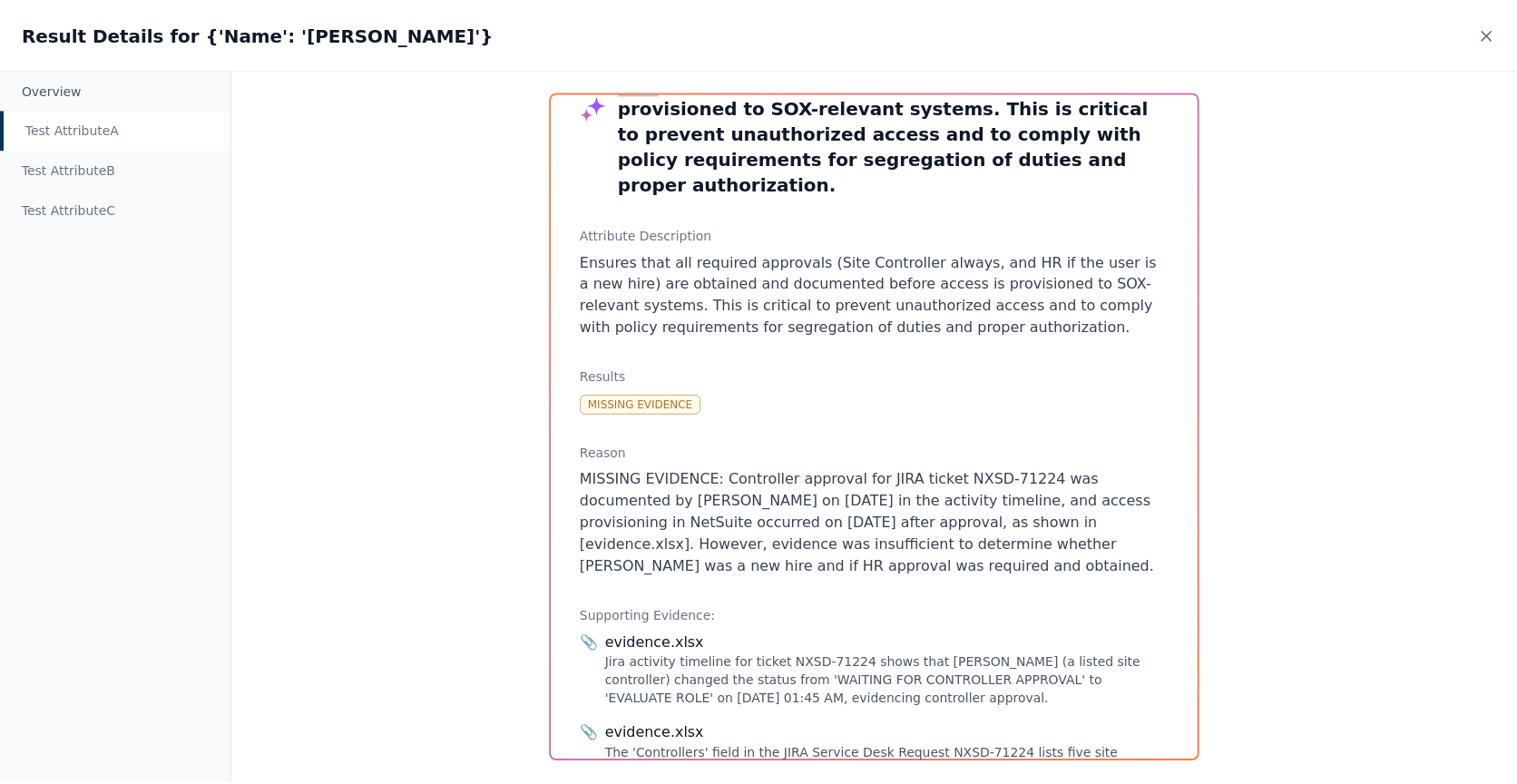
scroll to position [107, 0]
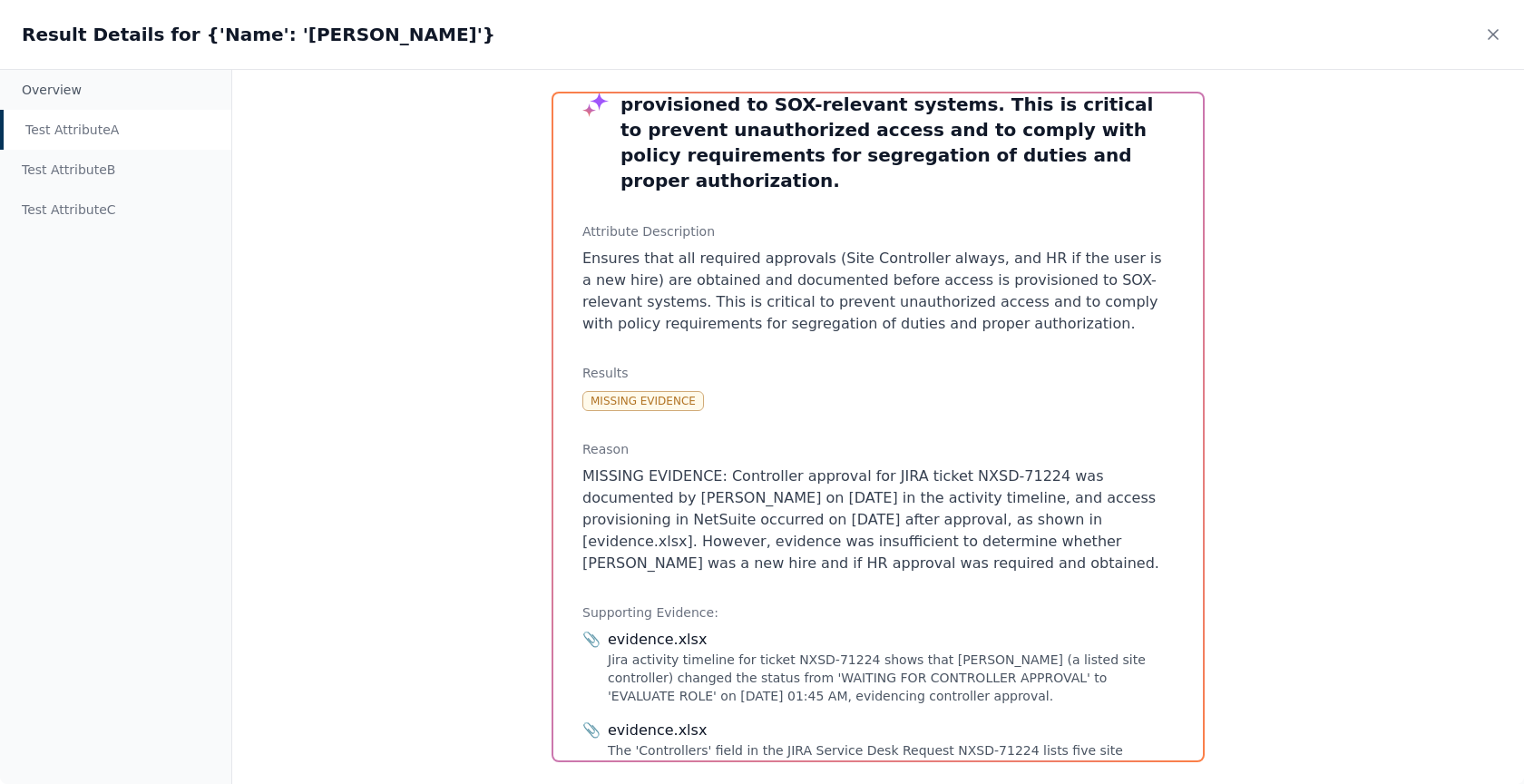
drag, startPoint x: 1028, startPoint y: 534, endPoint x: 730, endPoint y: 451, distance: 309.3
click at [730, 465] on p "MISSING EVIDENCE: Controller approval for JIRA ticket NXSD-71224 was documented…" at bounding box center [878, 519] width 591 height 109
click at [657, 389] on div "Test Attribute A : Ensures that all required approvals (Site Controller always,…" at bounding box center [878, 427] width 649 height 667
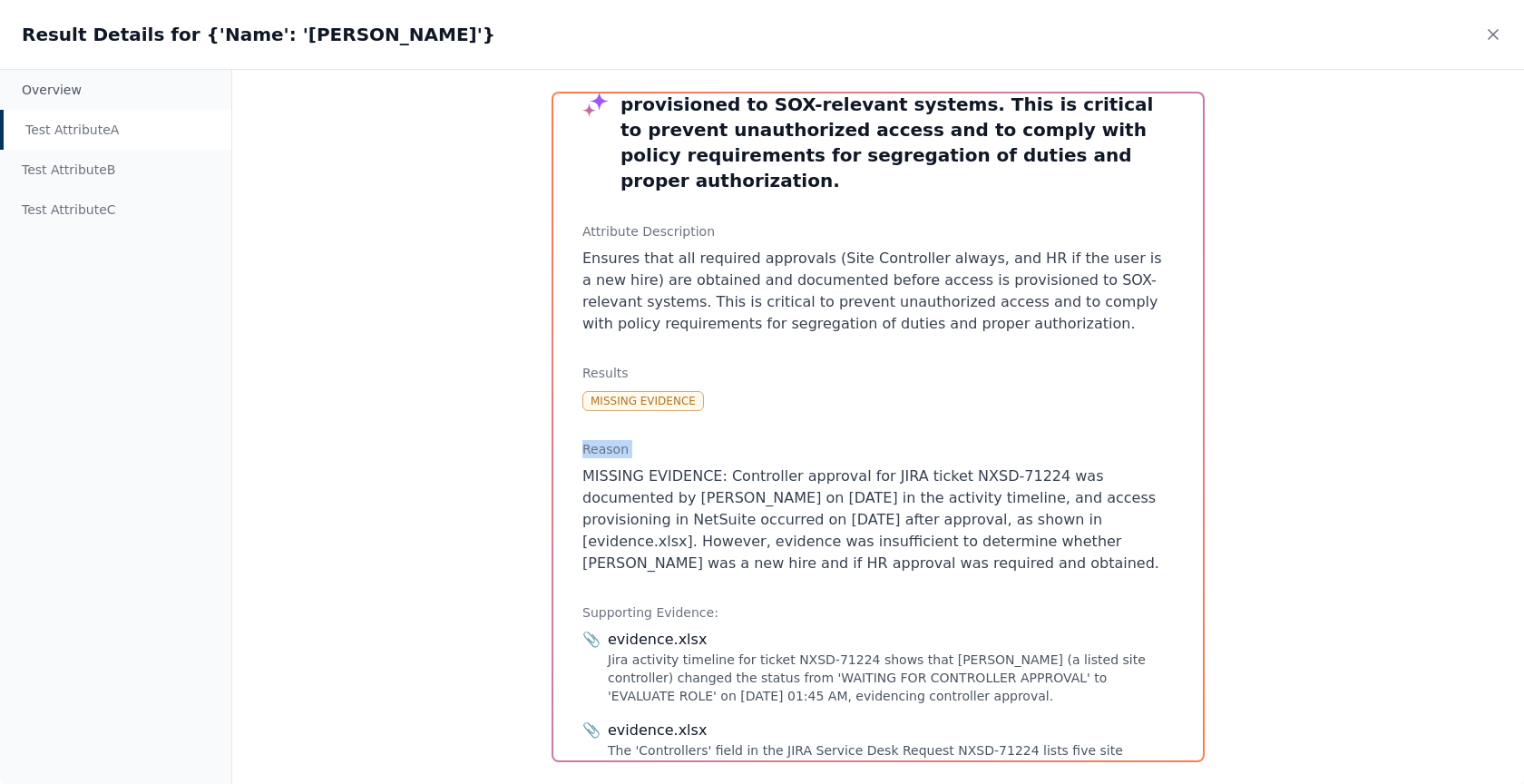
drag, startPoint x: 726, startPoint y: 445, endPoint x: 1020, endPoint y: 534, distance: 307.2
click at [1020, 534] on p "MISSING EVIDENCE: Controller approval for JIRA ticket NXSD-71224 was documented…" at bounding box center [878, 519] width 591 height 109
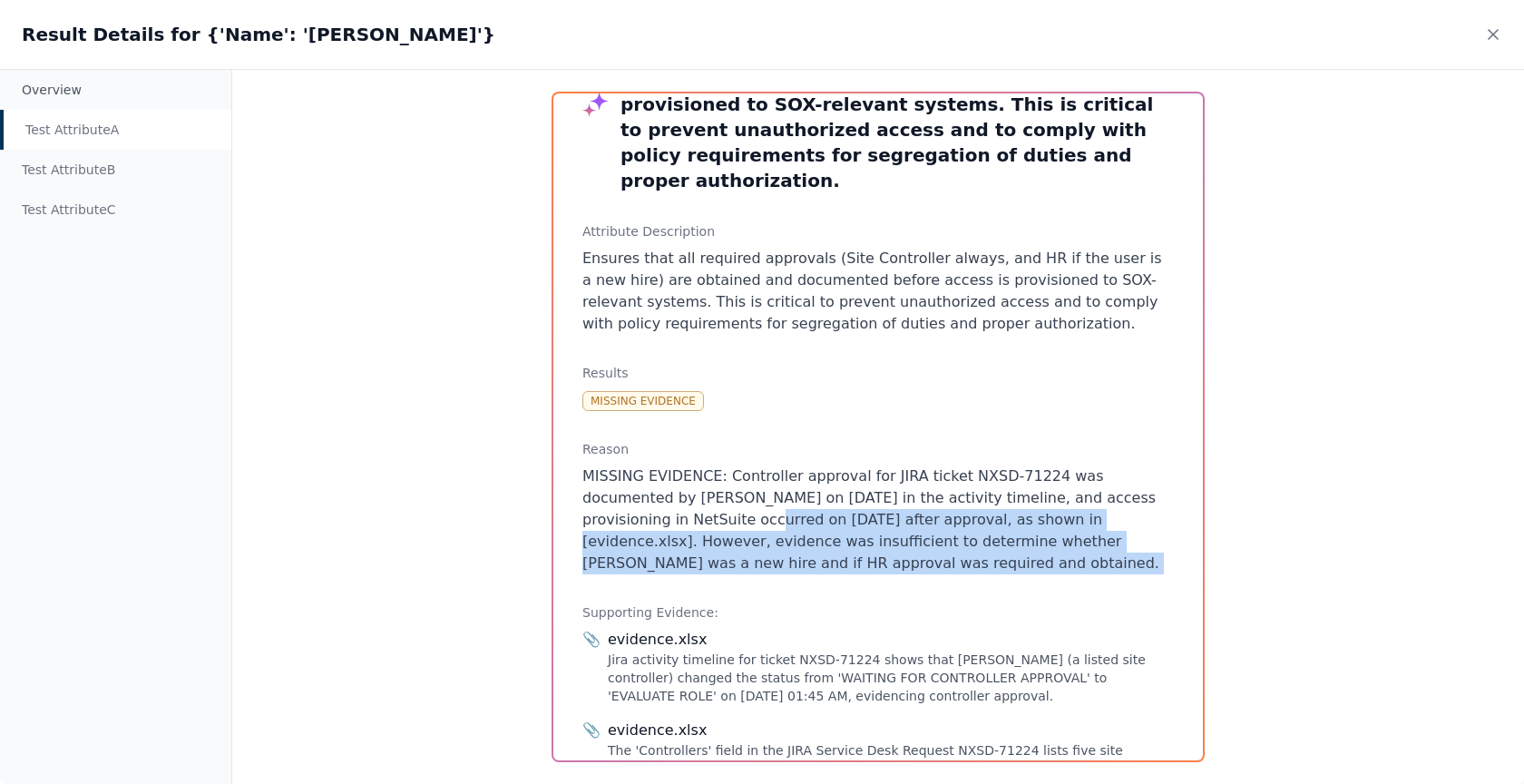
drag, startPoint x: 1020, startPoint y: 534, endPoint x: 687, endPoint y: 500, distance: 334.7
click at [687, 500] on p "MISSING EVIDENCE: Controller approval for JIRA ticket NXSD-71224 was documented…" at bounding box center [878, 519] width 591 height 109
click at [691, 523] on p "MISSING EVIDENCE: Controller approval for JIRA ticket NXSD-71224 was documented…" at bounding box center [878, 519] width 591 height 109
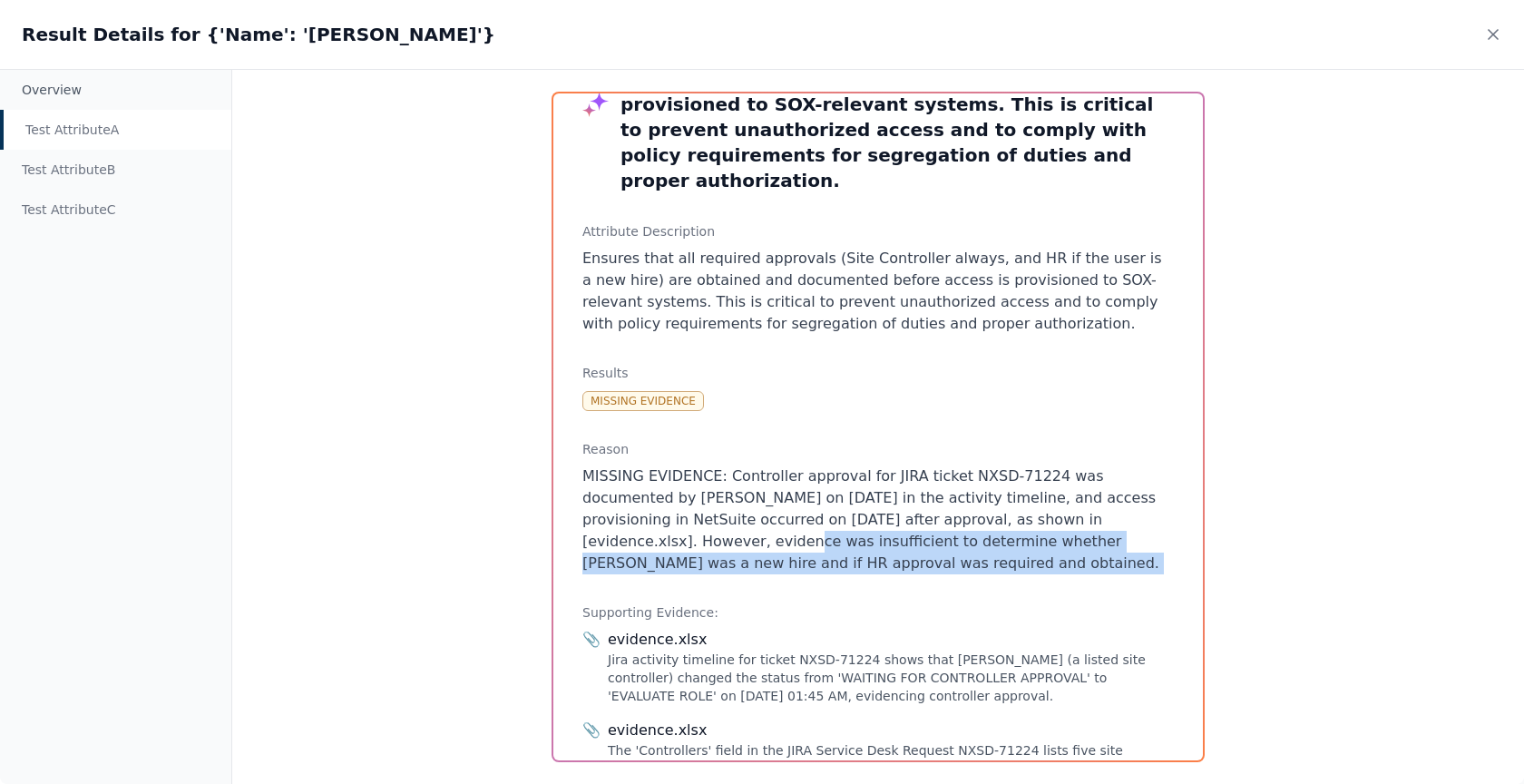
drag, startPoint x: 691, startPoint y: 523, endPoint x: 1004, endPoint y: 536, distance: 313.3
click at [1004, 536] on p "MISSING EVIDENCE: Controller approval for JIRA ticket NXSD-71224 was documented…" at bounding box center [878, 519] width 591 height 109
click at [1494, 29] on icon at bounding box center [1493, 34] width 18 height 18
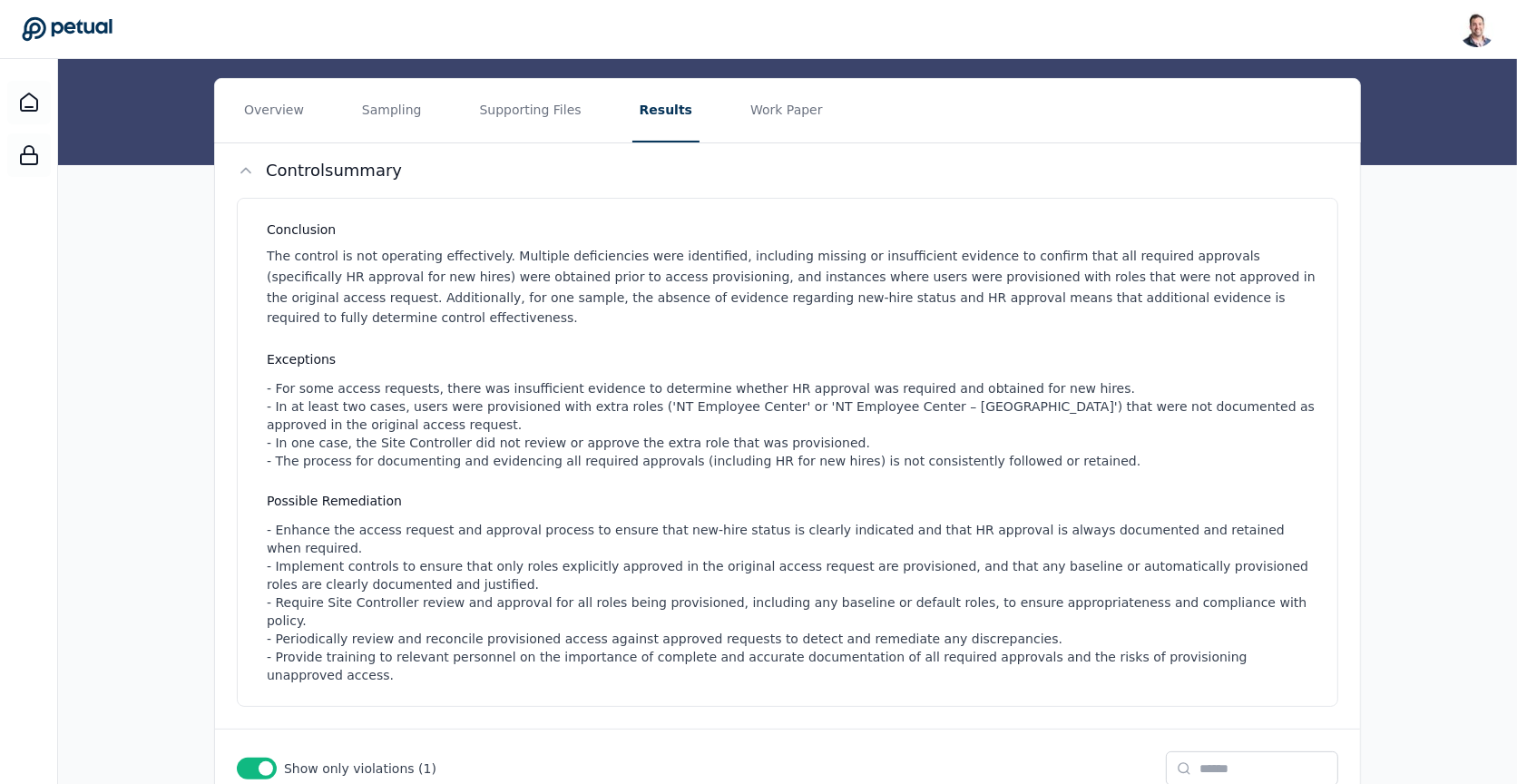
scroll to position [29, 0]
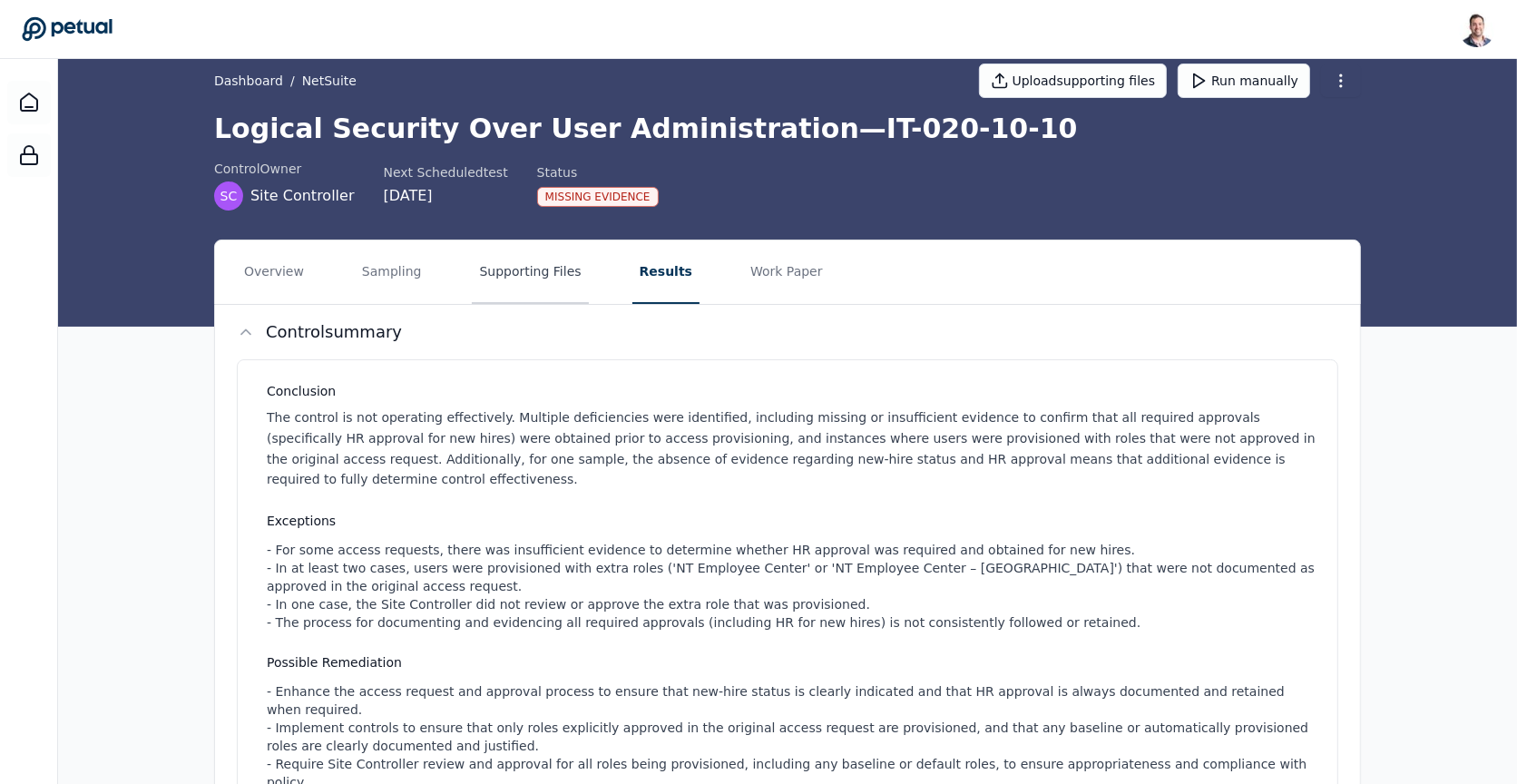
click at [484, 262] on button "Supporting Files" at bounding box center [529, 271] width 116 height 64
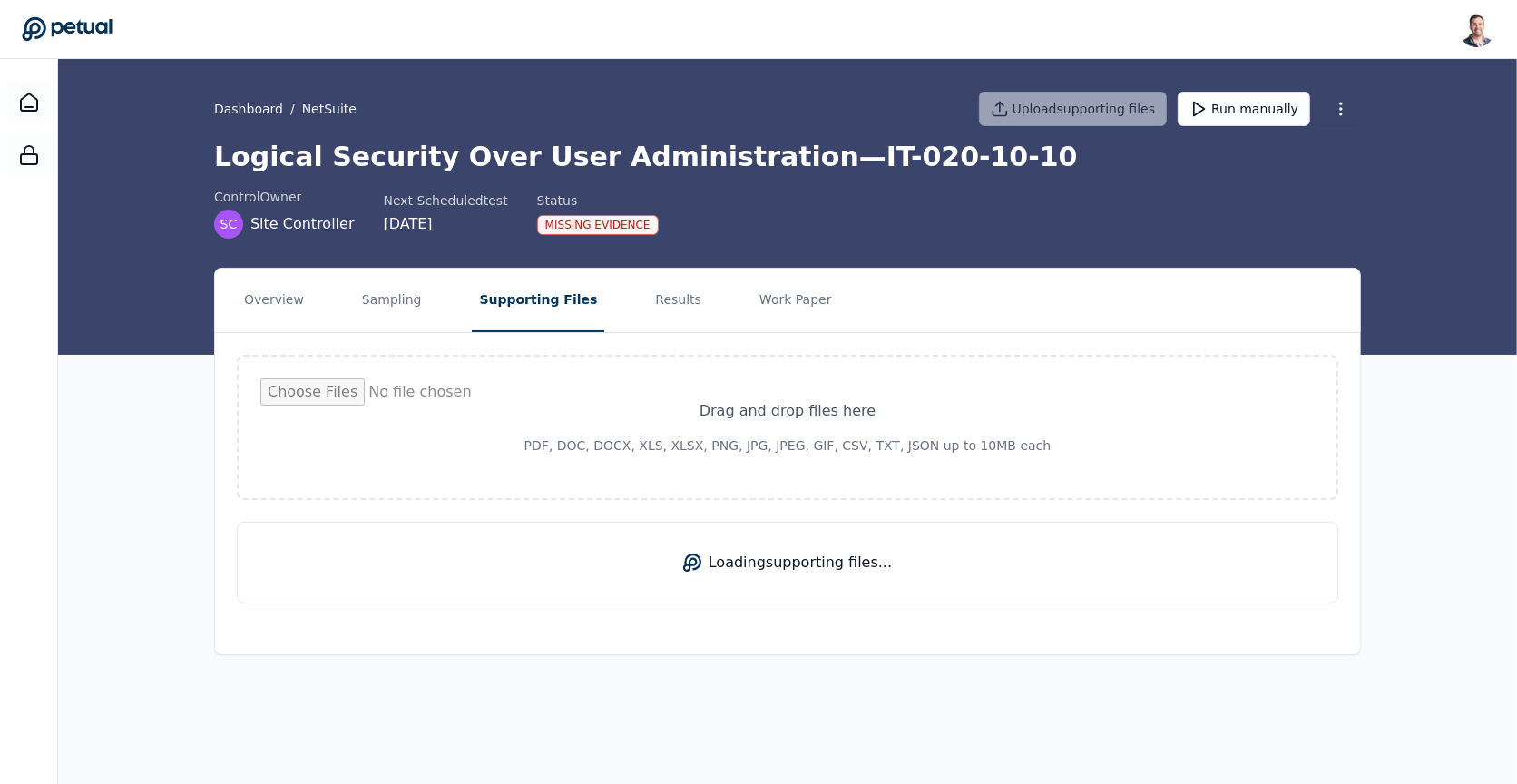
scroll to position [0, 0]
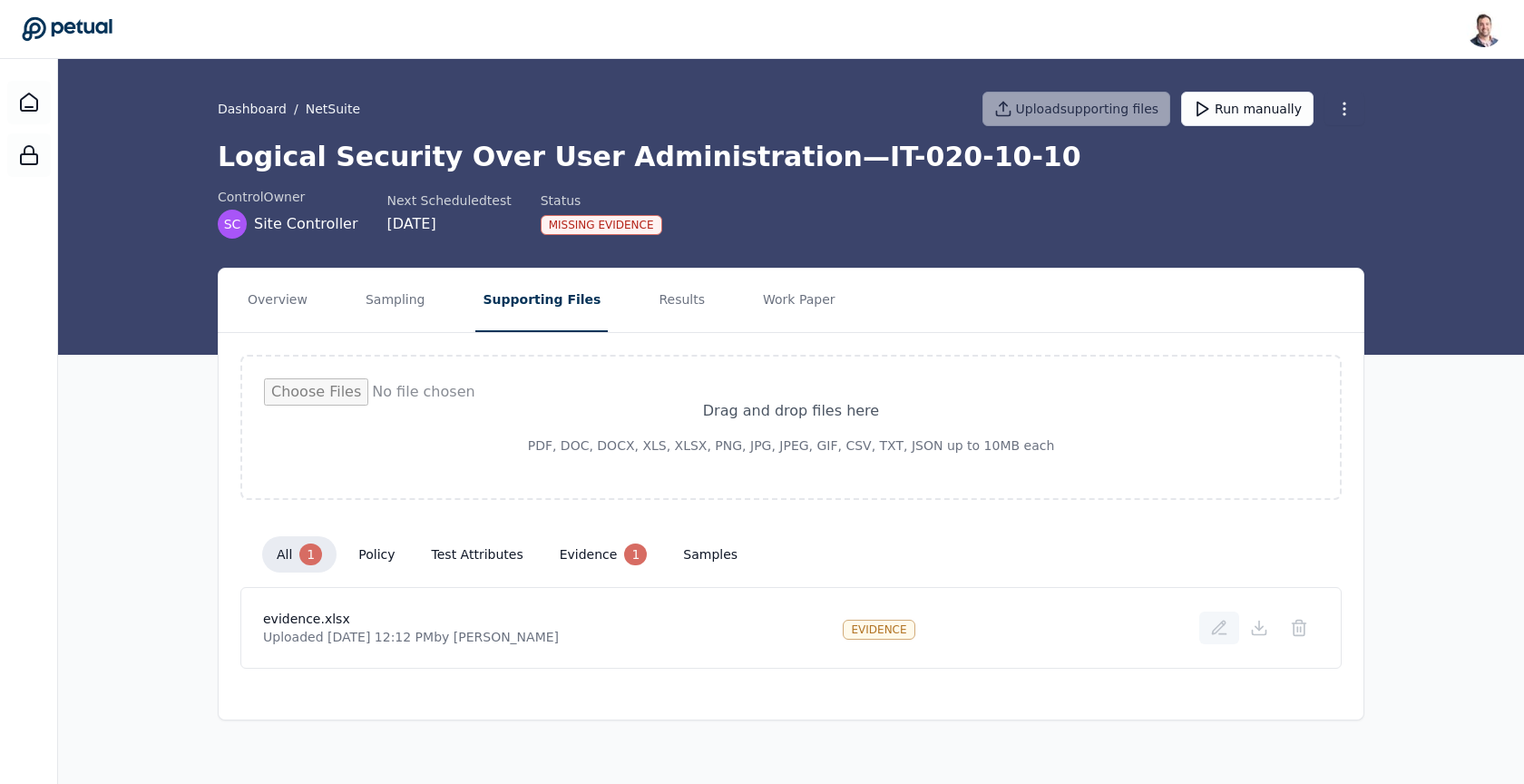
click at [1220, 633] on icon at bounding box center [1219, 628] width 18 height 18
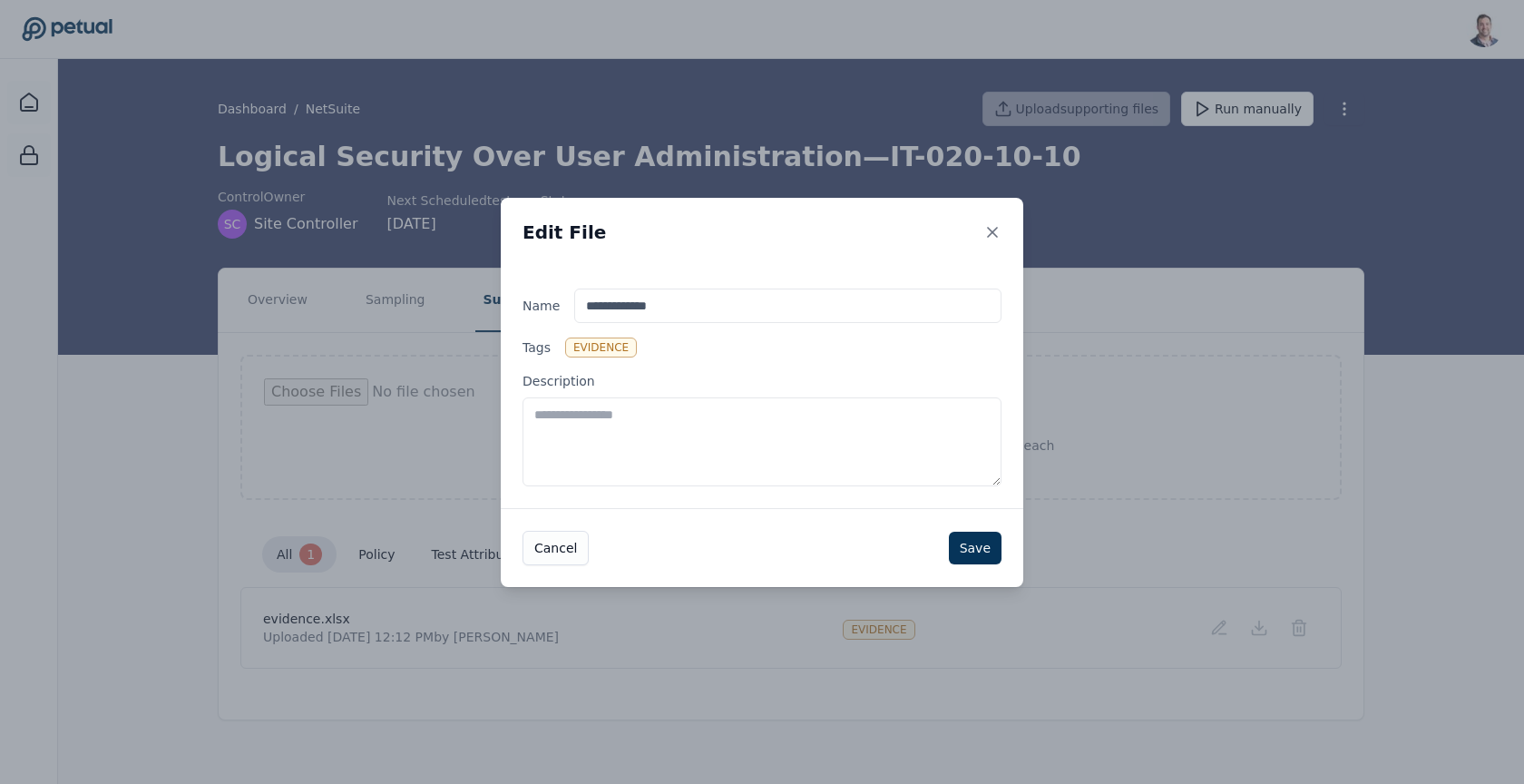
click at [789, 435] on textarea "Description" at bounding box center [762, 442] width 479 height 89
type textarea "**********"
click at [989, 555] on button "Save" at bounding box center [974, 546] width 52 height 32
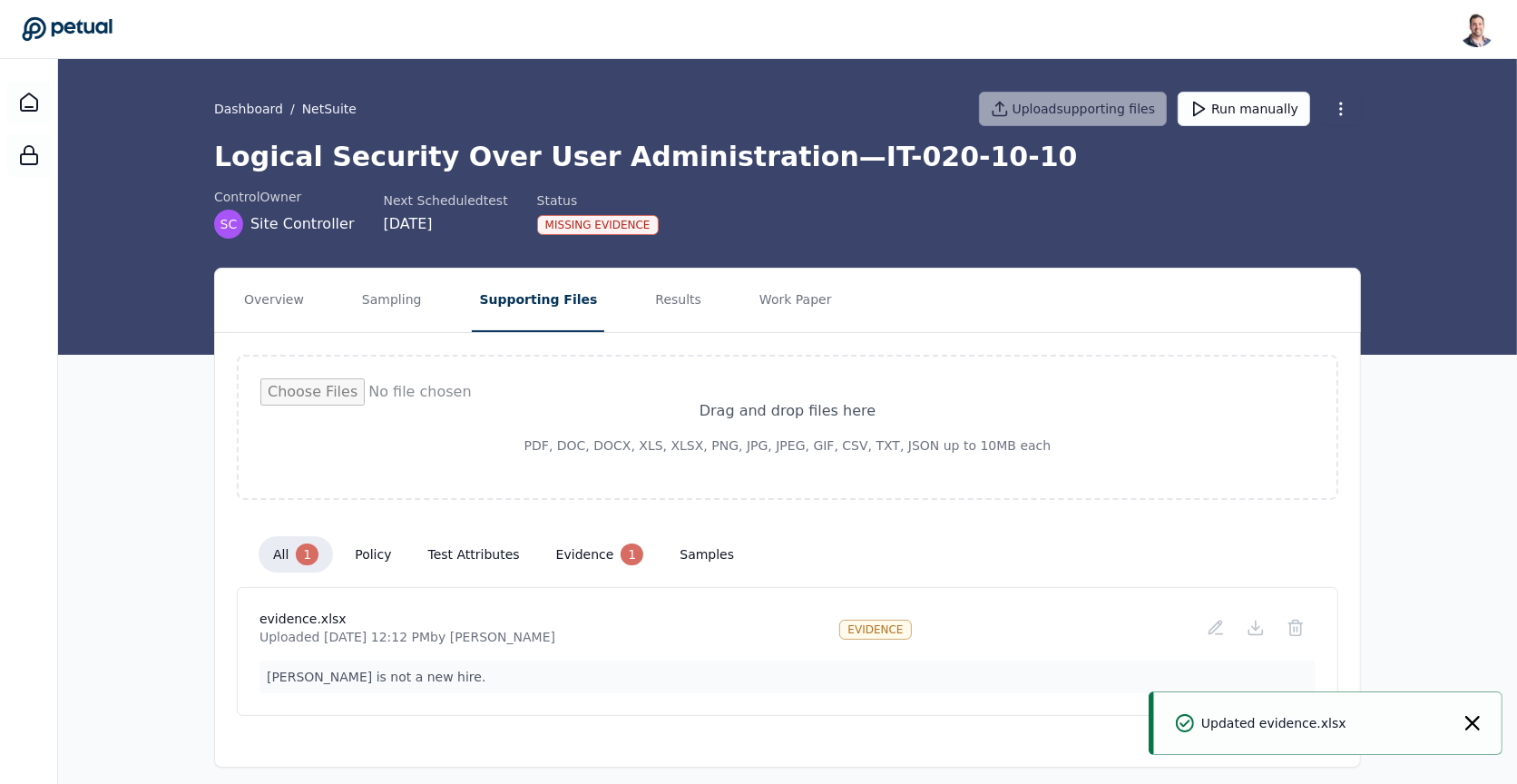
scroll to position [8, 0]
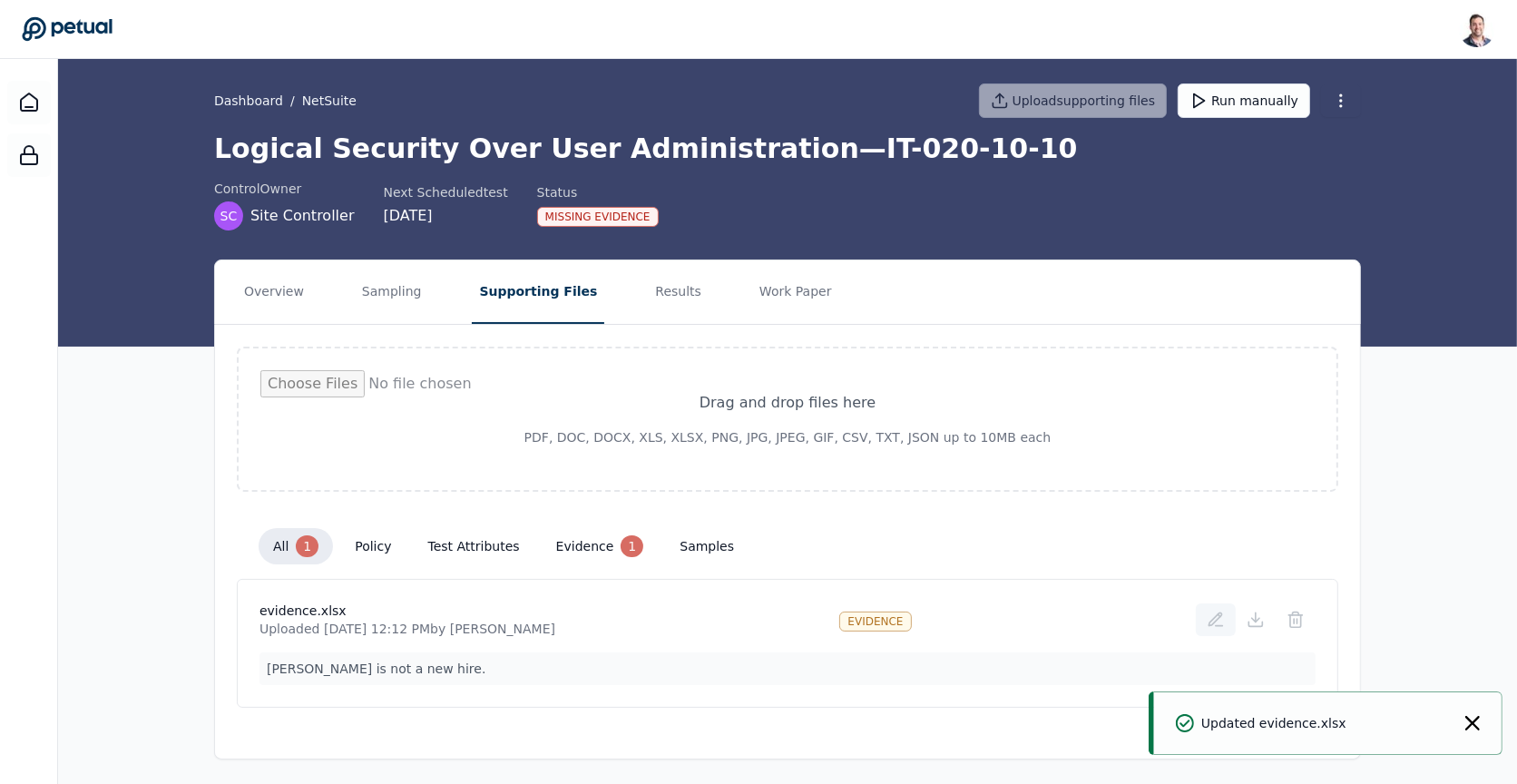
click at [1217, 619] on icon at bounding box center [1215, 620] width 18 height 18
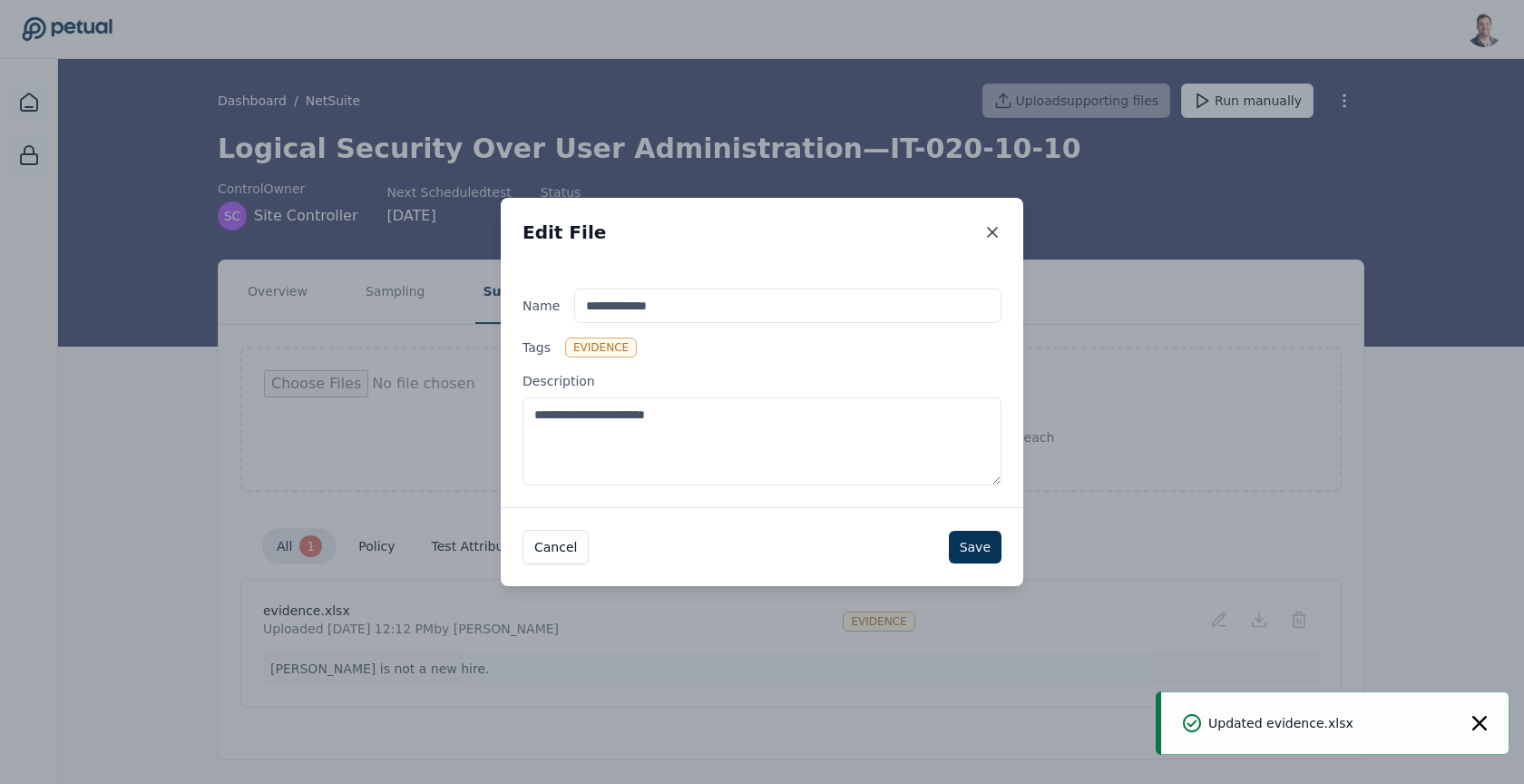
click at [995, 232] on icon at bounding box center [992, 232] width 18 height 18
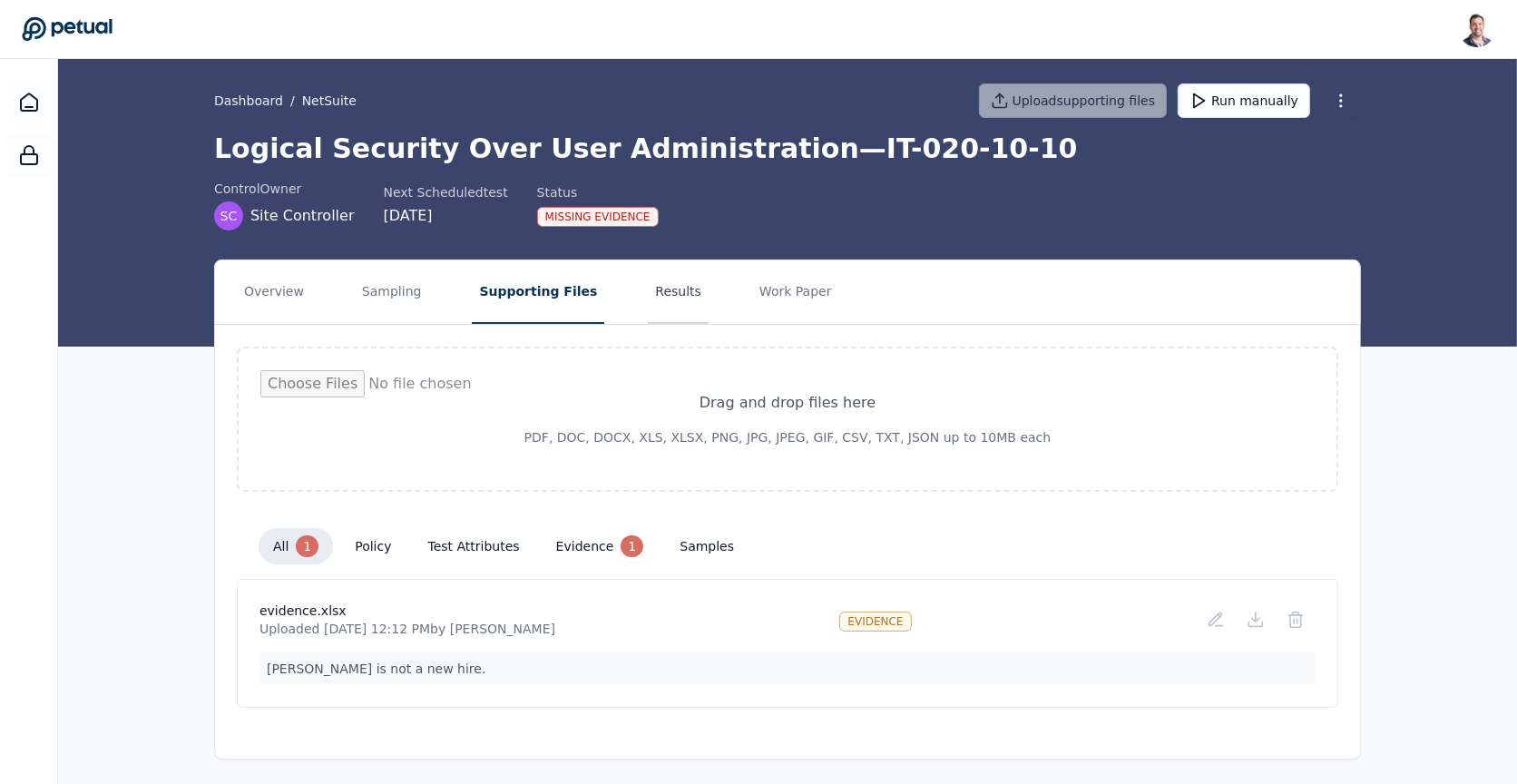
click at [662, 299] on button "Results" at bounding box center [678, 292] width 61 height 64
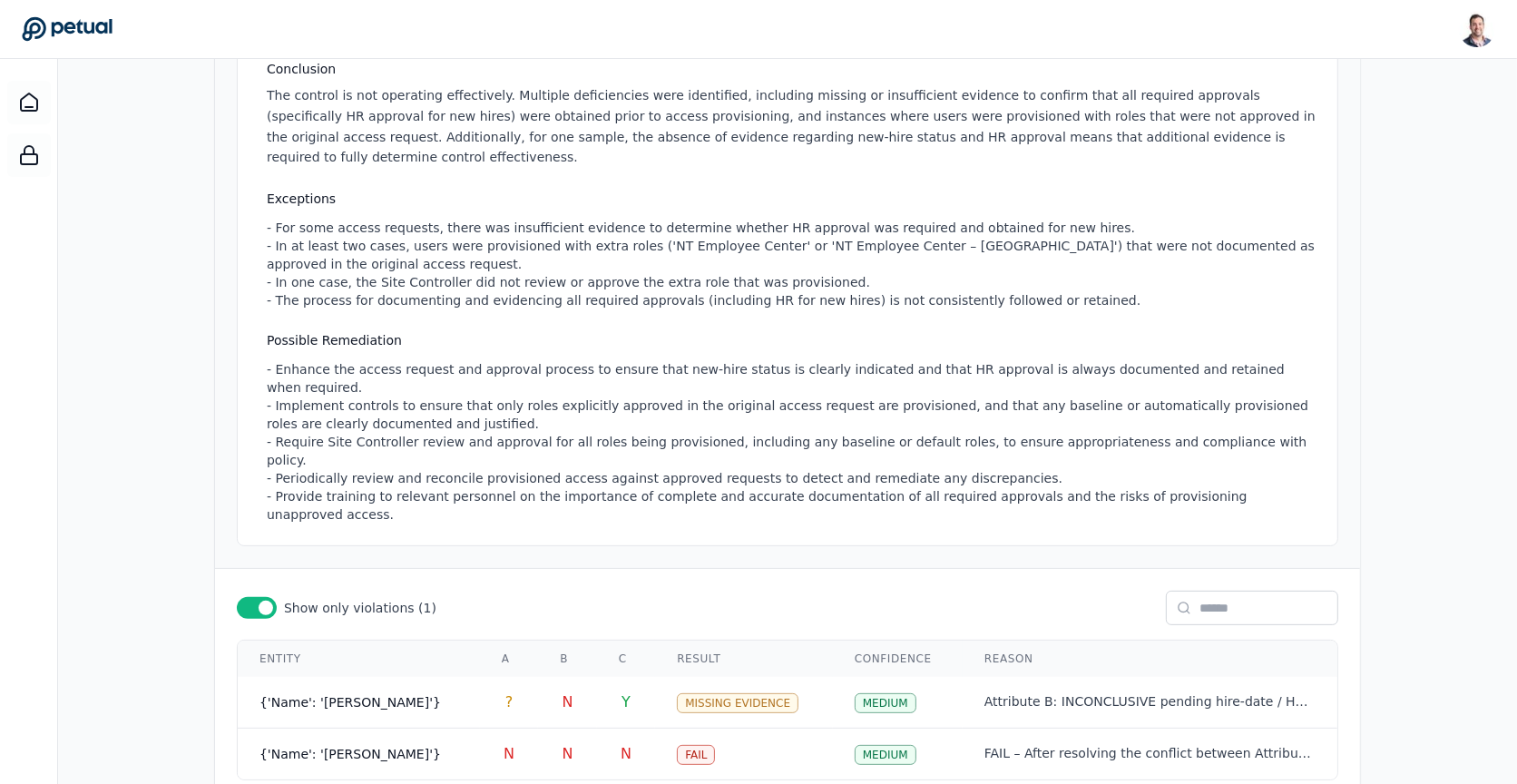
scroll to position [352, 0]
click at [718, 692] on div "Missing Evidence" at bounding box center [738, 701] width 122 height 20
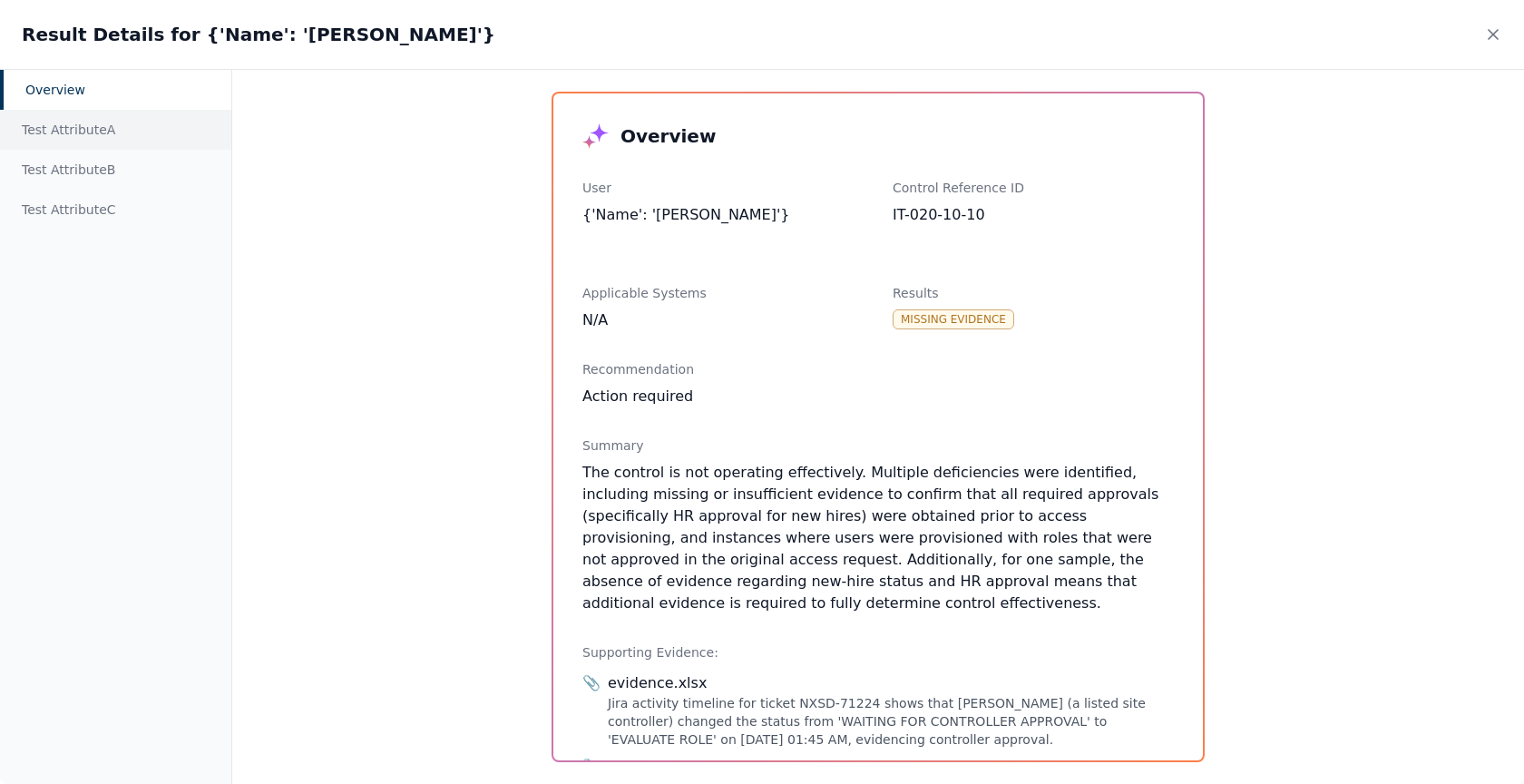
click at [91, 134] on div "Test Attribute A" at bounding box center [115, 130] width 231 height 40
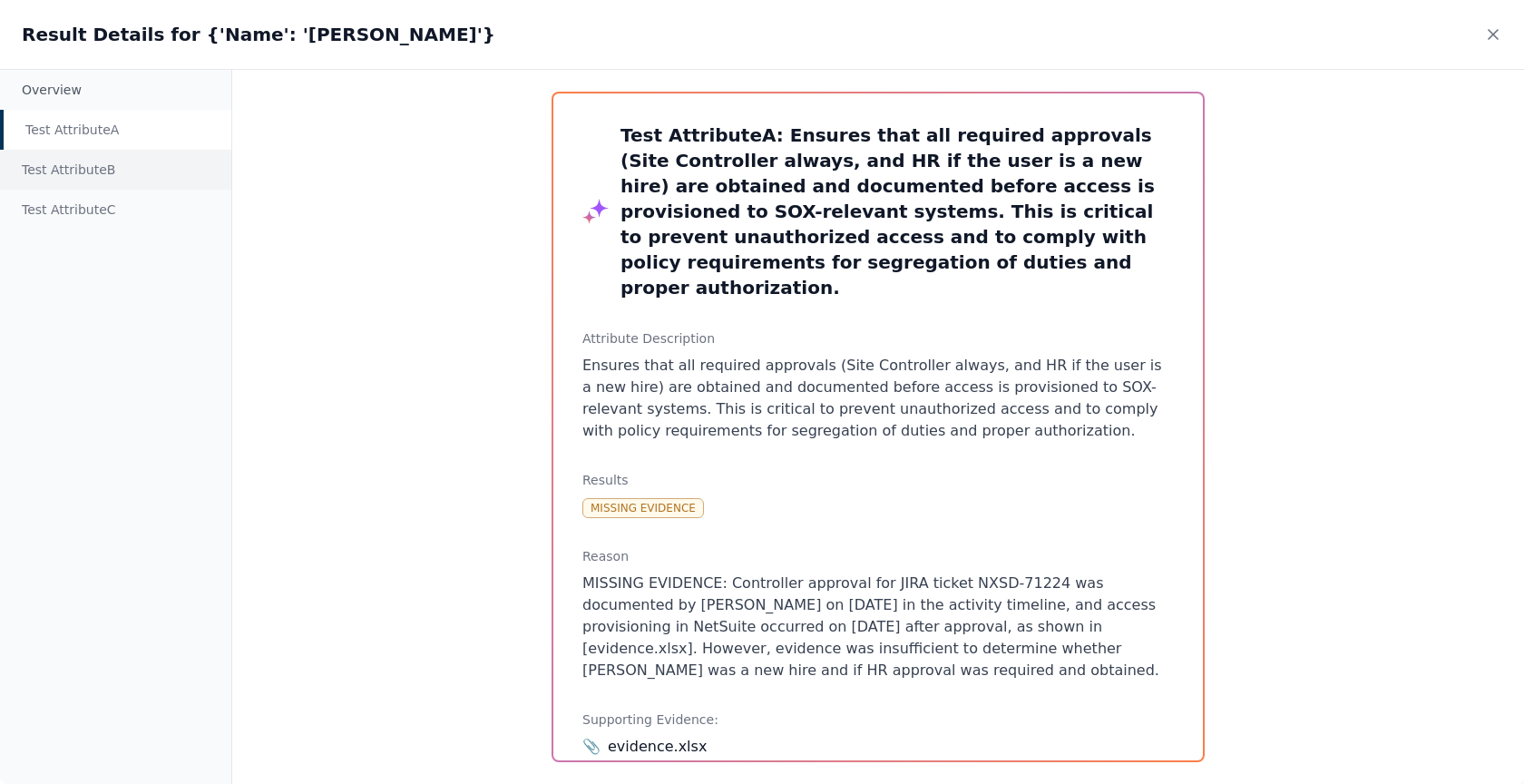
click at [114, 160] on div "Test Attribute B" at bounding box center [115, 169] width 231 height 40
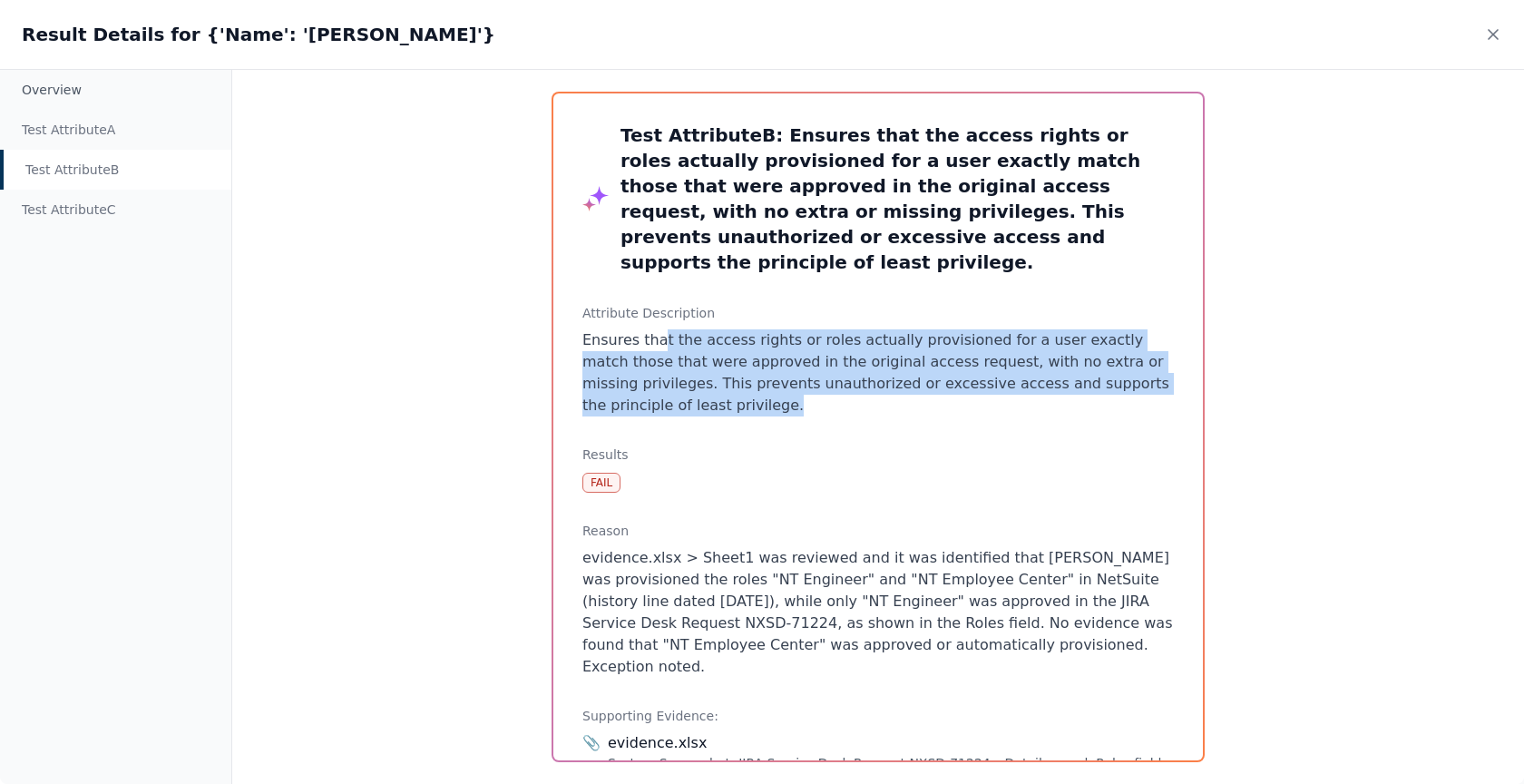
drag, startPoint x: 743, startPoint y: 379, endPoint x: 660, endPoint y: 313, distance: 106.0
click at [660, 330] on p "Ensures that the access rights or roles actually provisioned for a user exactly…" at bounding box center [878, 373] width 591 height 88
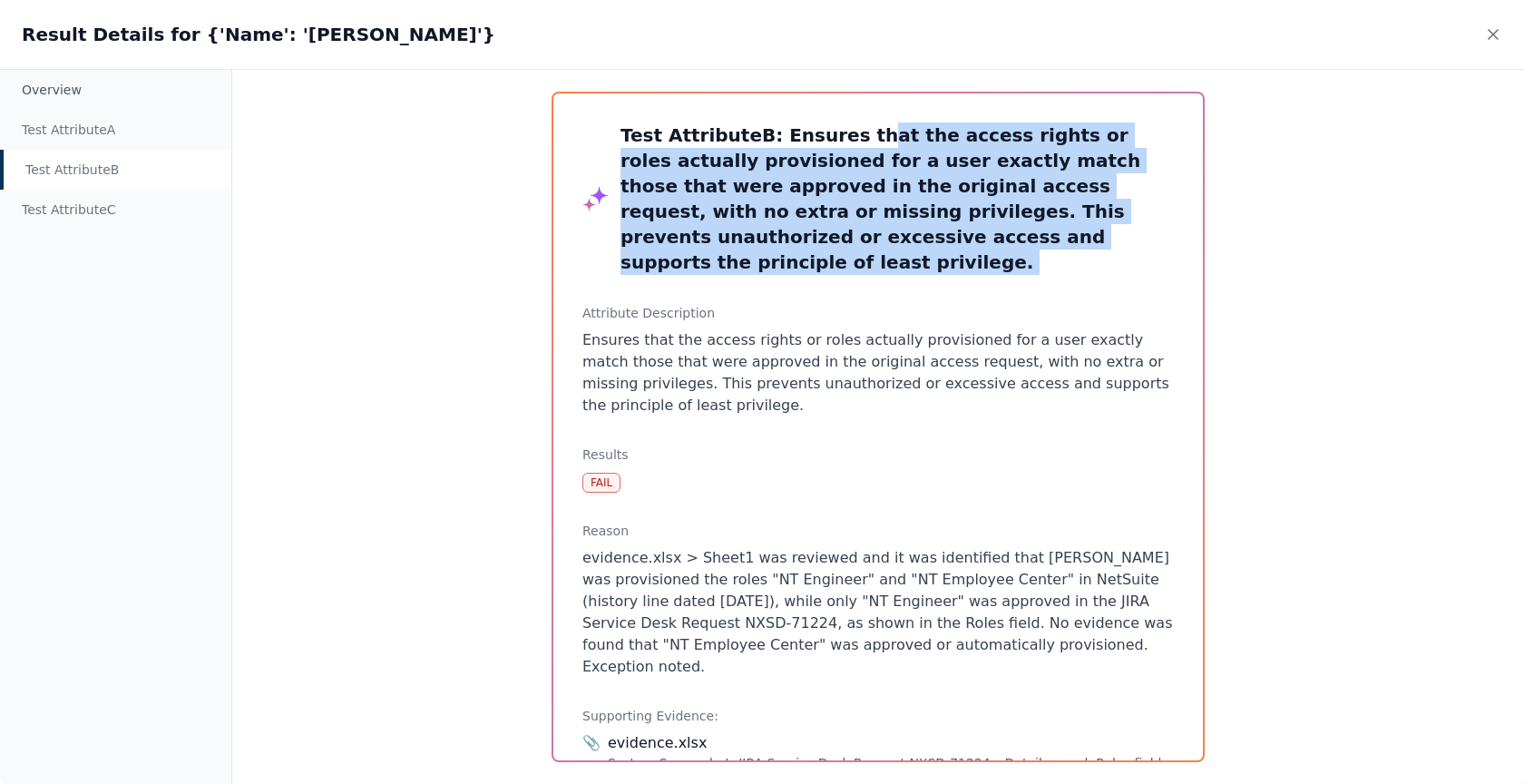
drag, startPoint x: 880, startPoint y: 254, endPoint x: 848, endPoint y: 132, distance: 126.1
click at [848, 132] on div "Test Attribute B : Ensures that the access rights or roles actually provisioned…" at bounding box center [878, 427] width 649 height 667
click at [848, 132] on h3 "Test Attribute B : Ensures that the access rights or roles actually provisioned…" at bounding box center [897, 198] width 553 height 152
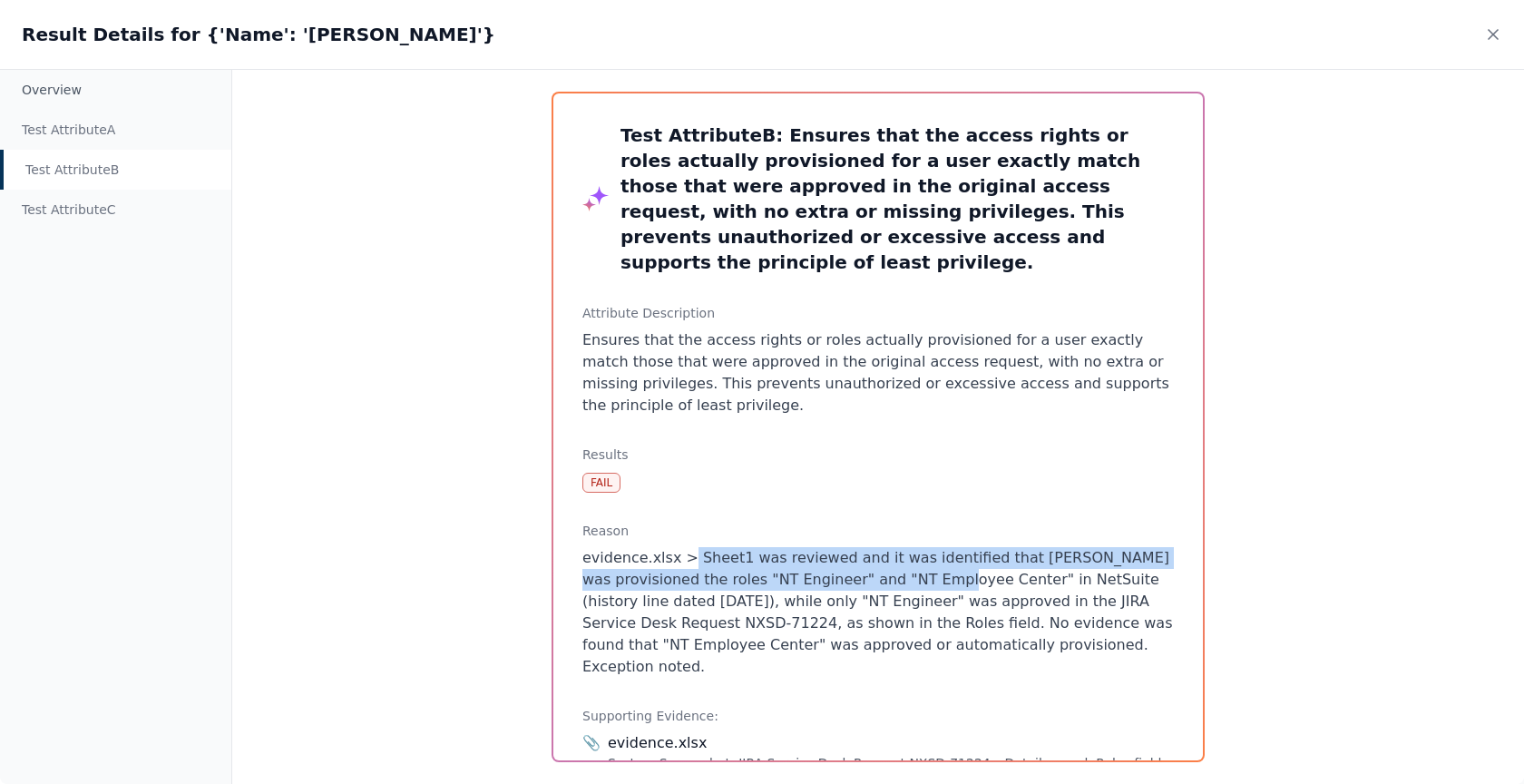
drag, startPoint x: 685, startPoint y: 531, endPoint x: 920, endPoint y: 558, distance: 236.5
click at [920, 558] on p "evidence.xlsx > Sheet1 was reviewed and it was identified that [PERSON_NAME] wa…" at bounding box center [878, 612] width 591 height 131
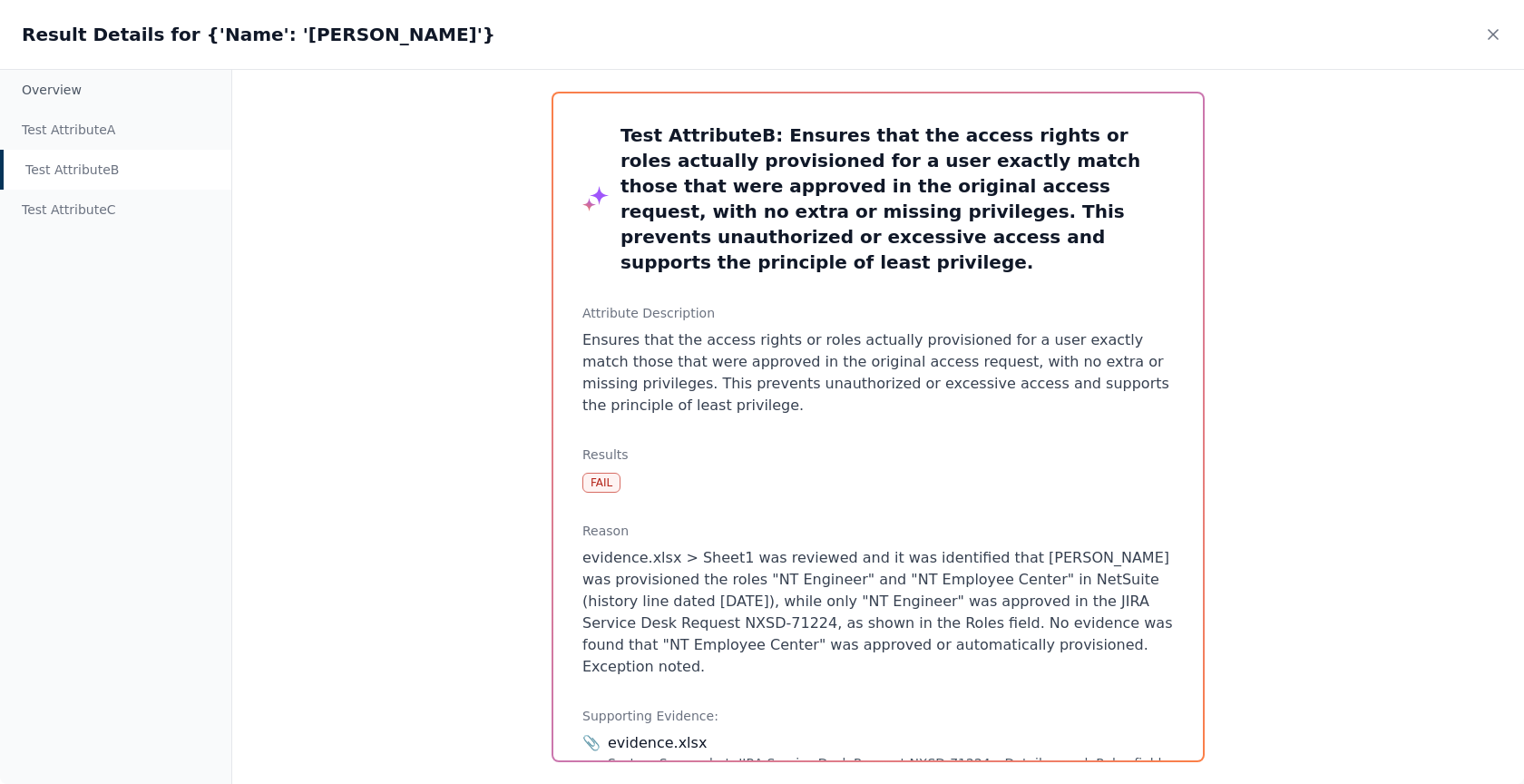
click at [963, 551] on p "evidence.xlsx > Sheet1 was reviewed and it was identified that [PERSON_NAME] wa…" at bounding box center [878, 612] width 591 height 131
drag, startPoint x: 960, startPoint y: 552, endPoint x: 716, endPoint y: 557, distance: 244.1
click at [716, 557] on p "evidence.xlsx > Sheet1 was reviewed and it was identified that [PERSON_NAME] wa…" at bounding box center [878, 612] width 591 height 131
drag, startPoint x: 769, startPoint y: 577, endPoint x: 870, endPoint y: 577, distance: 101.0
click at [870, 577] on p "evidence.xlsx > Sheet1 was reviewed and it was identified that [PERSON_NAME] wa…" at bounding box center [878, 612] width 591 height 131
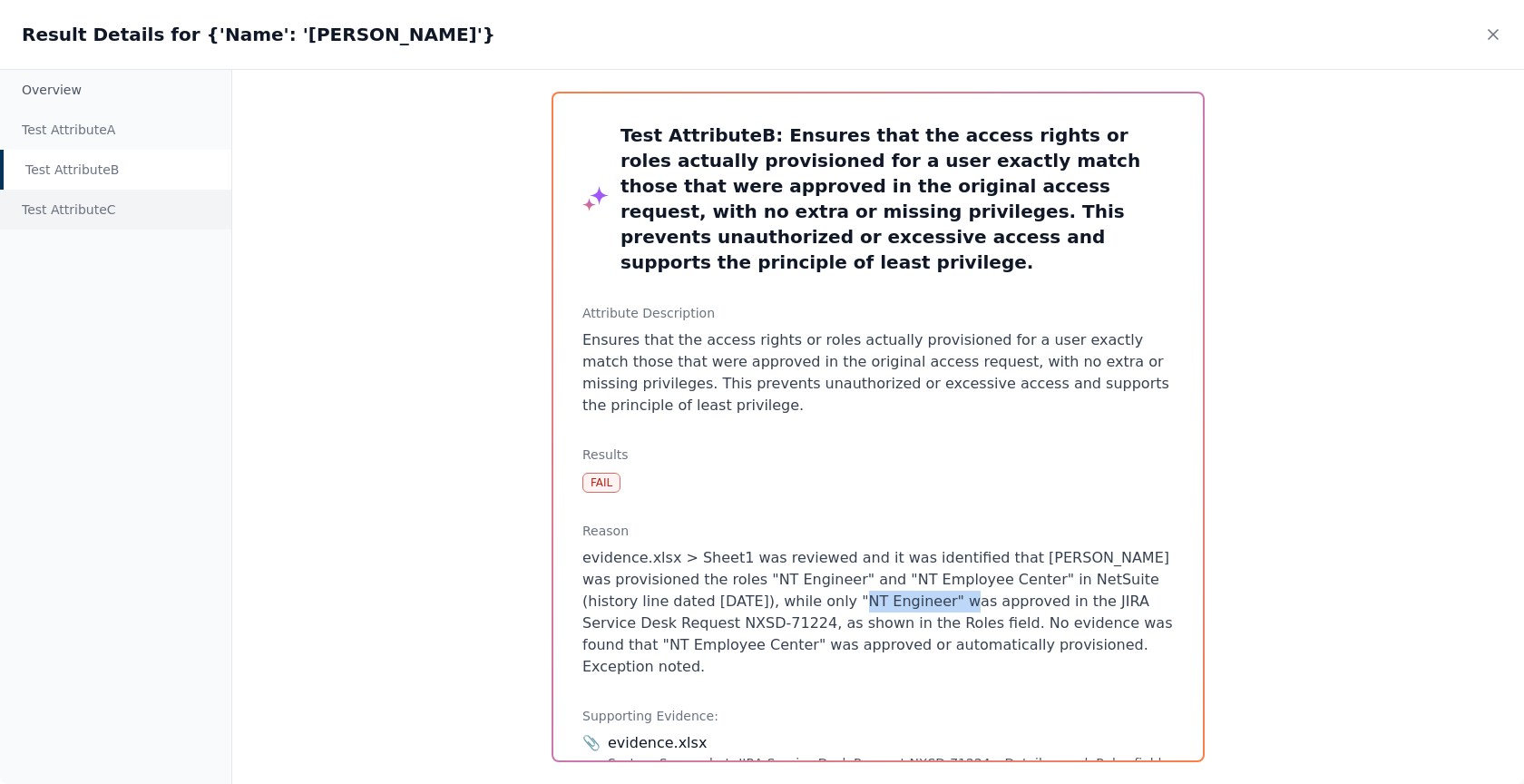
click at [134, 218] on div "Test Attribute C" at bounding box center [115, 210] width 231 height 40
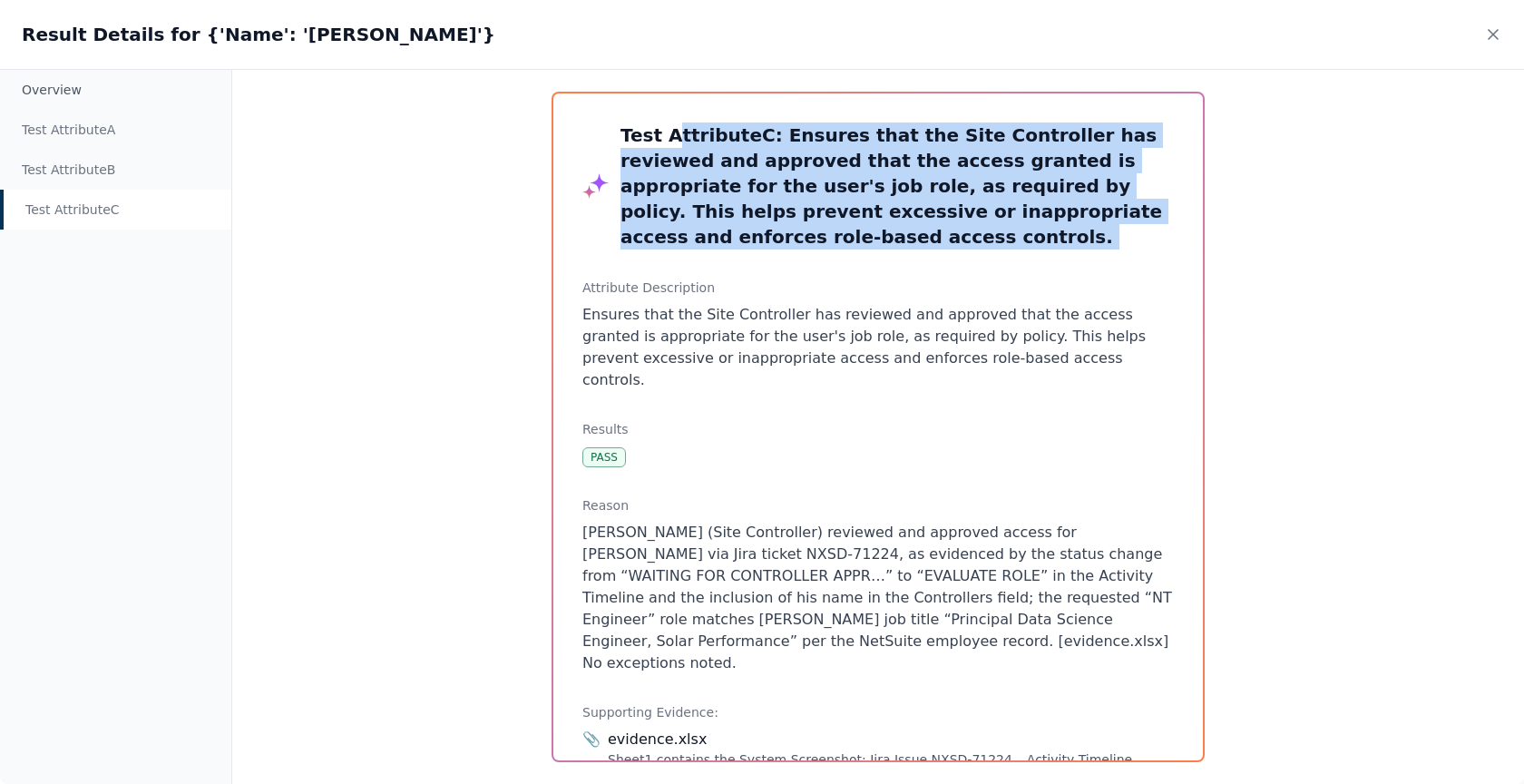
drag, startPoint x: 874, startPoint y: 231, endPoint x: 669, endPoint y: 136, distance: 225.9
click at [669, 136] on div "Test Attribute C : Ensures that the Site Controller has reviewed and approved t…" at bounding box center [878, 427] width 649 height 667
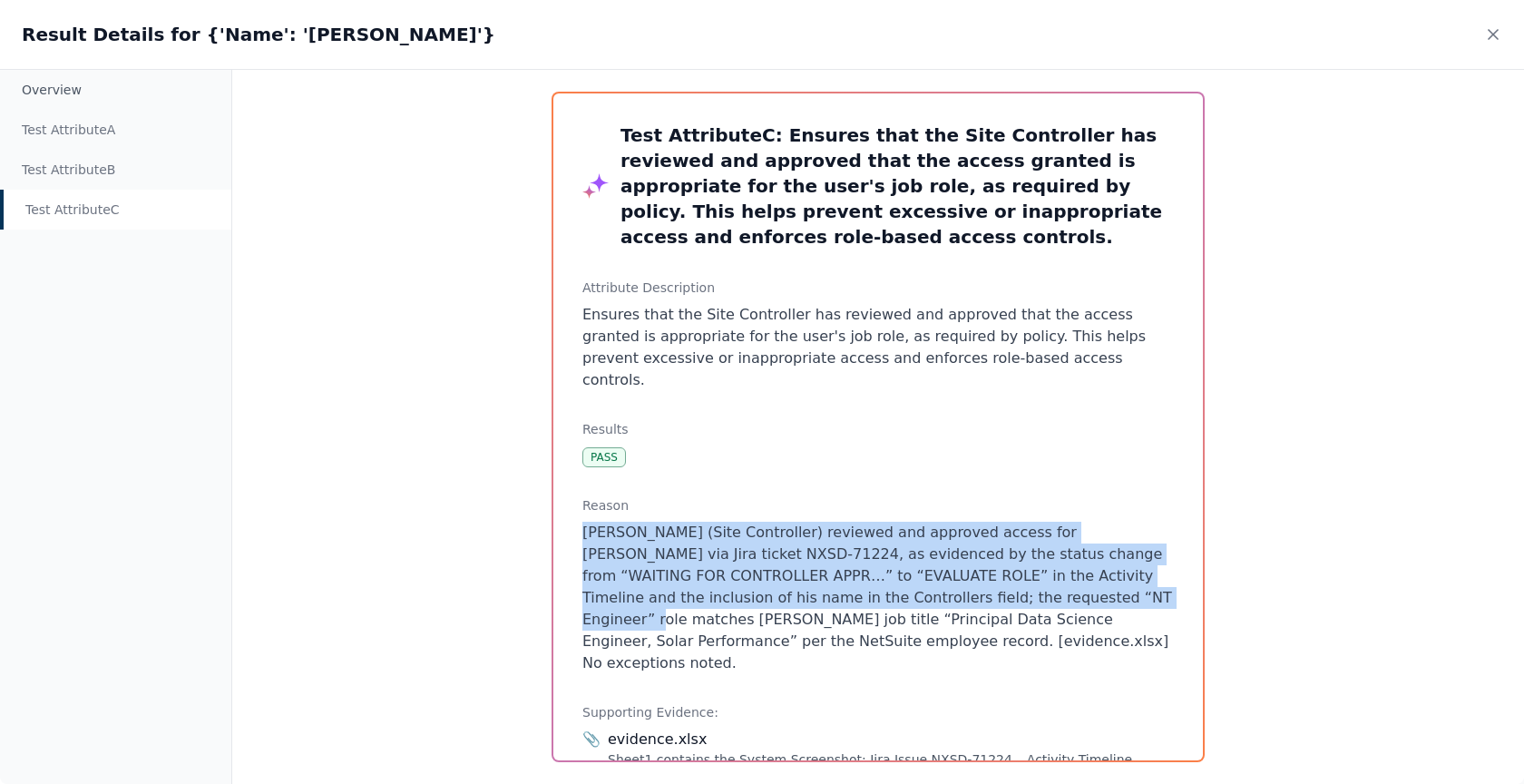
drag, startPoint x: 814, startPoint y: 456, endPoint x: 1023, endPoint y: 561, distance: 233.9
click at [1023, 561] on div "Reason [PERSON_NAME] (Site Controller) reviewed and approved access for [PERSON…" at bounding box center [878, 584] width 591 height 178
drag, startPoint x: 1028, startPoint y: 591, endPoint x: 952, endPoint y: 538, distance: 92.7
click at [952, 538] on p "[PERSON_NAME] (Site Controller) reviewed and approved access for [PERSON_NAME] …" at bounding box center [878, 597] width 591 height 152
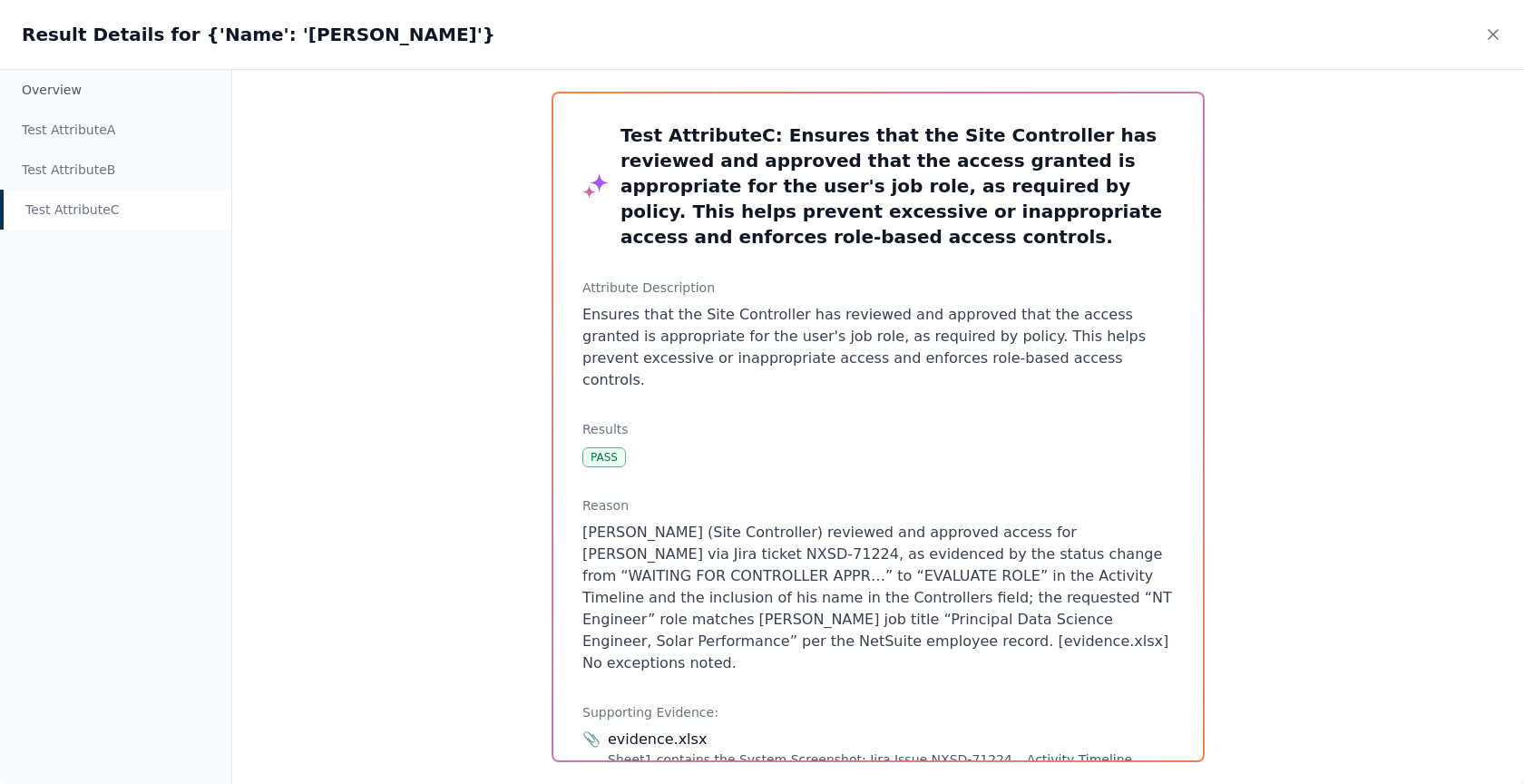
click at [890, 521] on p "[PERSON_NAME] (Site Controller) reviewed and approved access for [PERSON_NAME] …" at bounding box center [878, 597] width 591 height 152
drag, startPoint x: 1087, startPoint y: 503, endPoint x: 901, endPoint y: 522, distance: 187.0
click at [901, 522] on p "[PERSON_NAME] (Site Controller) reviewed and approved access for [PERSON_NAME] …" at bounding box center [878, 597] width 591 height 152
drag, startPoint x: 1032, startPoint y: 599, endPoint x: 819, endPoint y: 587, distance: 213.3
click at [819, 587] on p "[PERSON_NAME] (Site Controller) reviewed and approved access for [PERSON_NAME] …" at bounding box center [878, 597] width 591 height 152
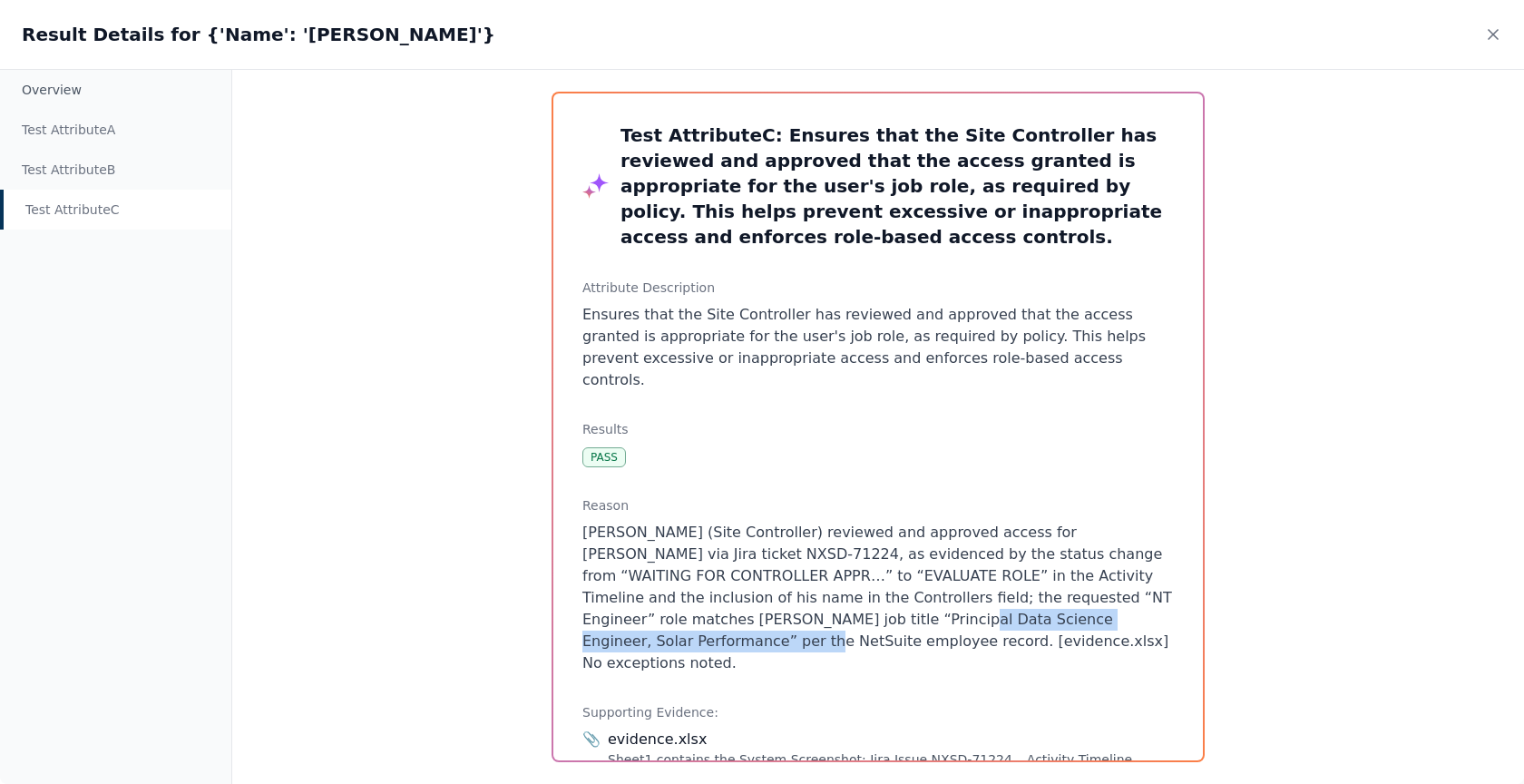
drag, startPoint x: 735, startPoint y: 577, endPoint x: 1075, endPoint y: 578, distance: 340.0
click at [1075, 578] on p "[PERSON_NAME] (Site Controller) reviewed and approved access for [PERSON_NAME] …" at bounding box center [878, 597] width 591 height 152
click at [979, 539] on p "[PERSON_NAME] (Site Controller) reviewed and approved access for [PERSON_NAME] …" at bounding box center [878, 597] width 591 height 152
drag, startPoint x: 997, startPoint y: 471, endPoint x: 1001, endPoint y: 588, distance: 117.1
click at [1001, 588] on div "Reason [PERSON_NAME] (Site Controller) reviewed and approved access for [PERSON…" at bounding box center [878, 584] width 591 height 178
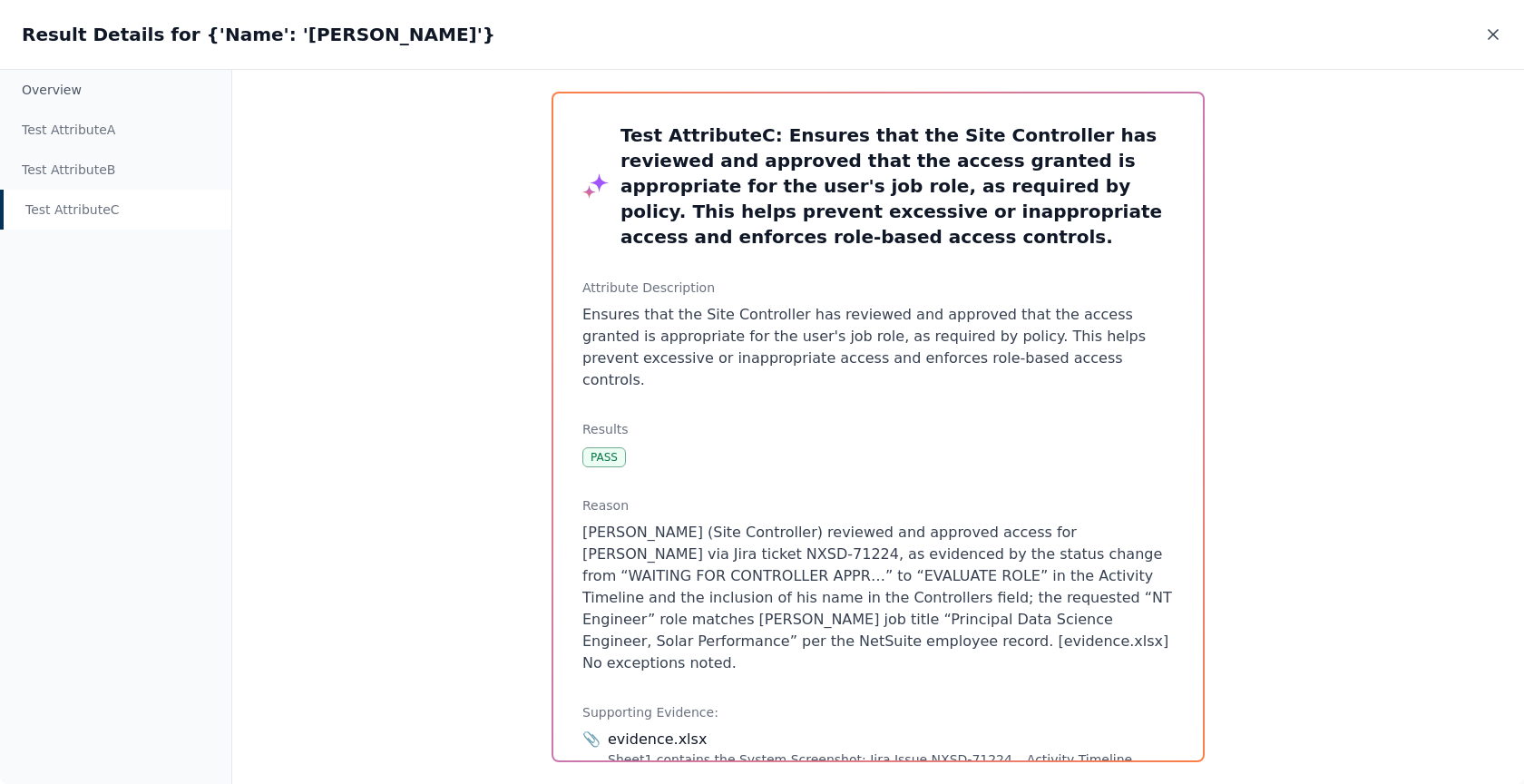
click at [1494, 29] on icon at bounding box center [1493, 34] width 18 height 18
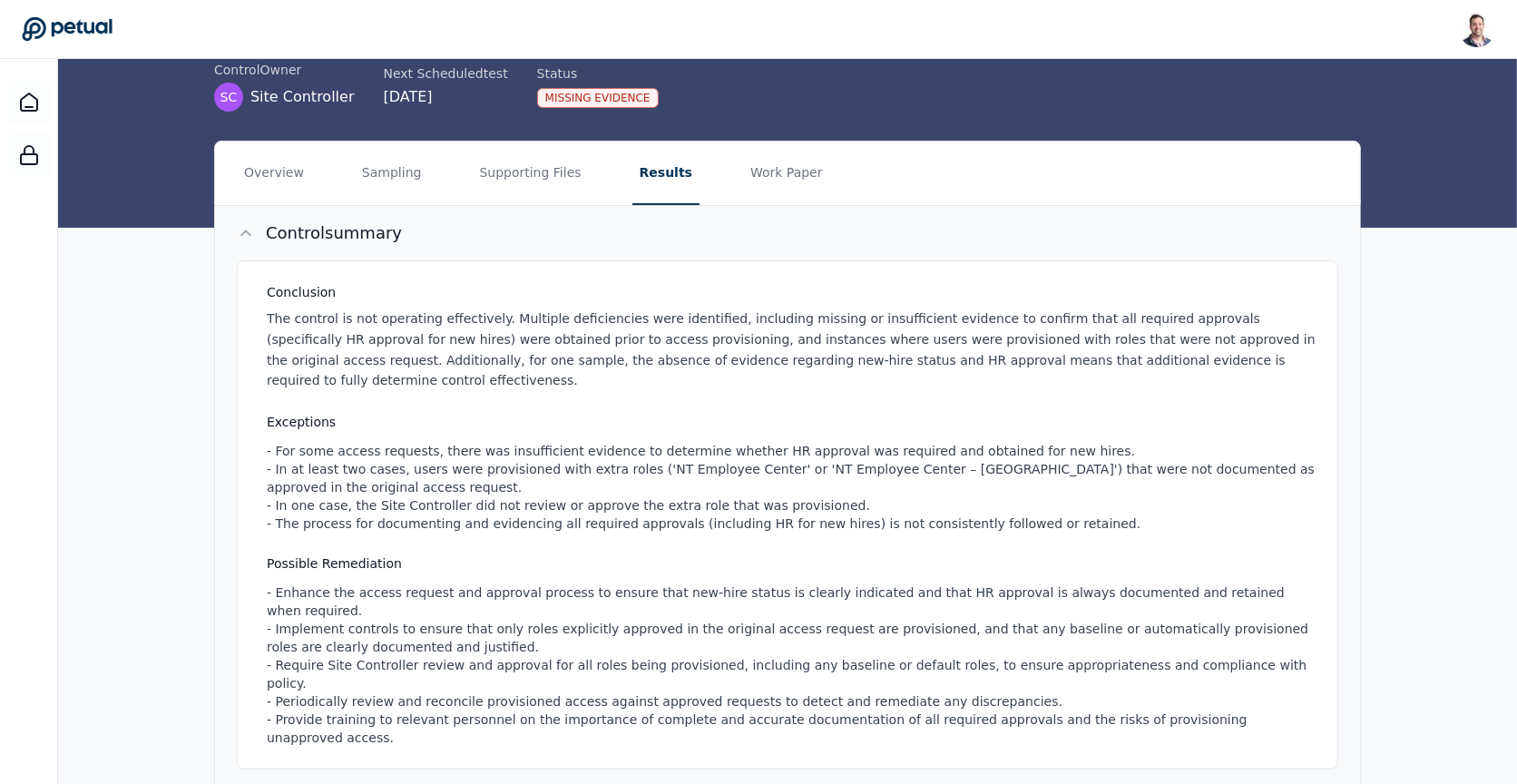
scroll to position [0, 0]
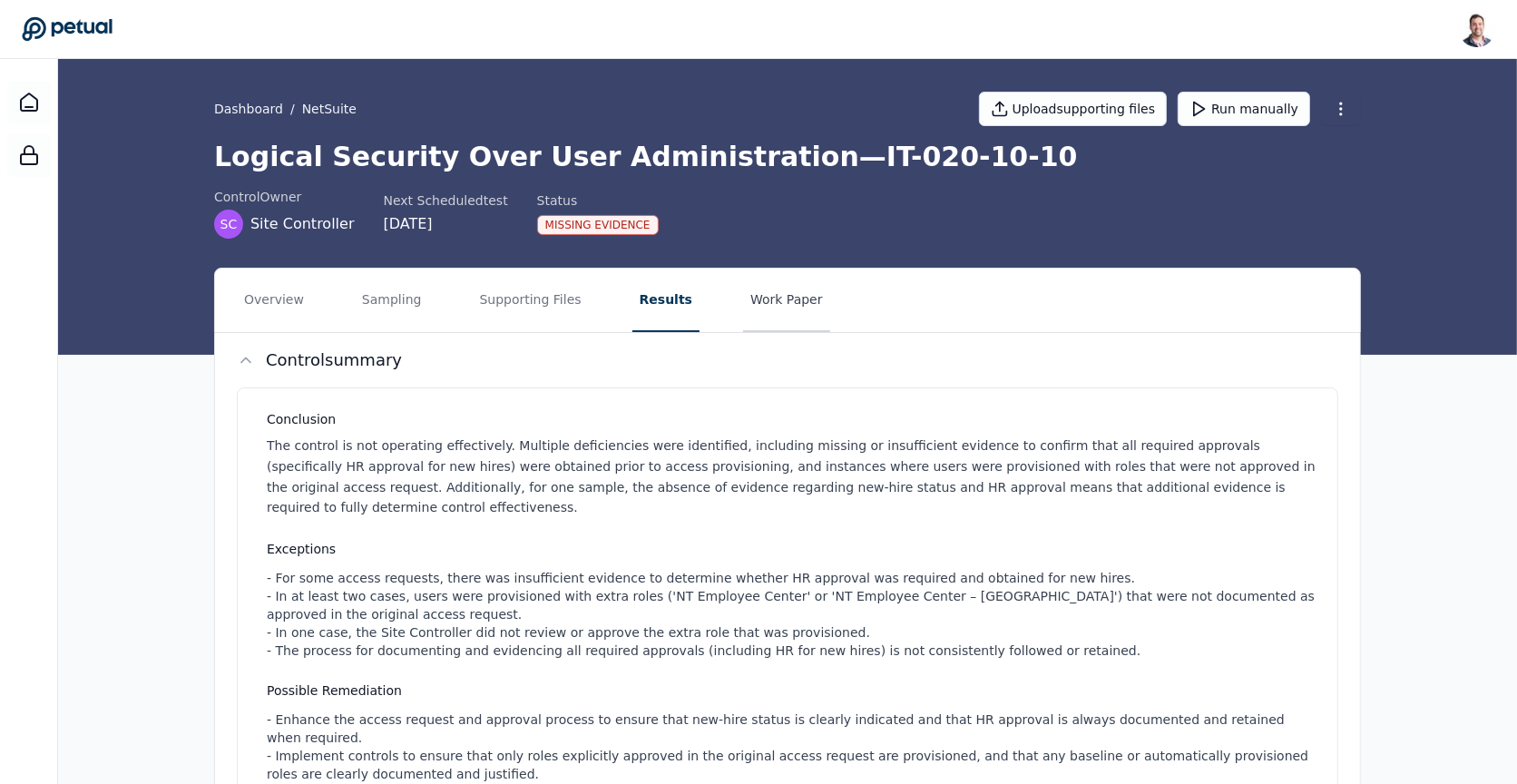
click at [747, 318] on button "Work Paper" at bounding box center [786, 300] width 88 height 64
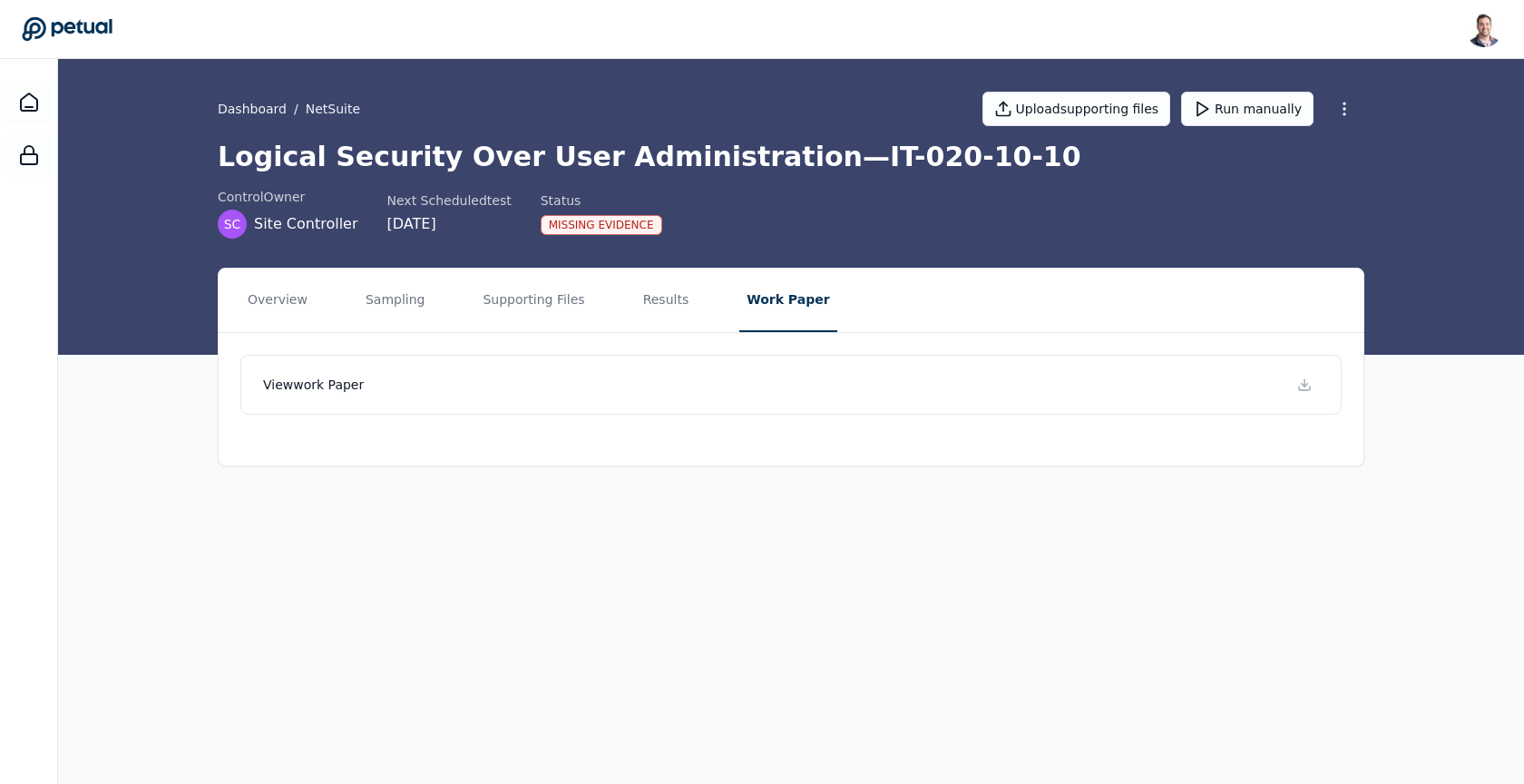
click at [68, 19] on icon at bounding box center [67, 30] width 91 height 26
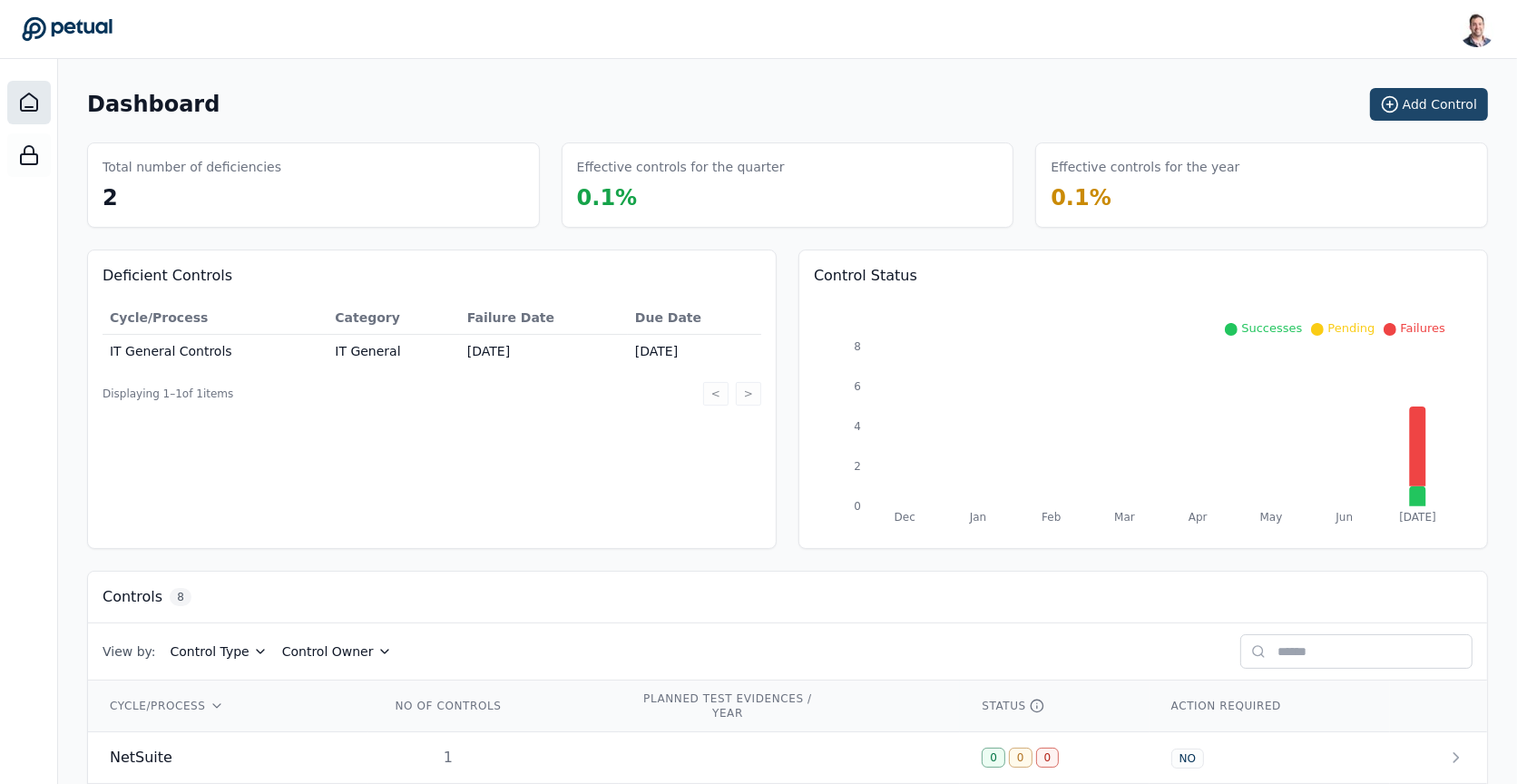
click at [1465, 97] on button "Add Control" at bounding box center [1428, 103] width 118 height 32
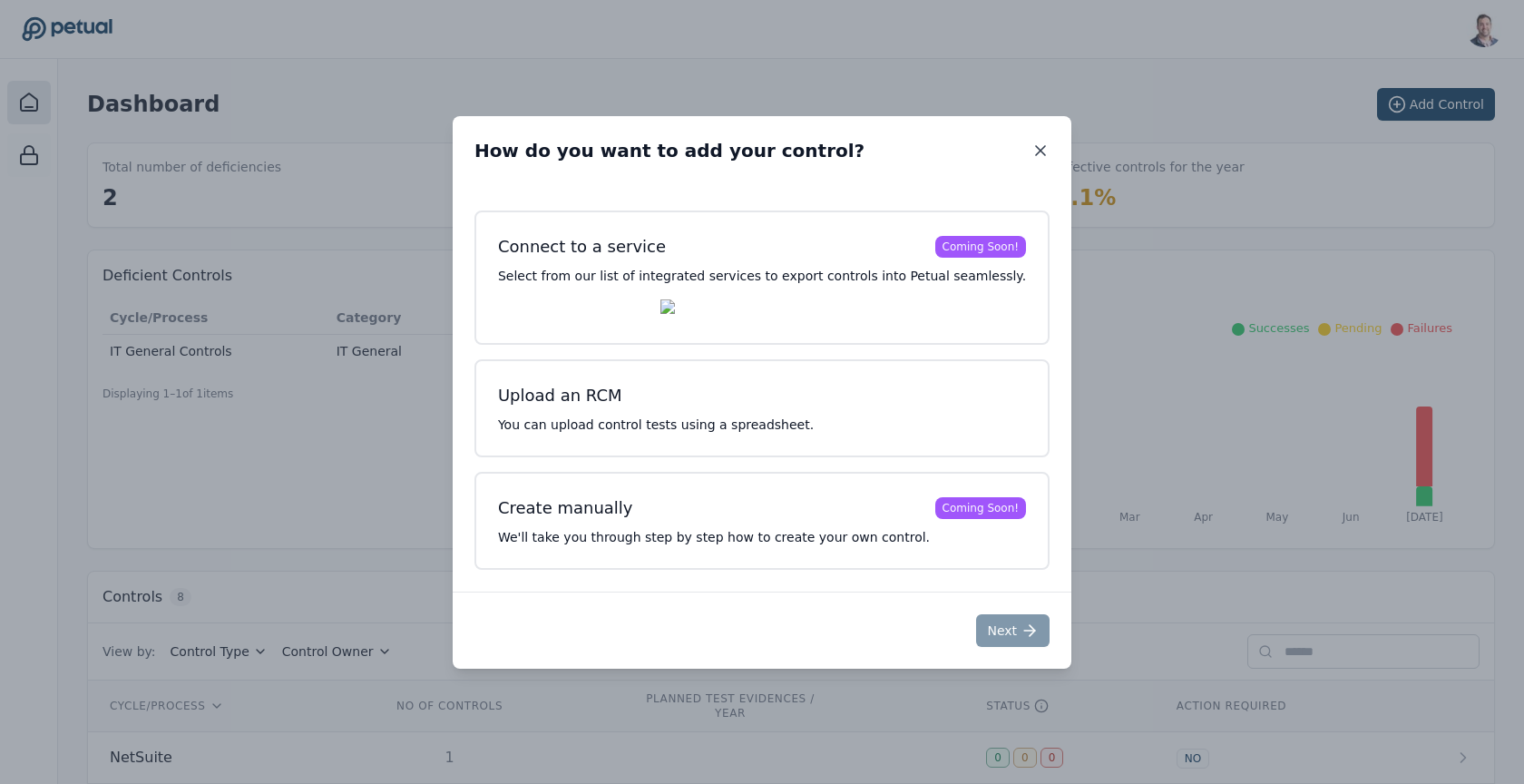
click at [1031, 156] on icon at bounding box center [1040, 151] width 18 height 18
